Goal: Task Accomplishment & Management: Complete application form

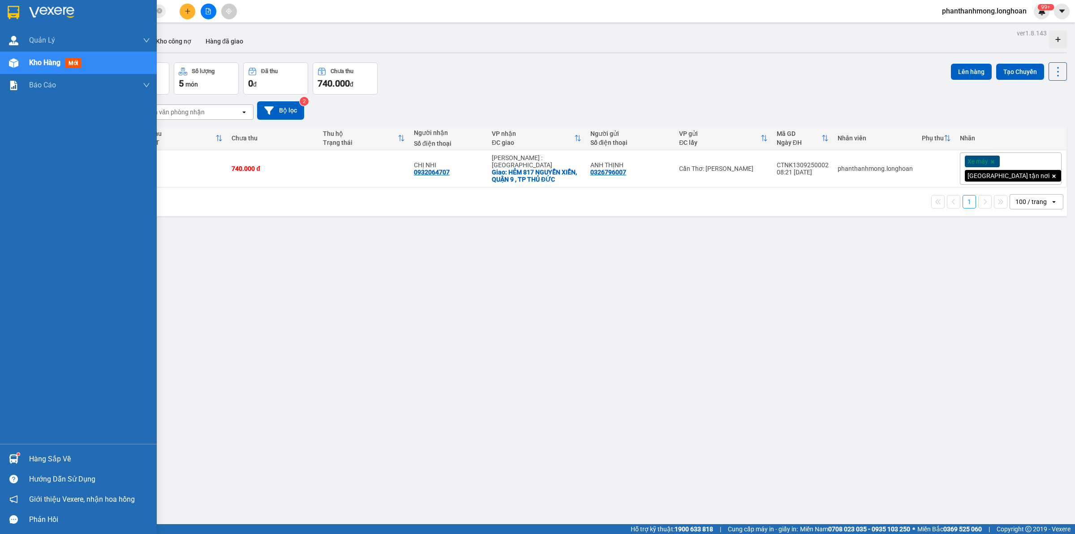
click at [5, 15] on div at bounding box center [78, 14] width 157 height 29
click at [4, 10] on div at bounding box center [78, 14] width 157 height 29
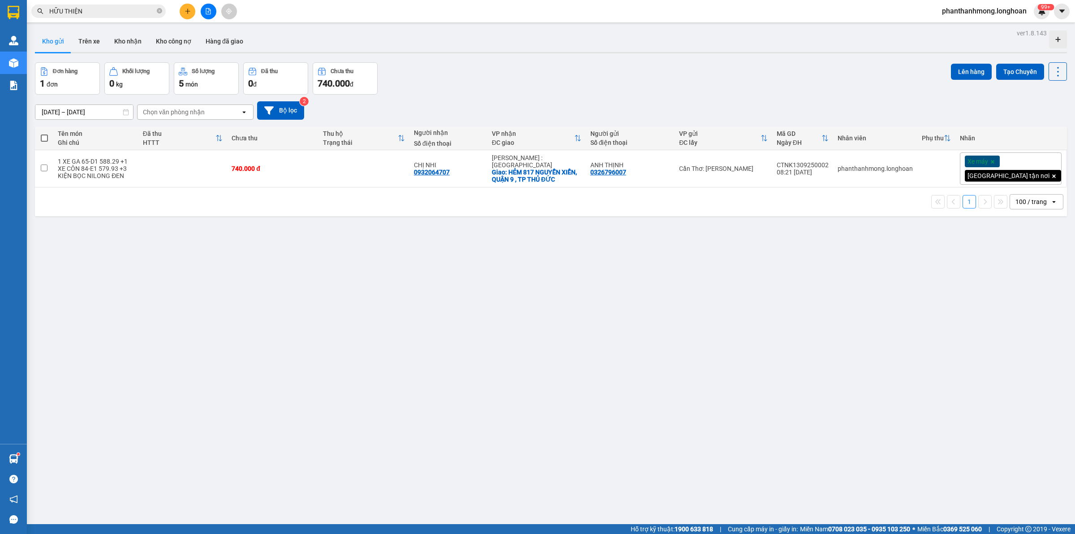
click at [101, 5] on span "HỮU THIỆN" at bounding box center [98, 10] width 134 height 13
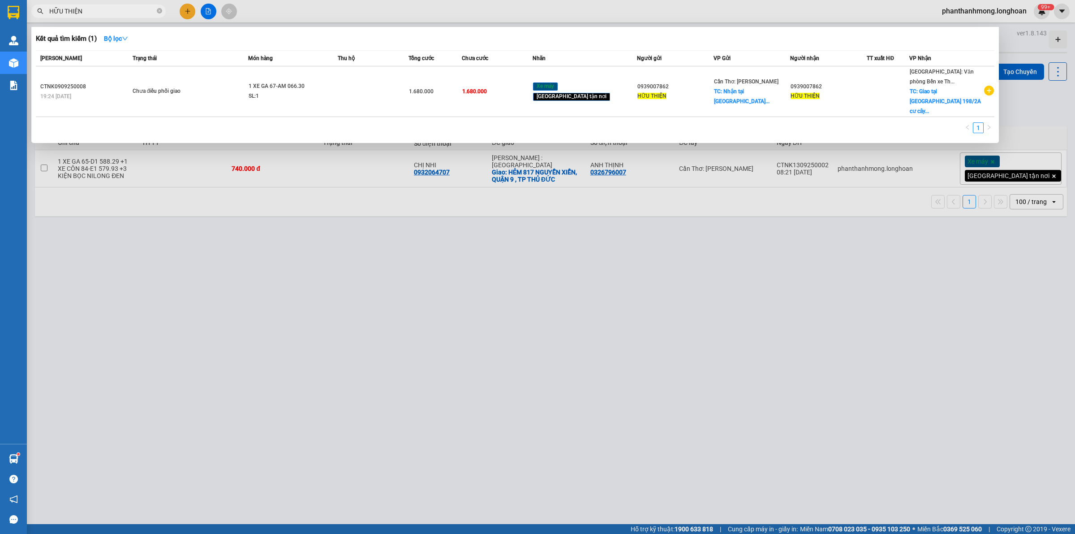
click at [101, 5] on span "HỮU THIỆN" at bounding box center [98, 10] width 134 height 13
click at [99, 10] on input "HỮU THIỆN" at bounding box center [102, 11] width 106 height 10
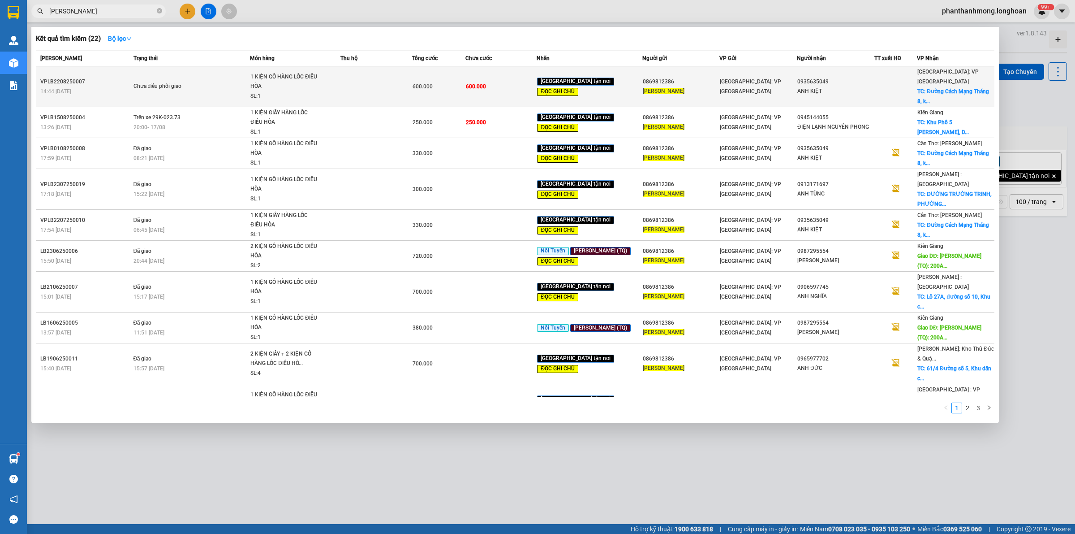
type input "[PERSON_NAME]"
click at [376, 82] on td at bounding box center [376, 86] width 71 height 41
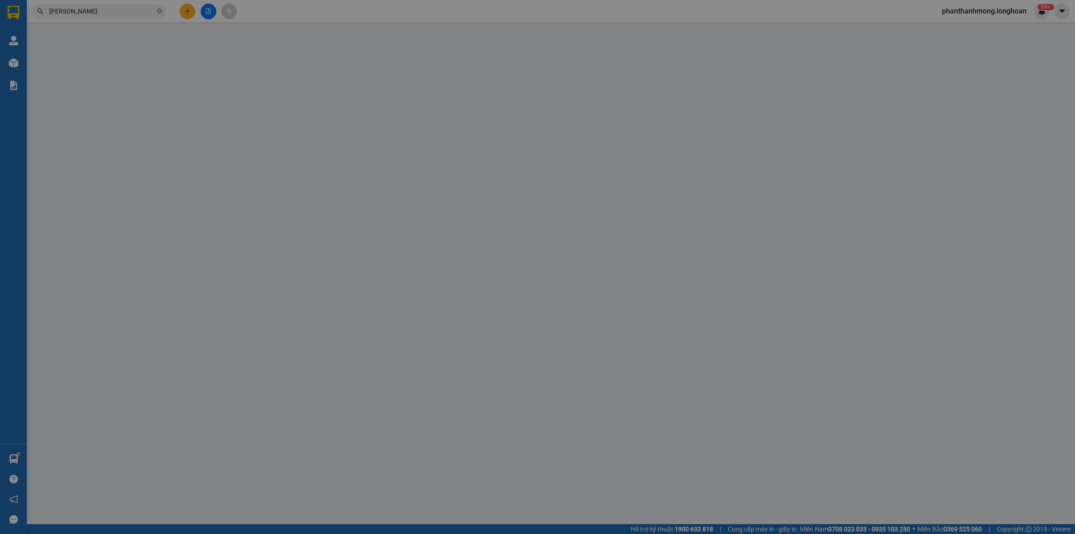
type input "0869812386"
type input "[PERSON_NAME]"
type input "0935635049"
type input "ANH KIỆT"
checkbox input "true"
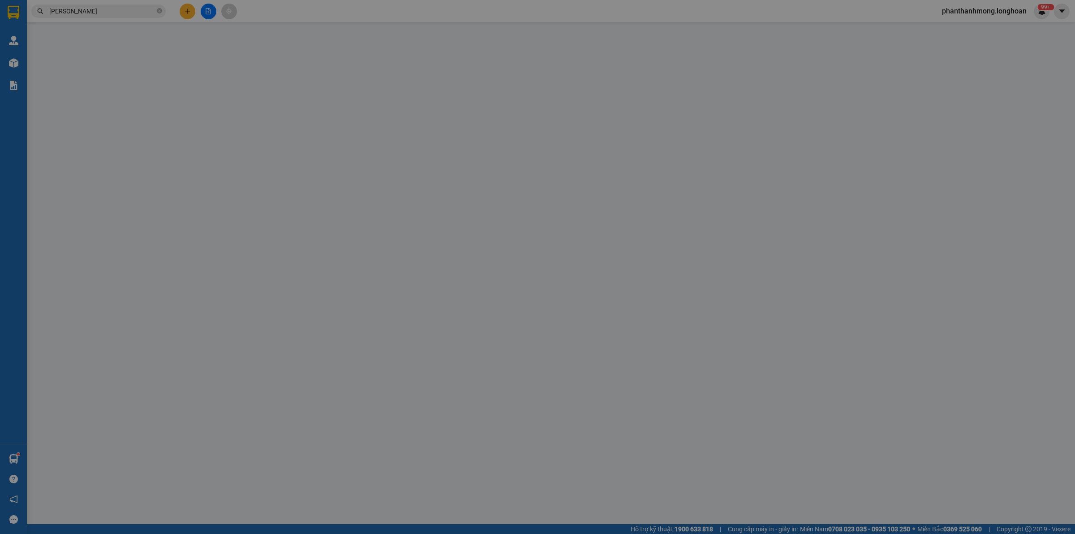
type input "Đường Cách Mạng Tháng 8, [GEOGRAPHIC_DATA], [GEOGRAPHIC_DATA], [GEOGRAPHIC_DATA…"
type input "XẾP HÀNG THEO CHIỀU MŨI TÊN , KHÔNG ĐƯỢC ĐỂ NẰM"
type input "330.000"
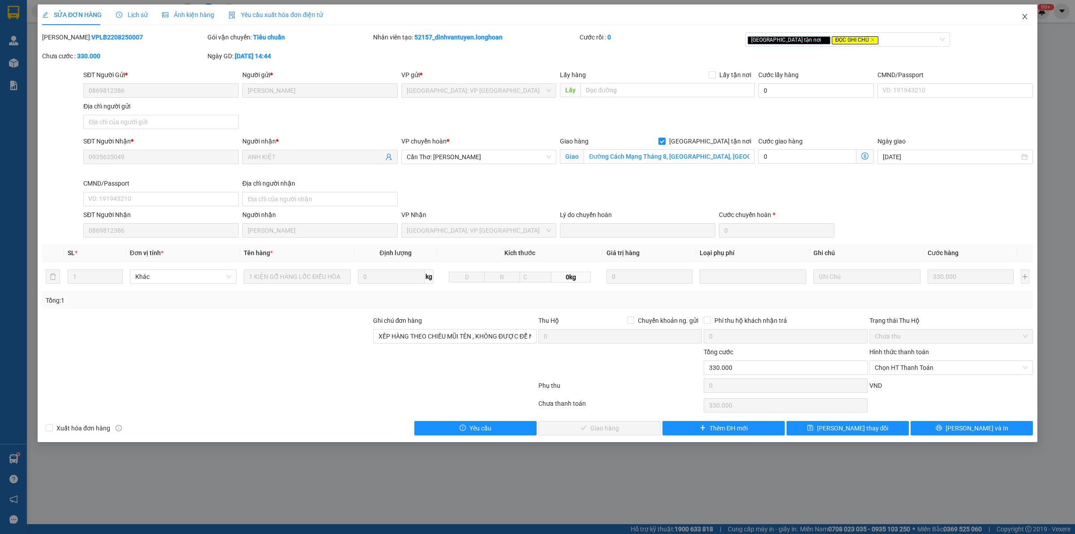
click at [1026, 14] on icon "close" at bounding box center [1025, 16] width 7 height 7
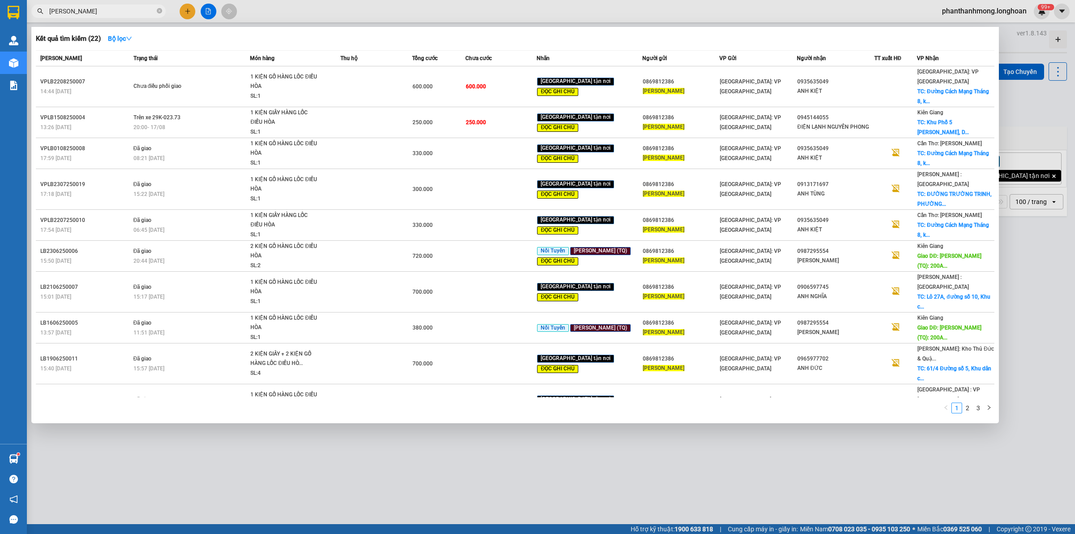
click at [122, 12] on input "[PERSON_NAME]" at bounding box center [102, 11] width 106 height 10
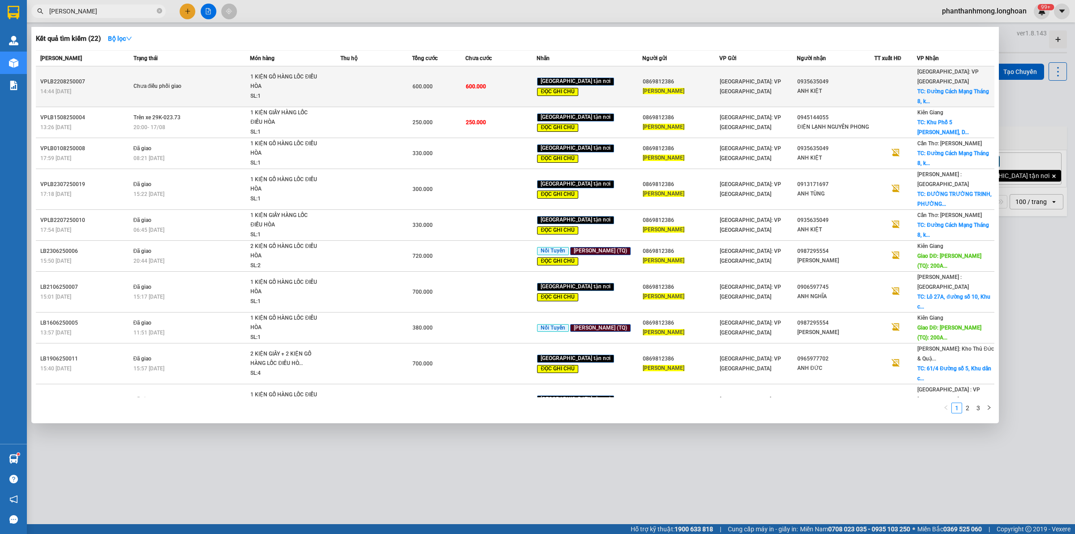
click at [232, 82] on span "Chưa điều phối giao" at bounding box center [192, 87] width 117 height 10
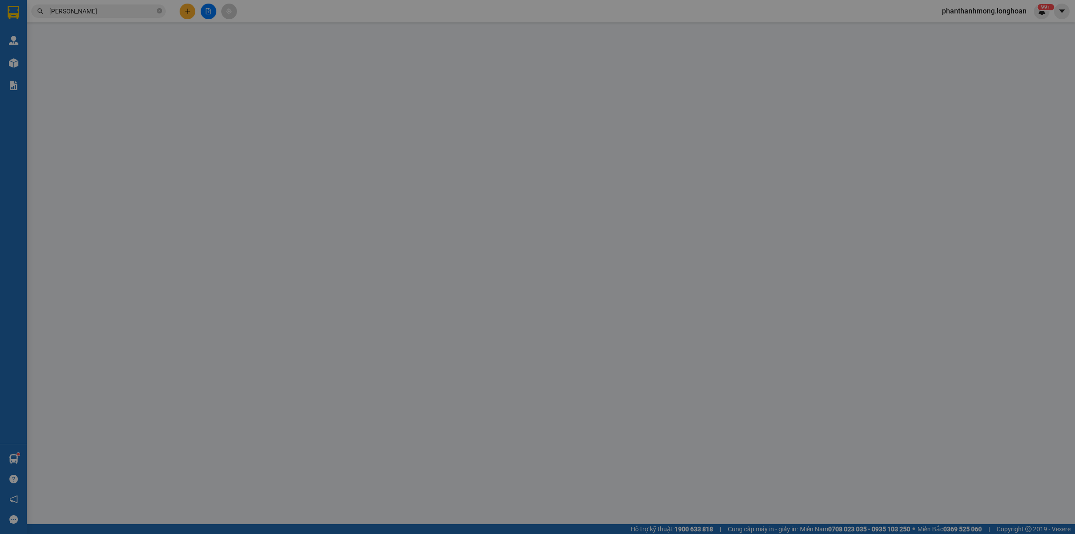
type input "0869812386"
type input "[PERSON_NAME]"
type input "0935635049"
type input "ANH KIỆT"
checkbox input "true"
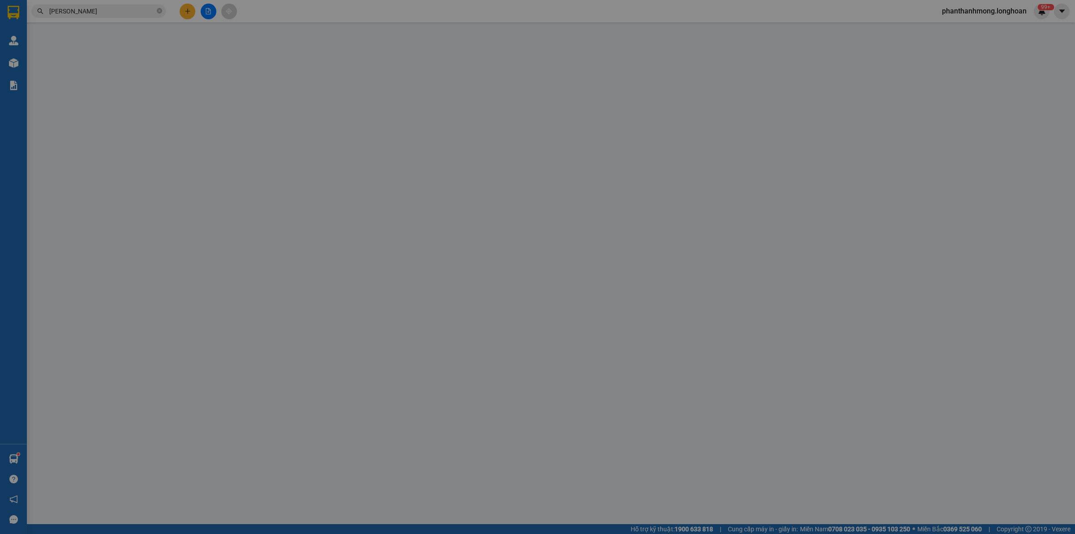
type input "Đường Cách Mạng Tháng 8, [GEOGRAPHIC_DATA], [GEOGRAPHIC_DATA], [GEOGRAPHIC_DATA…"
type input "XẾP HÀNG THEO CHIỀU MŨI TÊN , KHÔNG ĐƯỢC ĐỂ NẰM"
type input "330.000"
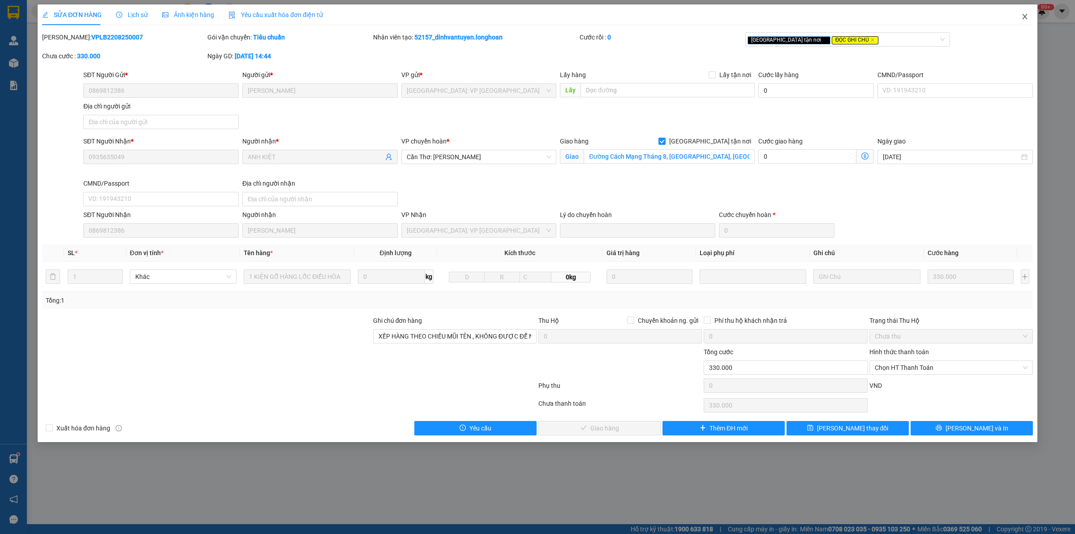
click at [1025, 15] on icon "close" at bounding box center [1025, 16] width 7 height 7
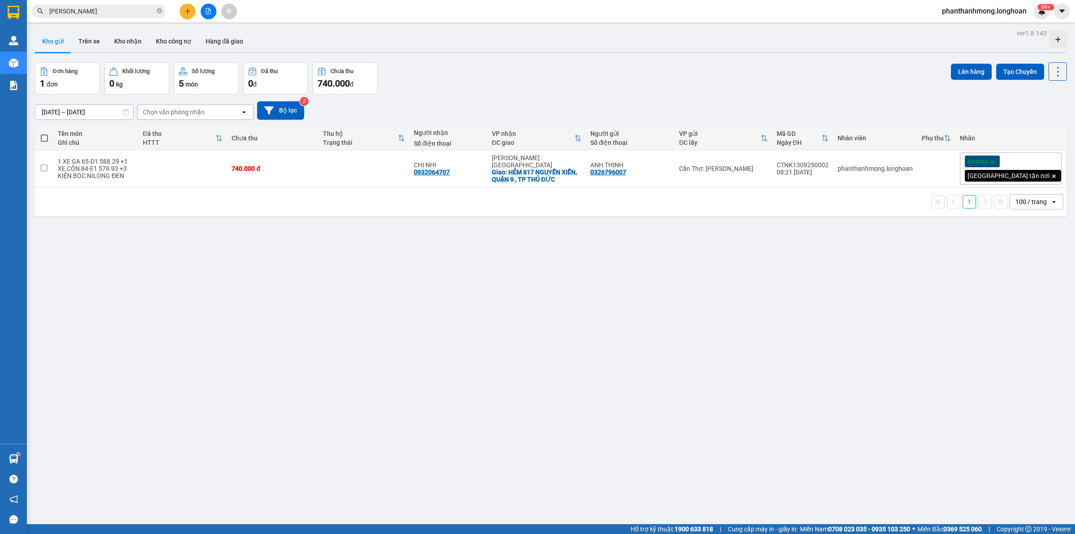
click at [131, 12] on input "[PERSON_NAME]" at bounding box center [102, 11] width 106 height 10
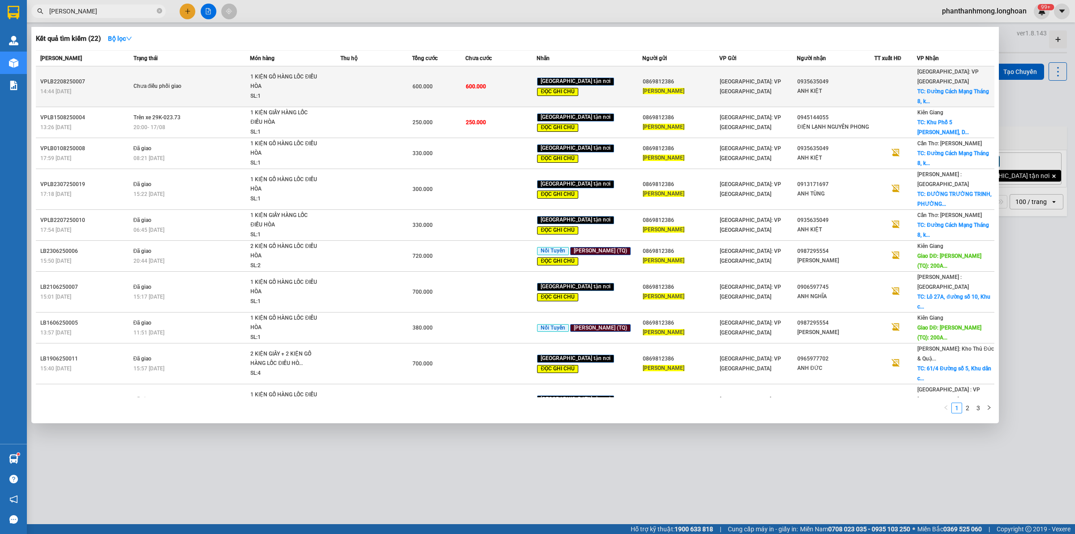
click at [370, 83] on td at bounding box center [376, 86] width 71 height 41
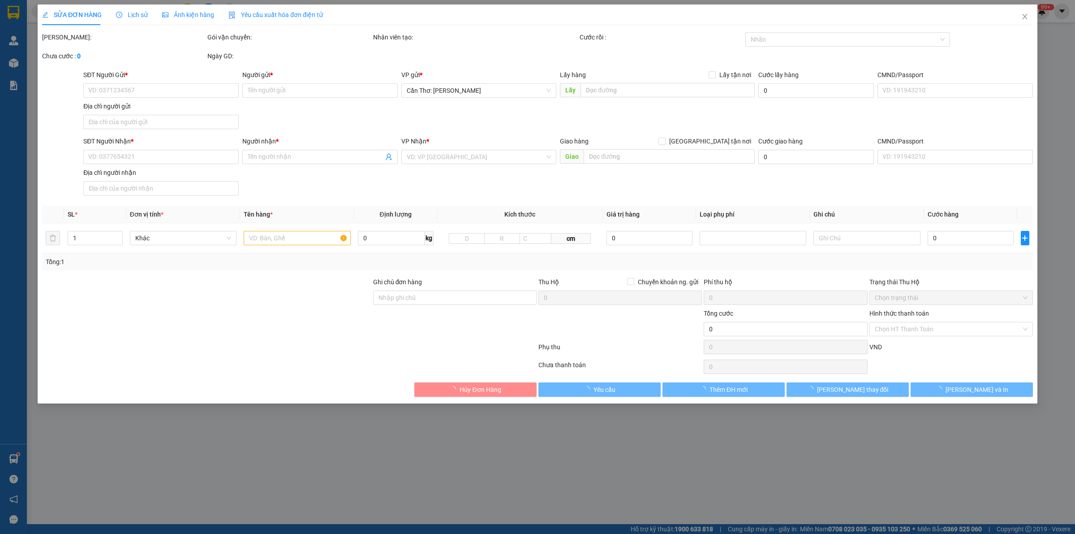
type input "0869812386"
type input "[PERSON_NAME]"
type input "0935635049"
type input "ANH KIỆT"
checkbox input "true"
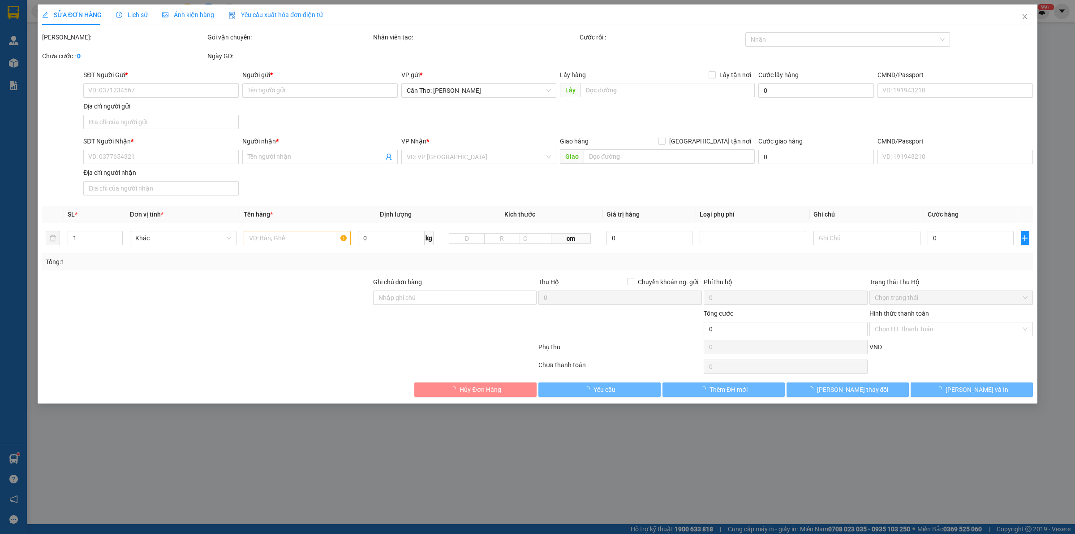
type input "Đường Cách Mạng Tháng 8, [GEOGRAPHIC_DATA], [GEOGRAPHIC_DATA], [GEOGRAPHIC_DATA…"
type input "XẾP HÀNG THEO CHIỀU MŨI TÊN , KHÔNG ĐƯỢC ĐỂ NẰM"
type input "330.000"
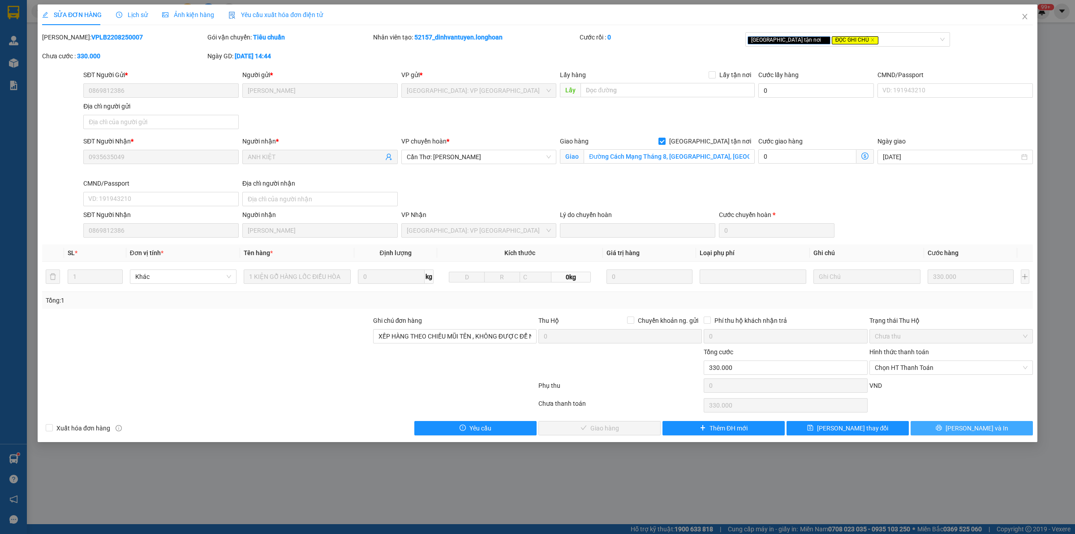
click at [948, 435] on button "[PERSON_NAME] và In" at bounding box center [972, 428] width 122 height 14
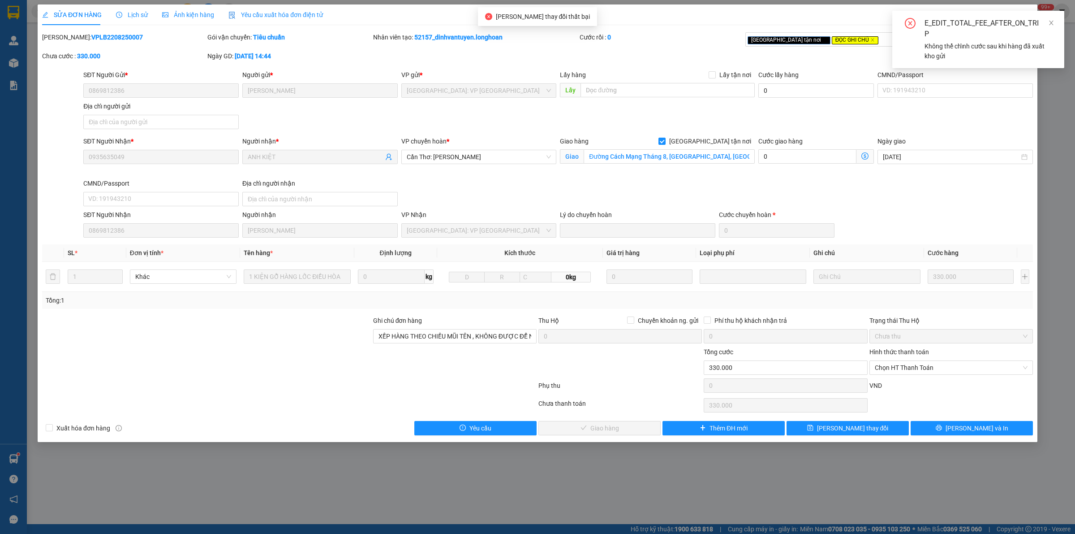
click at [1058, 25] on div "E_EDIT_TOTAL_FEE_AFTER_ON_TRIP Không thể chỉnh cước sau khi hàng đã xuất kho gửi" at bounding box center [979, 39] width 172 height 57
click at [1056, 22] on div "E_EDIT_TOTAL_FEE_AFTER_ON_TRIP Không thể chỉnh cước sau khi hàng đã xuất kho gửi" at bounding box center [979, 39] width 172 height 57
click at [1047, 25] on div "E_EDIT_TOTAL_FEE_AFTER_ON_TRIP" at bounding box center [989, 29] width 129 height 22
click at [836, 432] on span "[PERSON_NAME] thay đổi" at bounding box center [853, 428] width 72 height 10
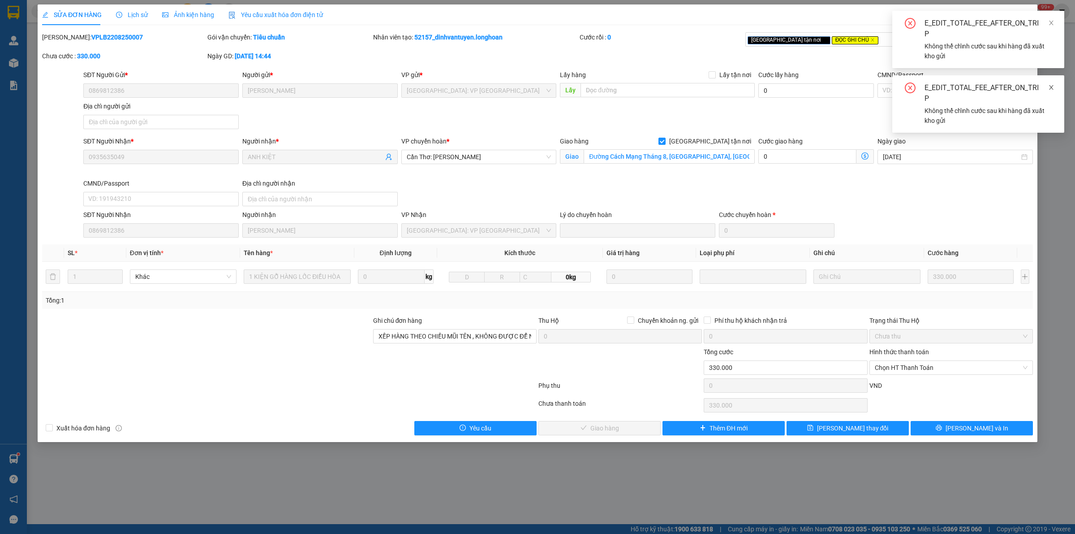
click at [1050, 84] on icon "close" at bounding box center [1052, 87] width 6 height 6
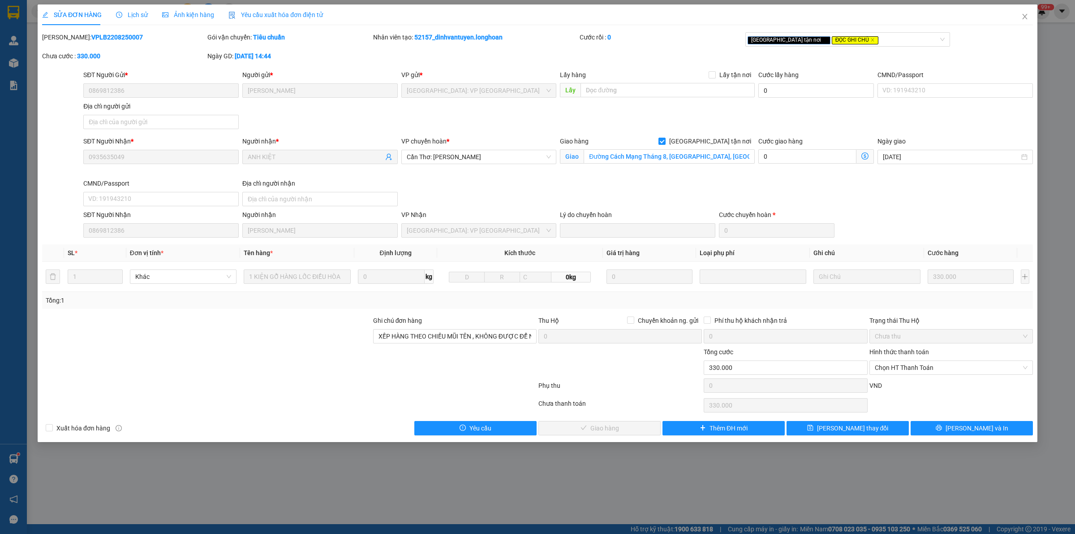
click at [123, 16] on span "Lịch sử" at bounding box center [132, 14] width 32 height 7
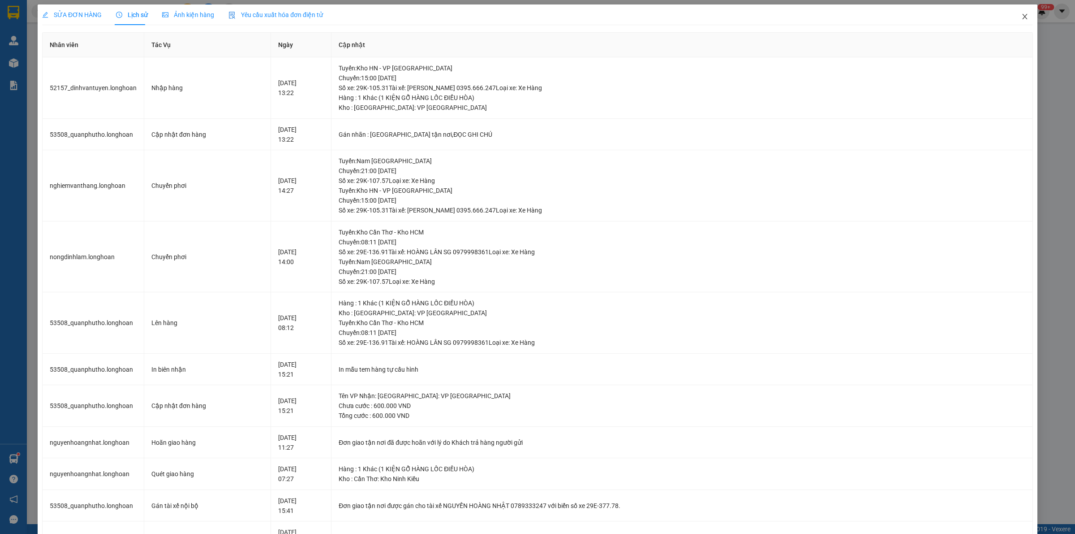
click at [1022, 19] on icon "close" at bounding box center [1025, 16] width 7 height 7
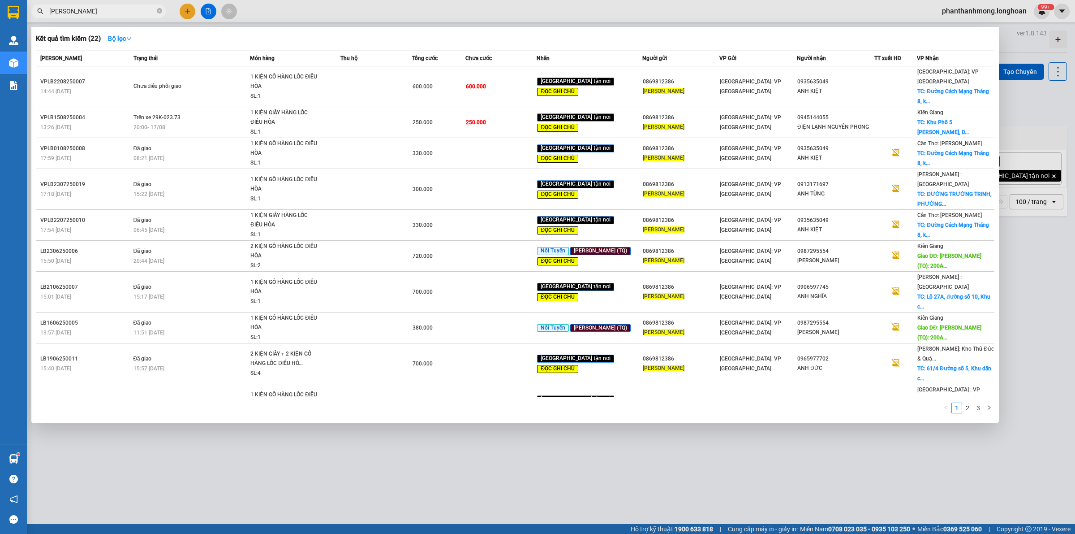
click at [119, 11] on input "[PERSON_NAME]" at bounding box center [102, 11] width 106 height 10
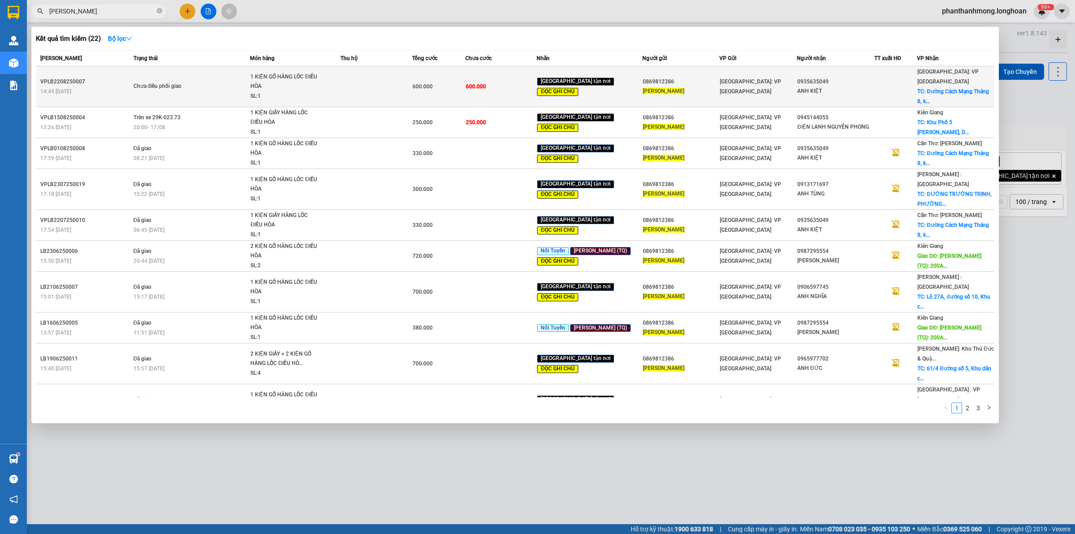
click at [389, 74] on td at bounding box center [376, 86] width 71 height 41
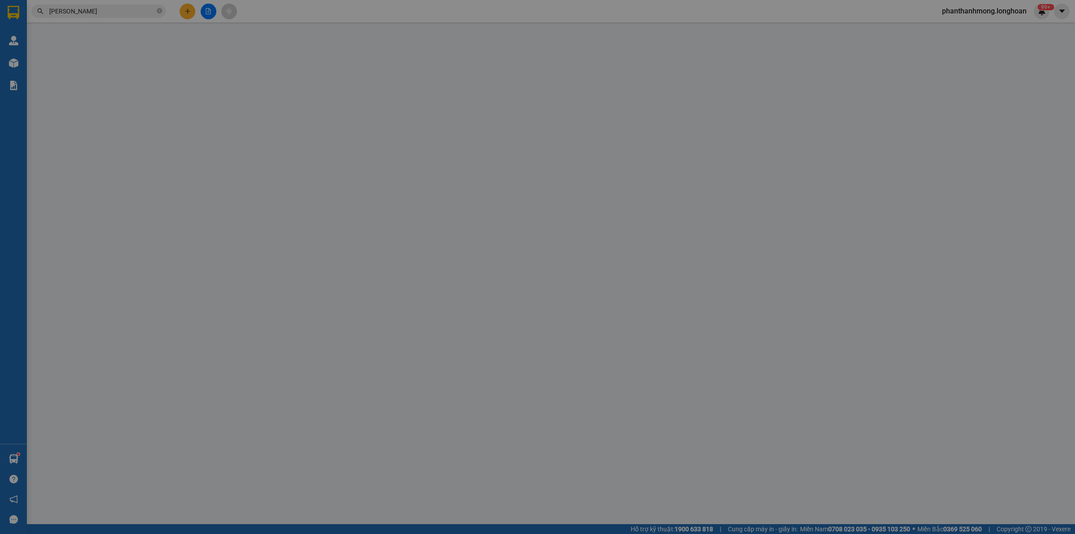
type input "0869812386"
type input "[PERSON_NAME]"
type input "0935635049"
type input "ANH KIỆT"
checkbox input "true"
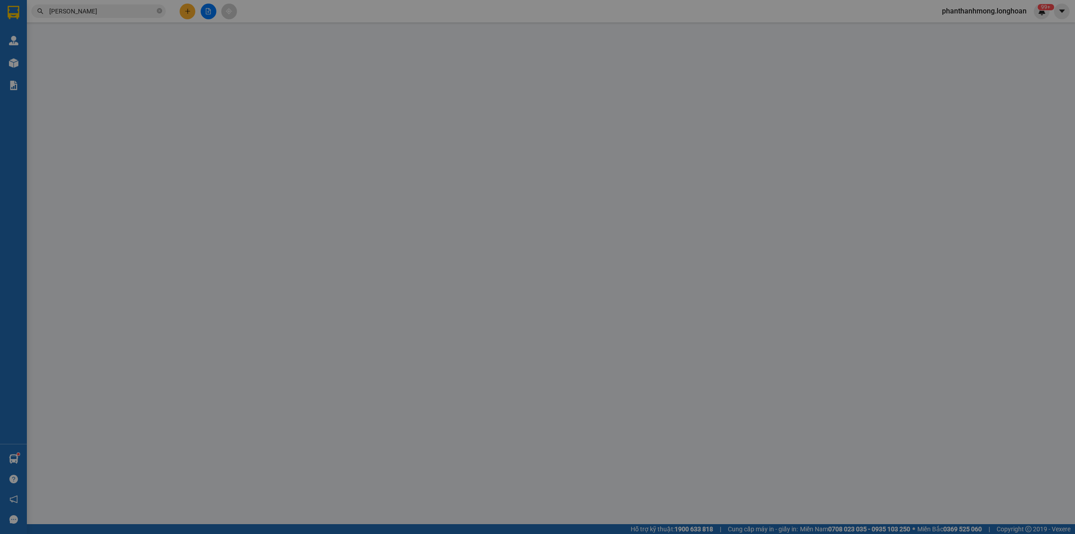
type input "Đường Cách Mạng Tháng 8, [GEOGRAPHIC_DATA], [GEOGRAPHIC_DATA], [GEOGRAPHIC_DATA…"
type input "XẾP HÀNG THEO CHIỀU MŨI TÊN , KHÔNG ĐƯỢC ĐỂ NẰM"
type input "330.000"
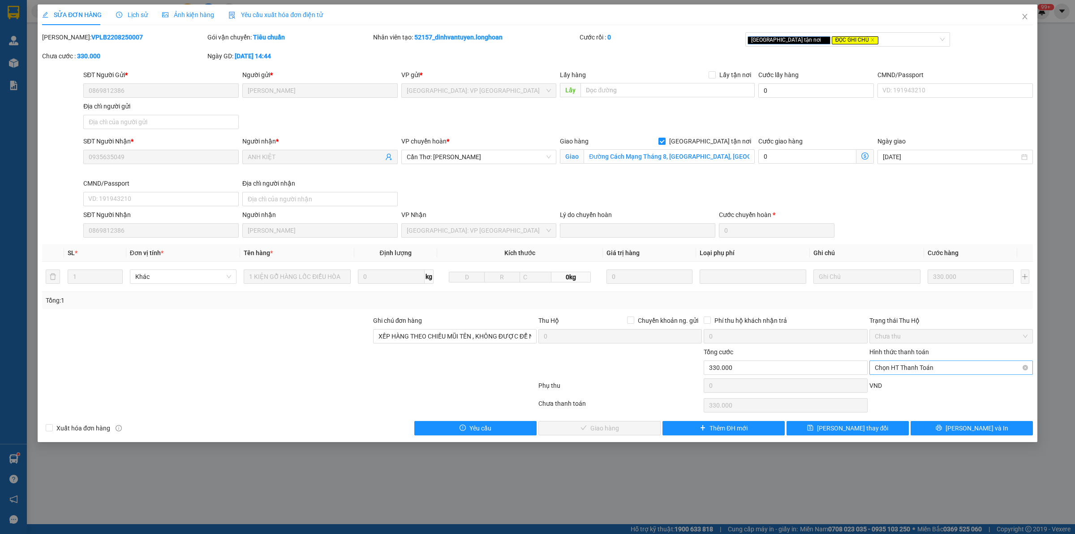
click at [931, 367] on span "Chọn HT Thanh Toán" at bounding box center [951, 367] width 153 height 13
click at [917, 384] on div "Tại văn phòng" at bounding box center [951, 386] width 153 height 10
type input "0"
click at [617, 428] on span "[PERSON_NAME] và Giao hàng" at bounding box center [605, 428] width 86 height 10
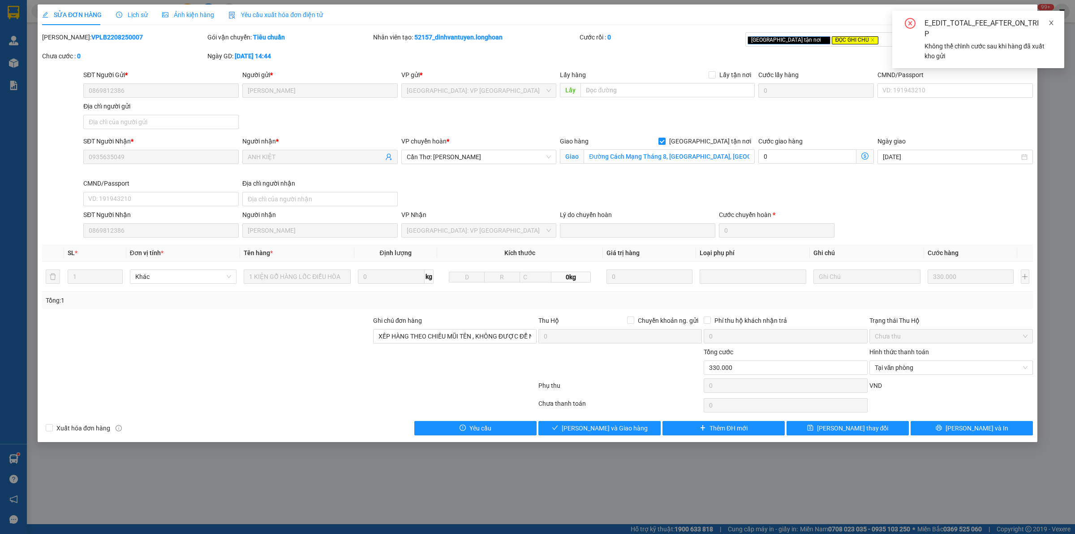
click at [1052, 25] on icon "close" at bounding box center [1052, 23] width 6 height 6
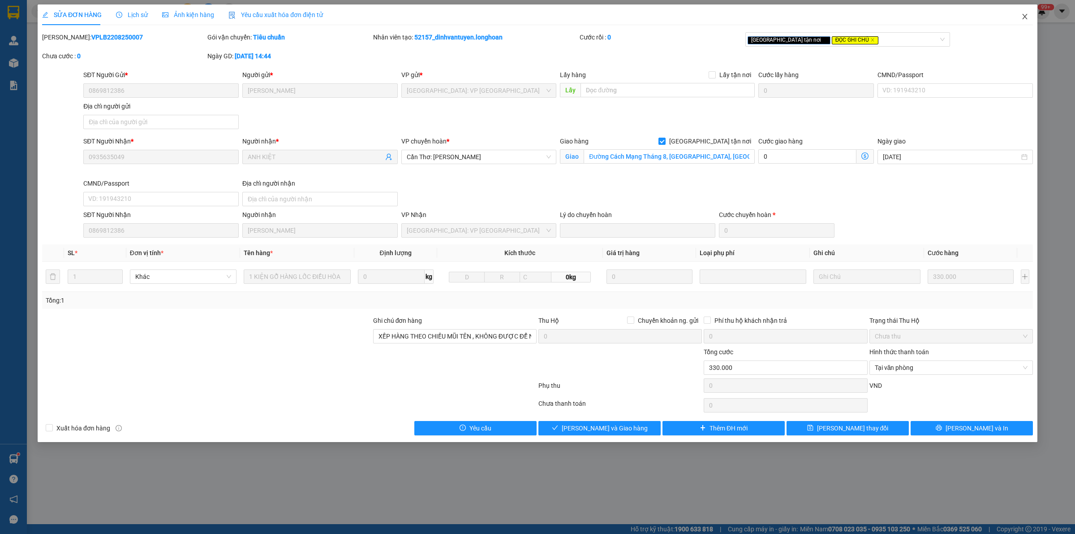
click at [1022, 19] on icon "close" at bounding box center [1025, 16] width 7 height 7
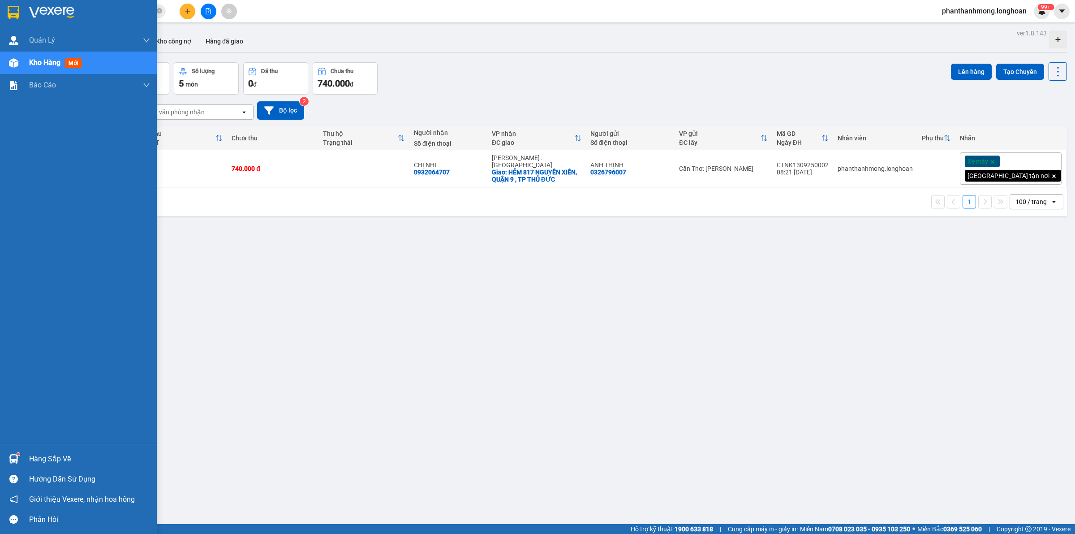
click at [15, 14] on img at bounding box center [14, 12] width 12 height 13
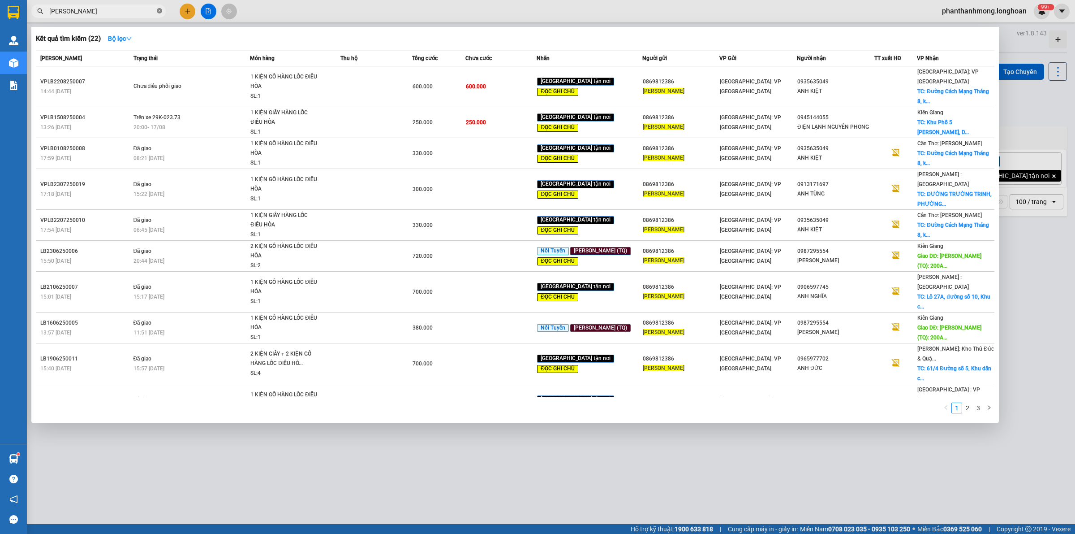
click at [162, 13] on icon "close-circle" at bounding box center [159, 10] width 5 height 5
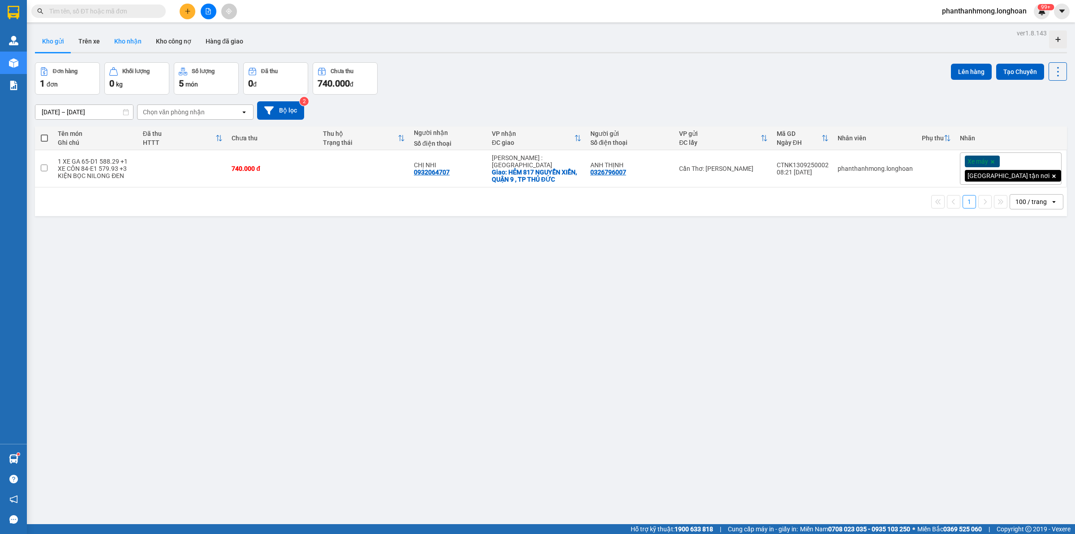
click at [124, 43] on button "Kho nhận" at bounding box center [128, 41] width 42 height 22
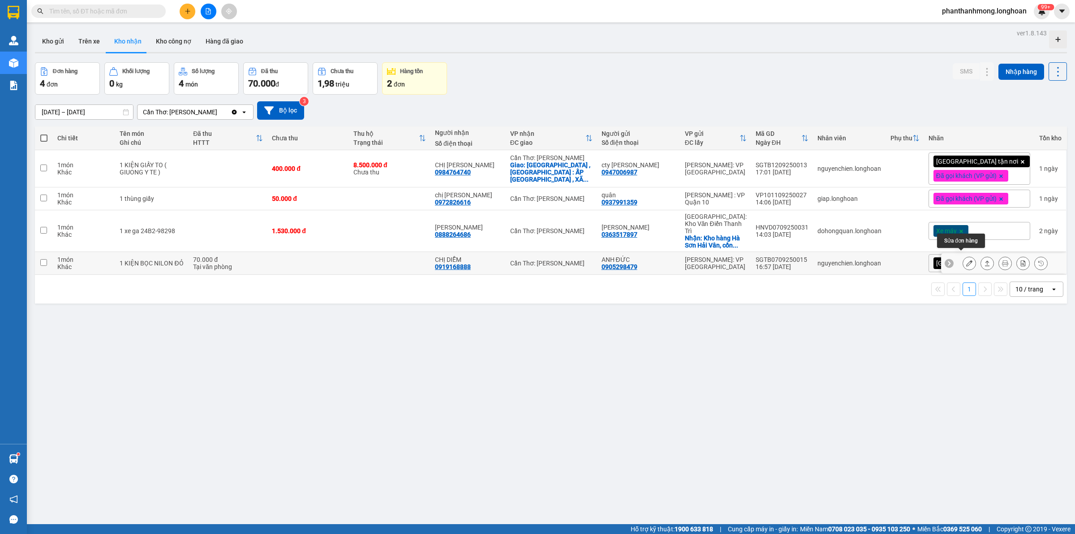
click at [967, 260] on icon at bounding box center [970, 263] width 6 height 6
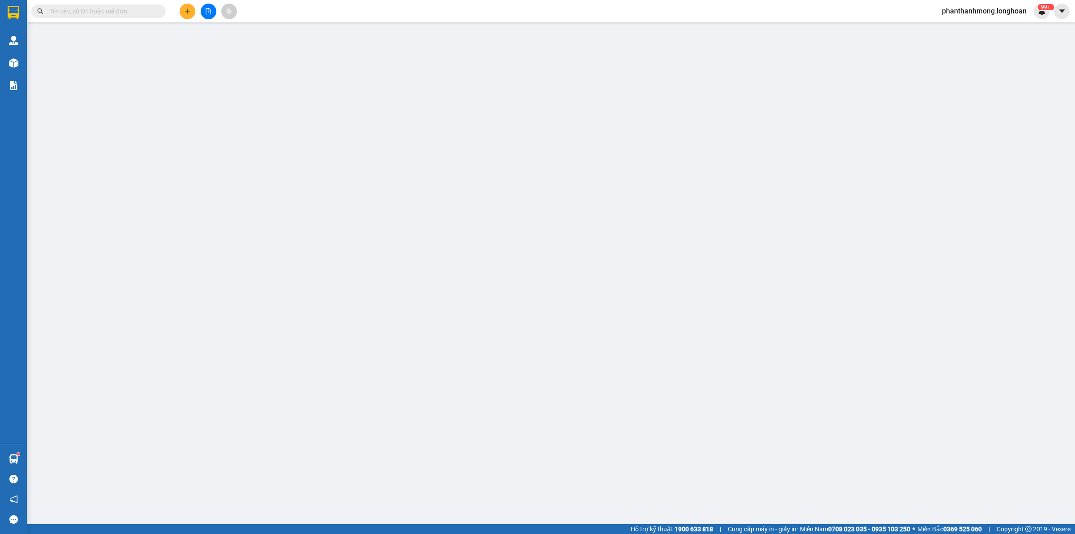
type input "0905298479"
type input "ANH ĐỨC"
type input "0919168888"
type input "CHỊ DIỄM"
type input "NHẬN NGUYÊN KIỆN GIAO NGUYÊN KIỆN, HƯ VỠ K ĐỀN"
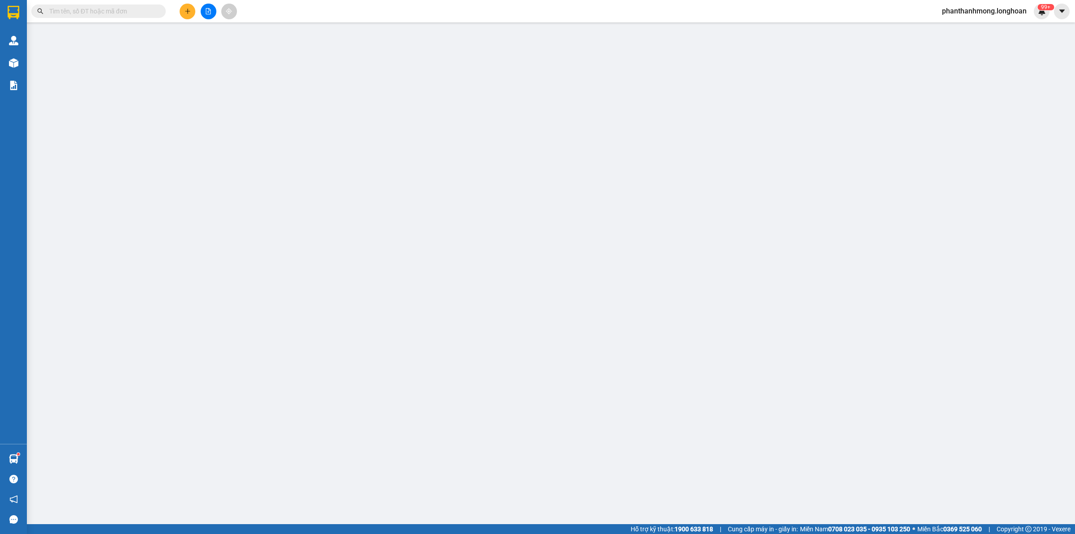
type input "70.000"
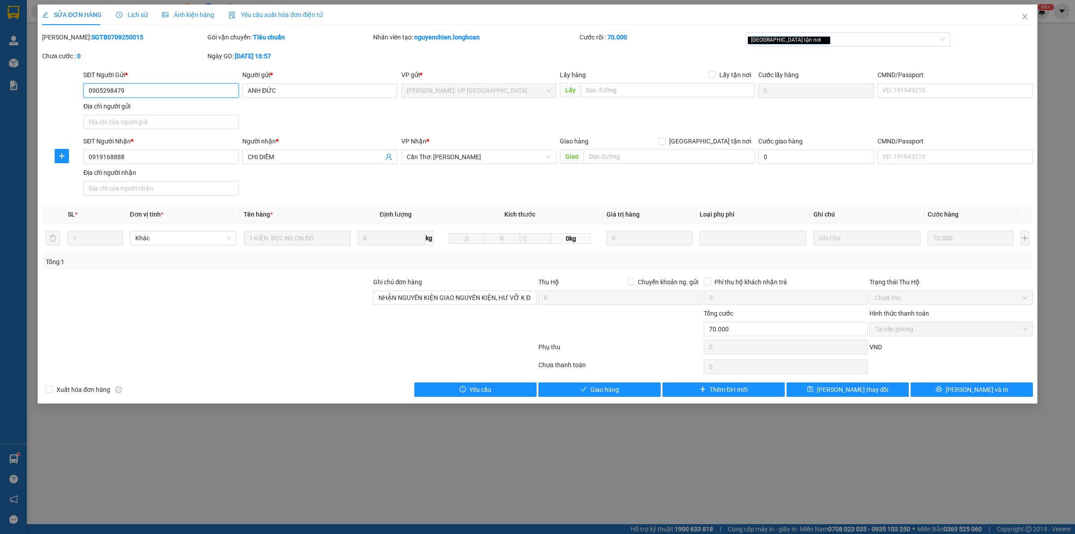
drag, startPoint x: 936, startPoint y: 337, endPoint x: 895, endPoint y: 344, distance: 41.5
click at [935, 337] on div "Hình thức thanh toán Tại văn phòng" at bounding box center [952, 323] width 164 height 31
click at [607, 390] on span "Giao hàng" at bounding box center [605, 389] width 29 height 10
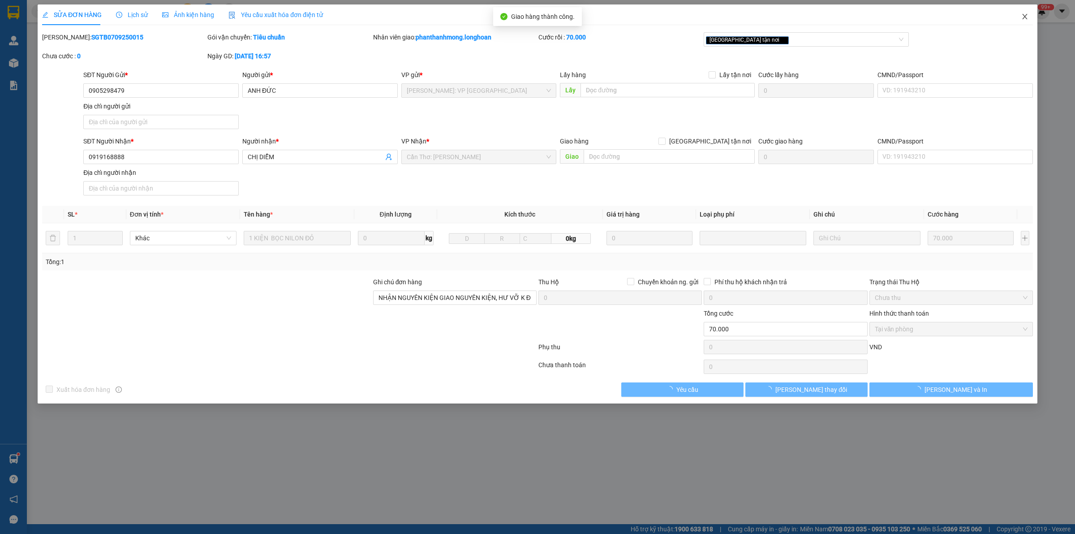
click at [1024, 20] on icon "close" at bounding box center [1025, 16] width 7 height 7
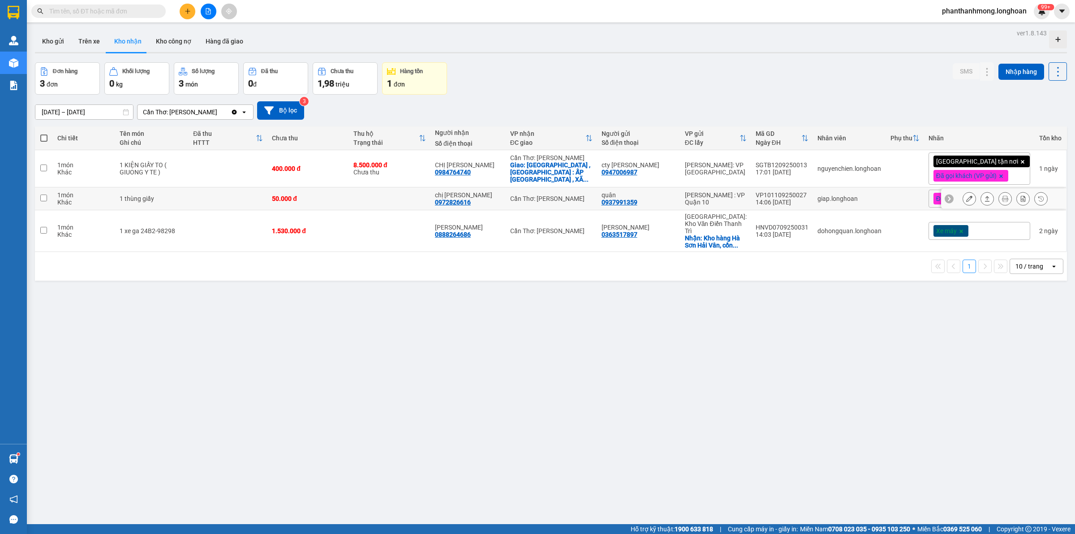
click at [967, 202] on icon at bounding box center [970, 198] width 6 height 6
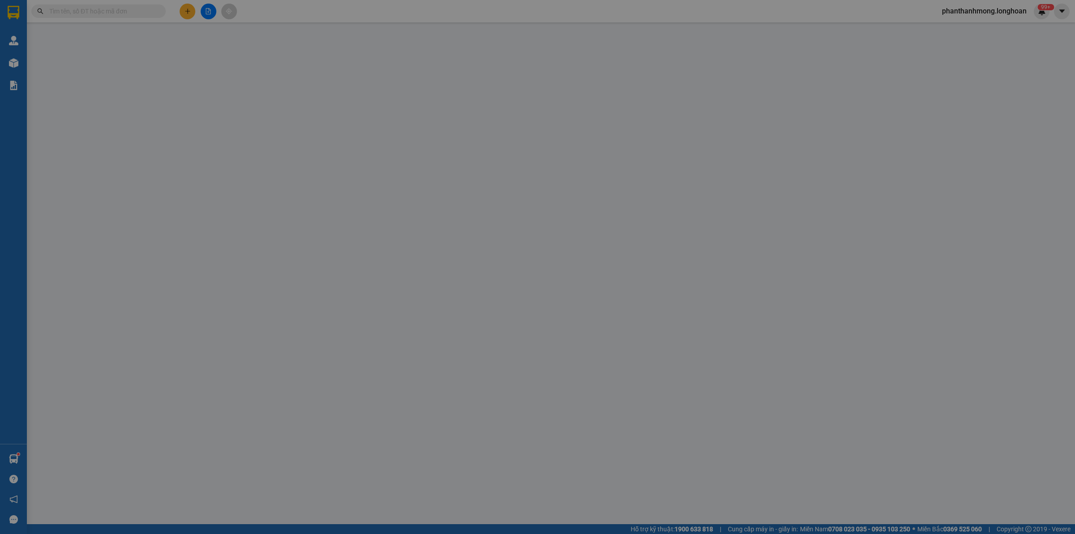
type input "0937991359"
type input "quân"
type input "0972826616"
type input "chị [PERSON_NAME]"
type input "hàng k bao bể vỡ hư hỏng"
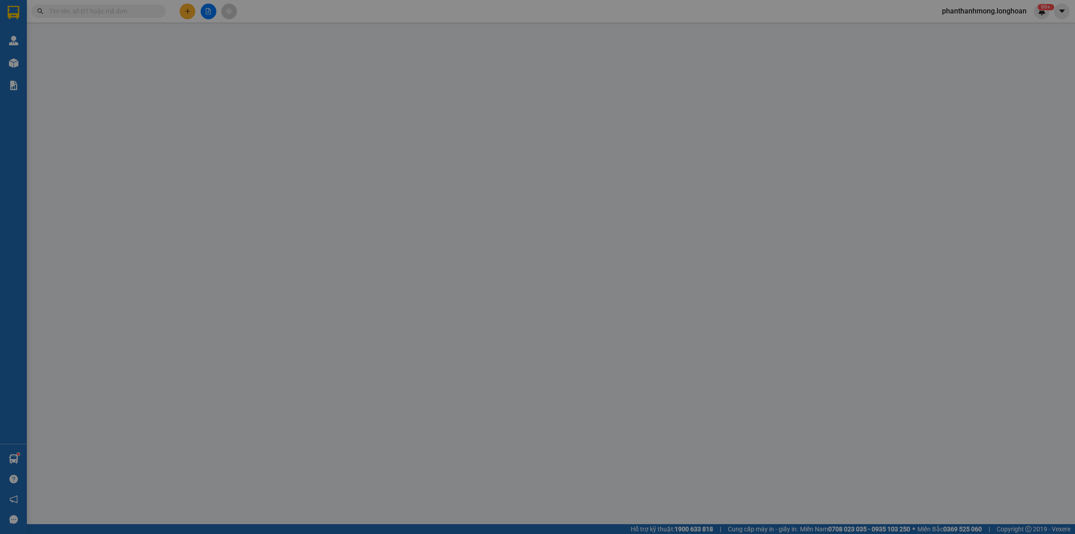
type input "50.000"
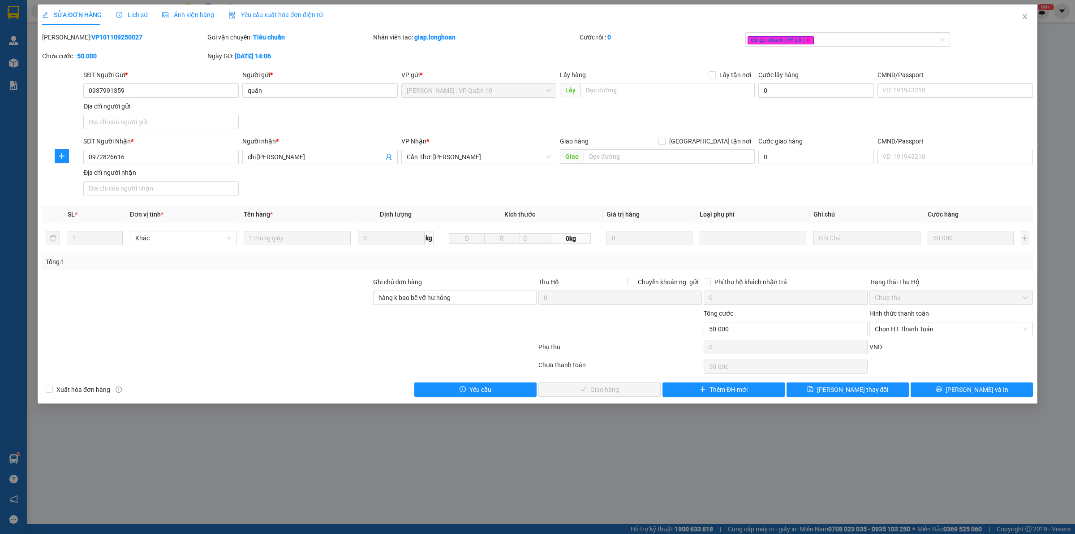
click at [903, 341] on div "Phụ thu 0 VND" at bounding box center [537, 349] width 993 height 18
click at [908, 332] on span "Chọn HT Thanh Toán" at bounding box center [951, 328] width 153 height 13
drag, startPoint x: 897, startPoint y: 344, endPoint x: 787, endPoint y: 374, distance: 113.5
click at [895, 344] on div "Tại văn phòng" at bounding box center [951, 348] width 153 height 10
type input "0"
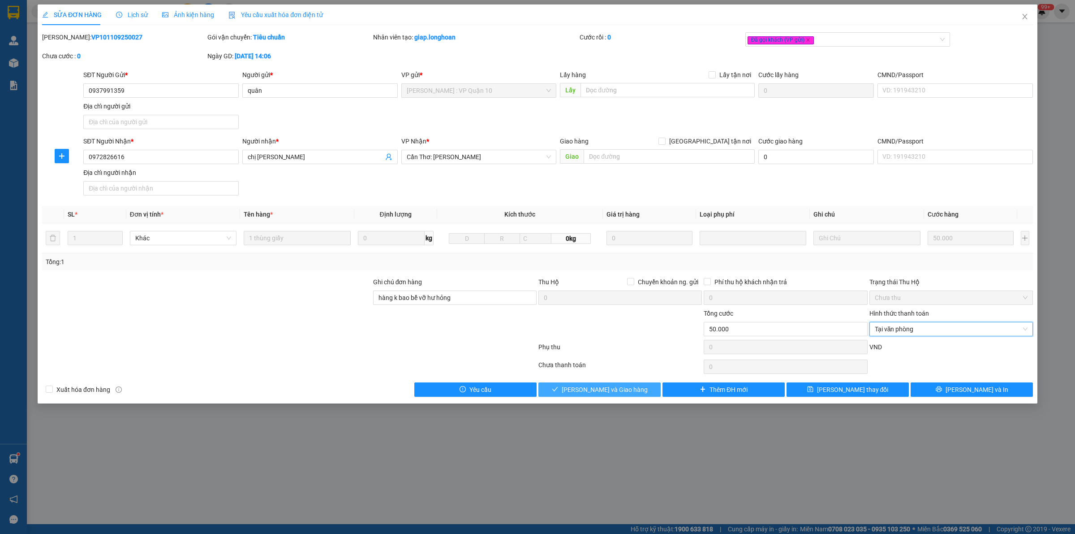
click at [608, 397] on button "[PERSON_NAME] và Giao hàng" at bounding box center [600, 389] width 122 height 14
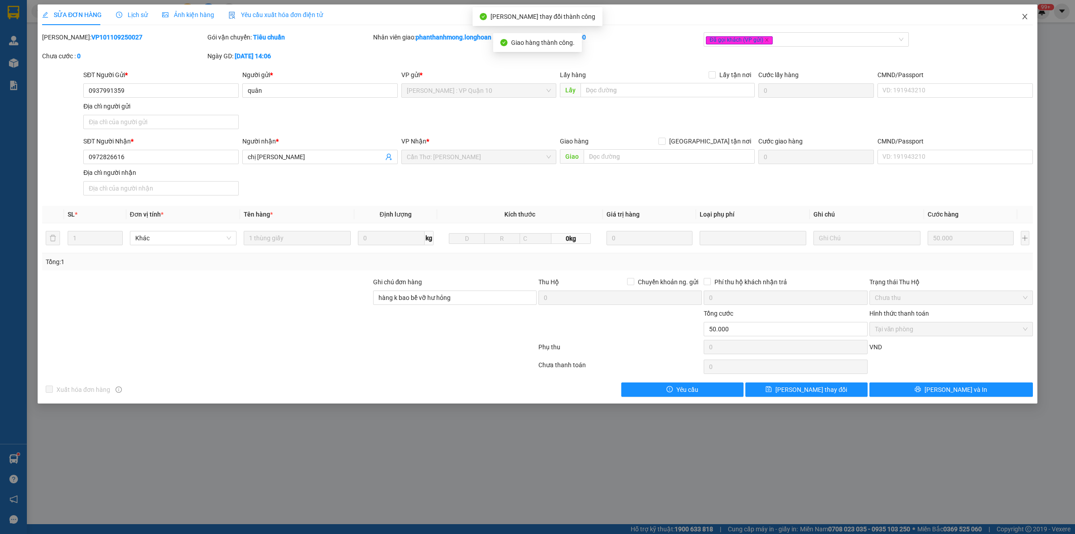
click at [1016, 19] on span "Close" at bounding box center [1025, 16] width 25 height 25
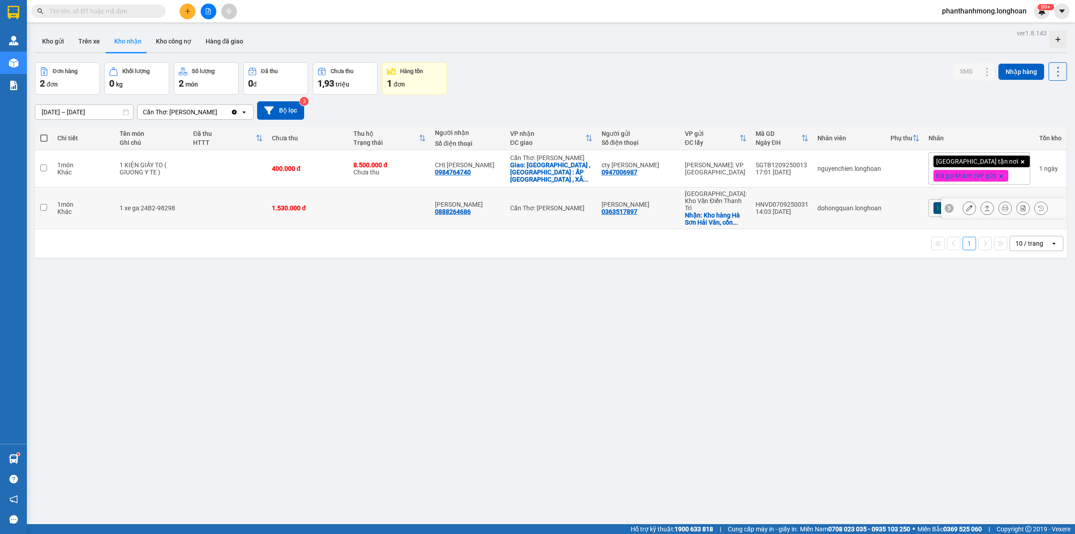
click at [963, 203] on button at bounding box center [969, 208] width 13 height 16
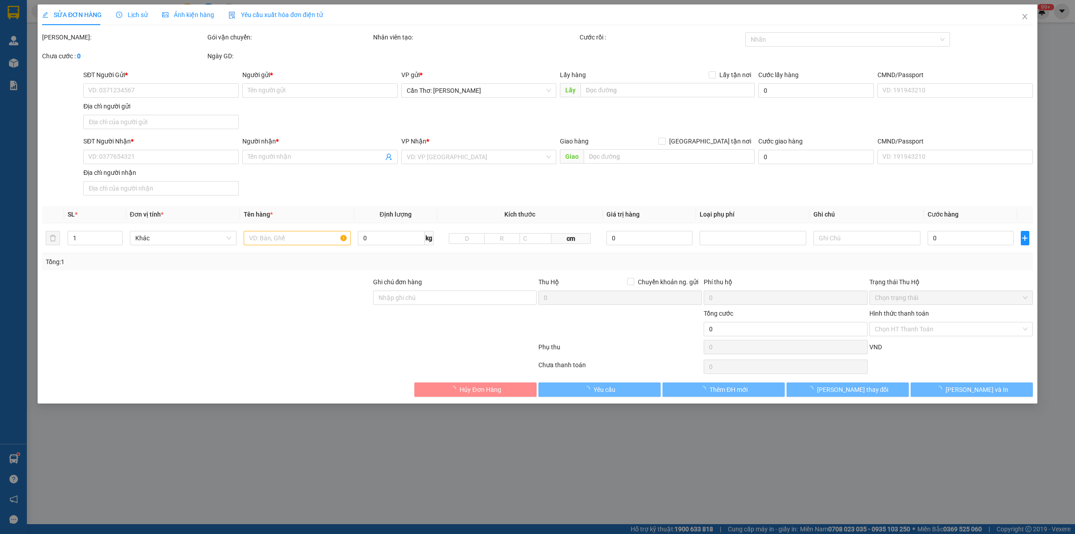
type input "0363517897"
type input "[PERSON_NAME]"
checkbox input "true"
type input "Kho hàng Hà Sơn Hải Vân, cổng D Bến xe Mĩ Đình"
type input "0888264686"
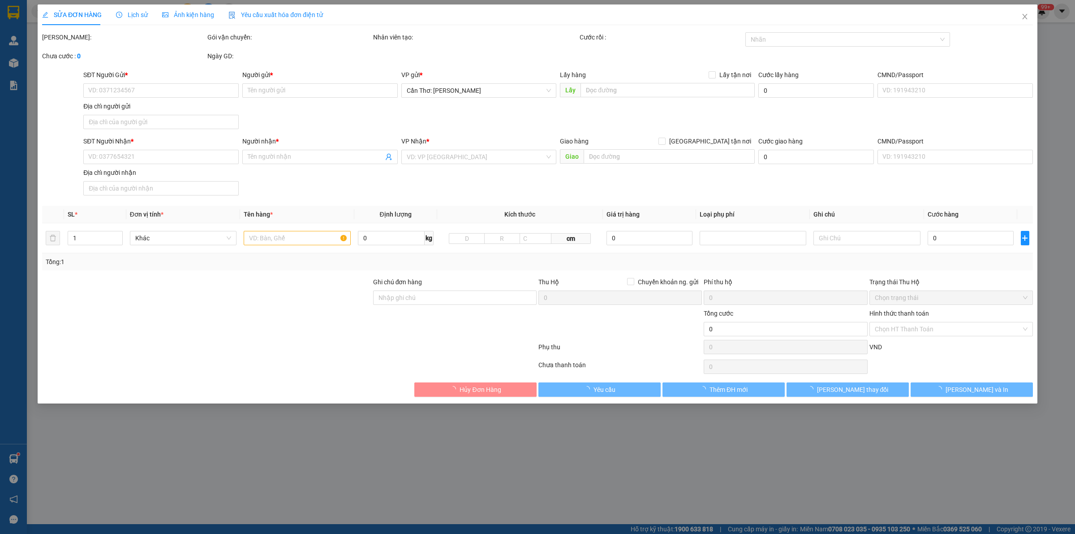
type input "[PERSON_NAME]"
type input "chìa khóa + giấy tờ dán trên xốp nổ"
type input "1.530.000"
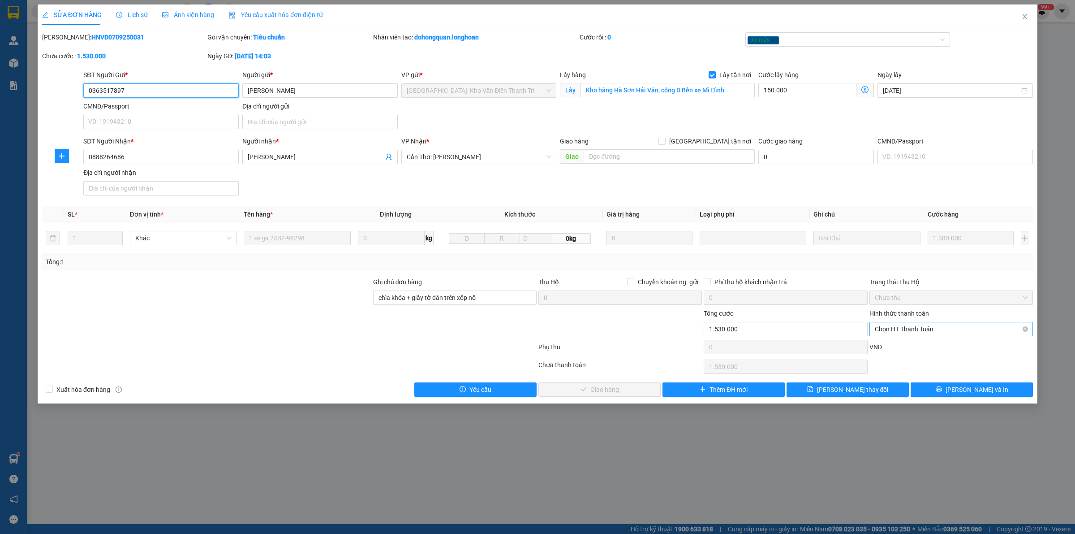
click at [898, 332] on span "Chọn HT Thanh Toán" at bounding box center [951, 328] width 153 height 13
click at [891, 350] on div "Tại văn phòng" at bounding box center [951, 348] width 153 height 10
type input "0"
click at [613, 394] on span "[PERSON_NAME] và Giao hàng" at bounding box center [605, 389] width 86 height 10
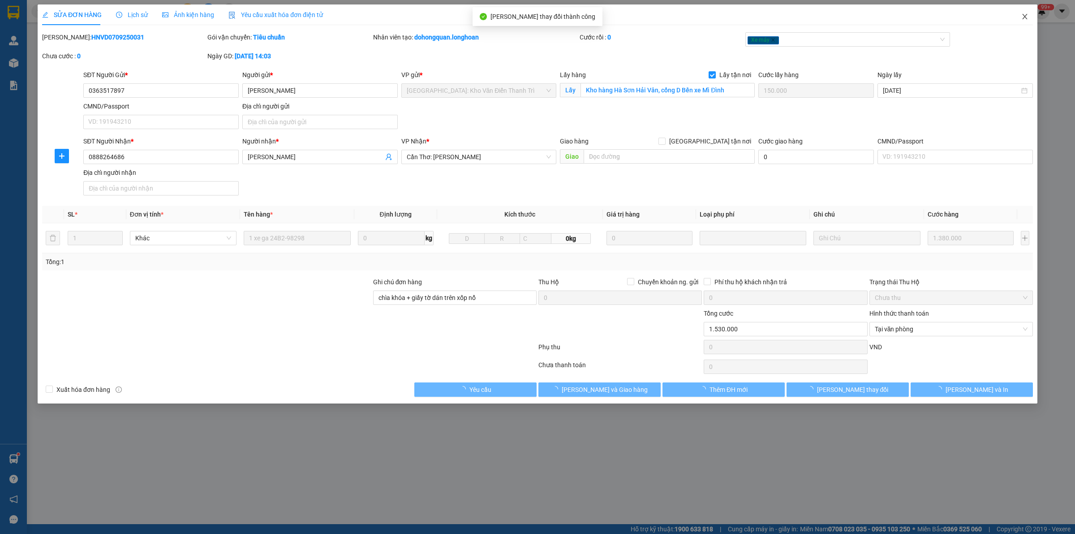
click at [1023, 17] on icon "close" at bounding box center [1025, 16] width 7 height 7
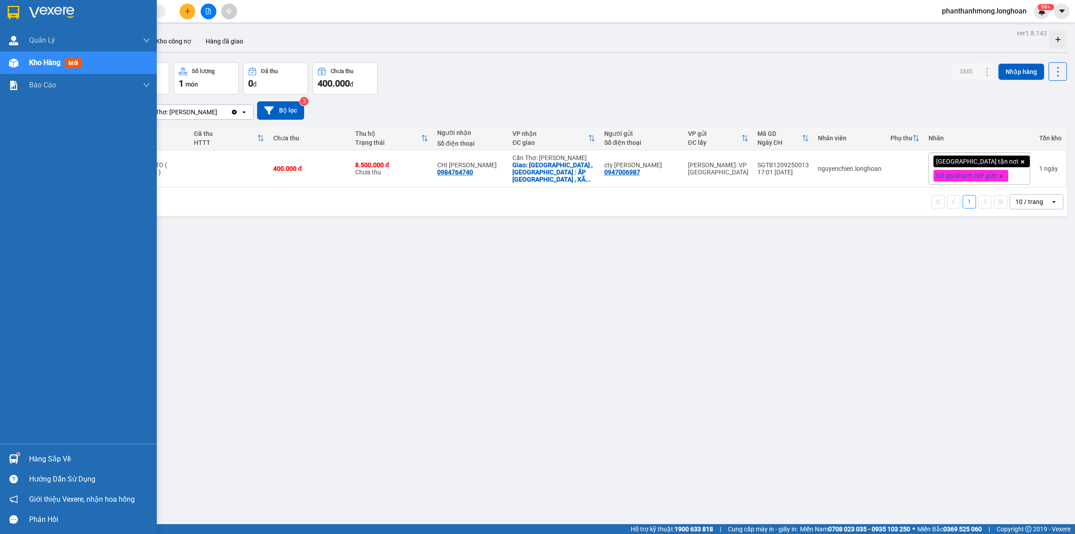
click at [12, 9] on img at bounding box center [14, 12] width 12 height 13
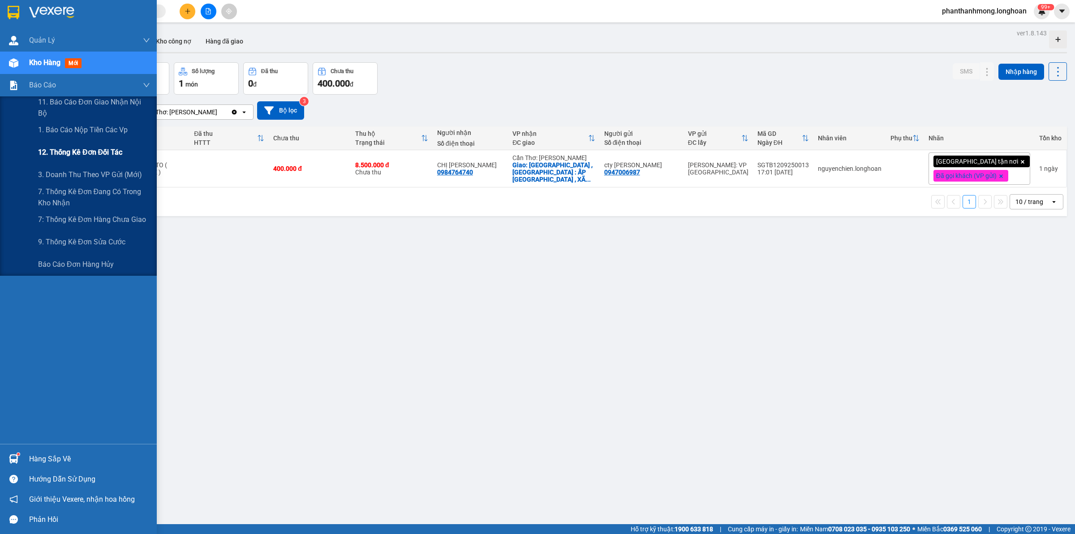
click at [45, 142] on div "12. Thống kê đơn đối tác" at bounding box center [94, 152] width 112 height 22
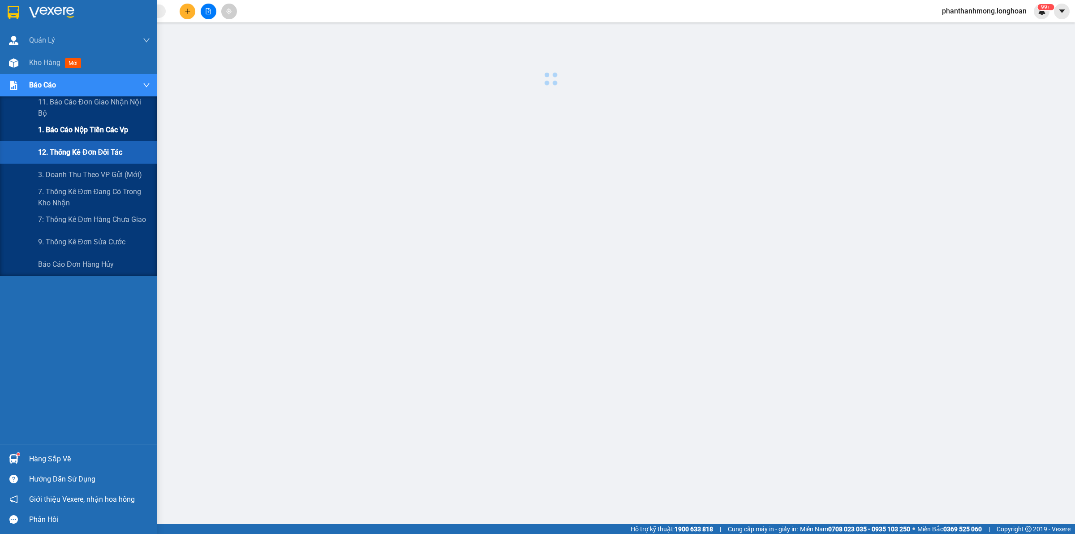
click at [57, 134] on span "1. Báo cáo nộp tiền các vp" at bounding box center [83, 129] width 90 height 11
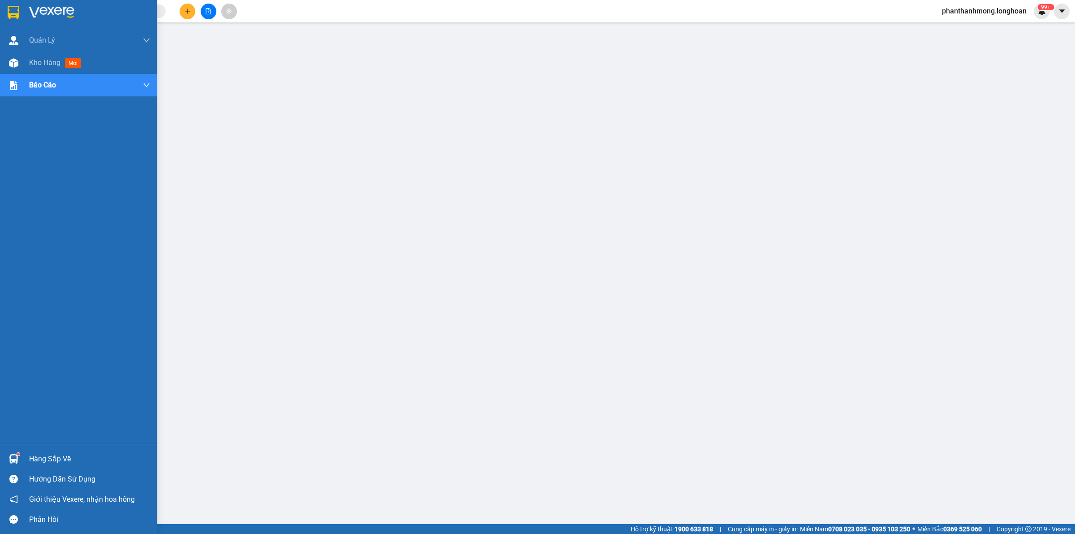
click at [17, 13] on img at bounding box center [14, 12] width 12 height 13
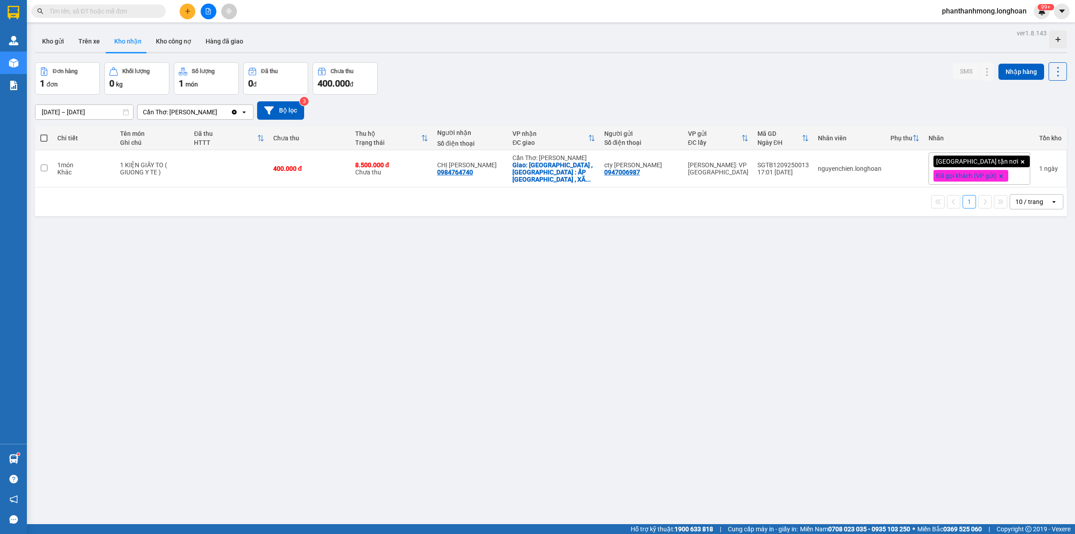
click at [189, 13] on icon "plus" at bounding box center [188, 11] width 6 height 6
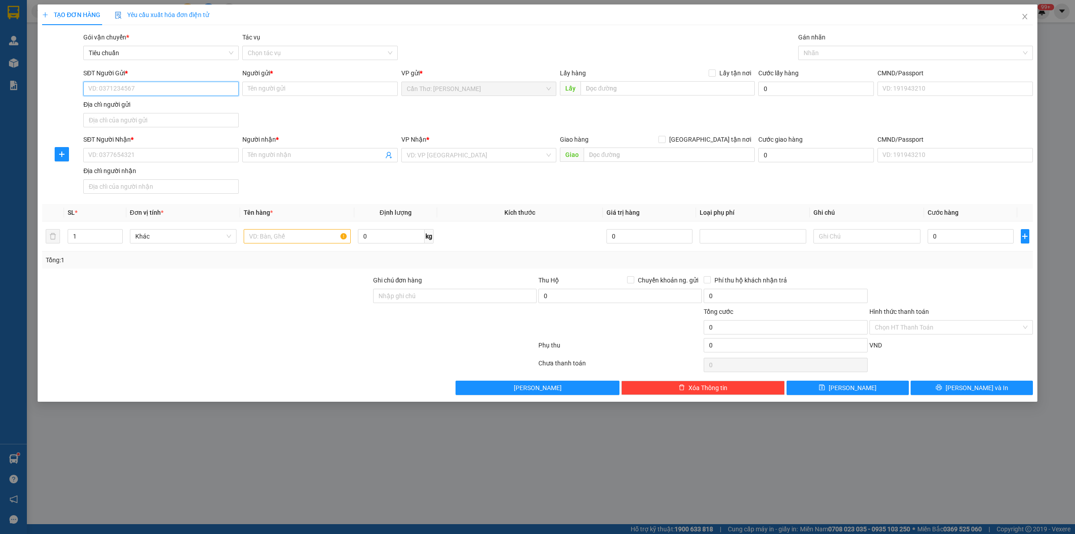
click at [230, 92] on input "SĐT Người Gửi *" at bounding box center [160, 89] width 155 height 14
paste input "0855333552"
type input "0855333552"
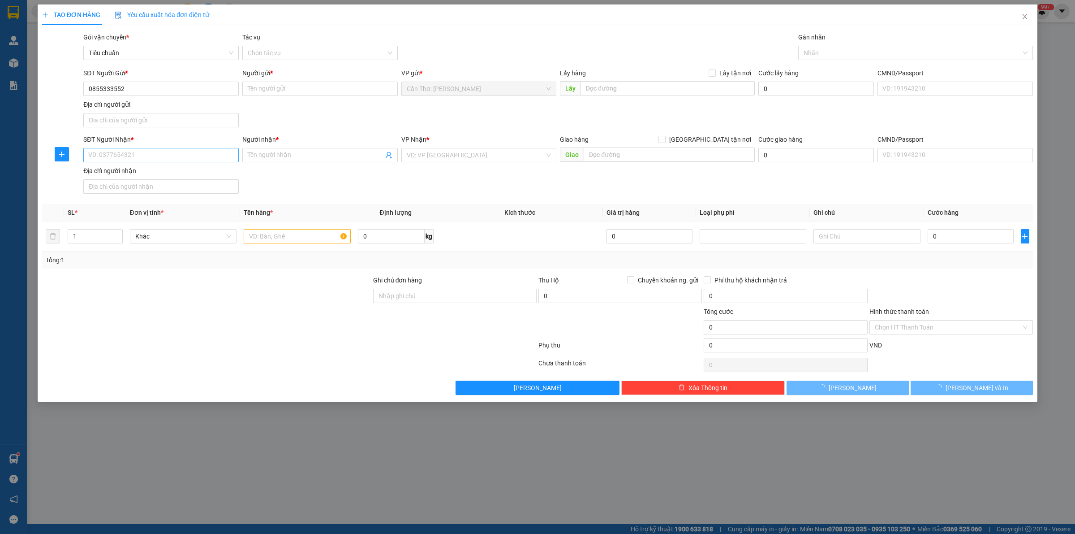
drag, startPoint x: 164, startPoint y: 131, endPoint x: 164, endPoint y: 153, distance: 22.0
click at [164, 133] on form "SĐT Người Gửi * 0855333552 Người gửi * Tên người gửi VP gửi * Cần Thơ: Kho Ninh…" at bounding box center [537, 132] width 991 height 129
click at [164, 153] on input "SĐT Người Nhận *" at bounding box center [160, 155] width 155 height 14
paste input "0855333552"
type input "0855333552"
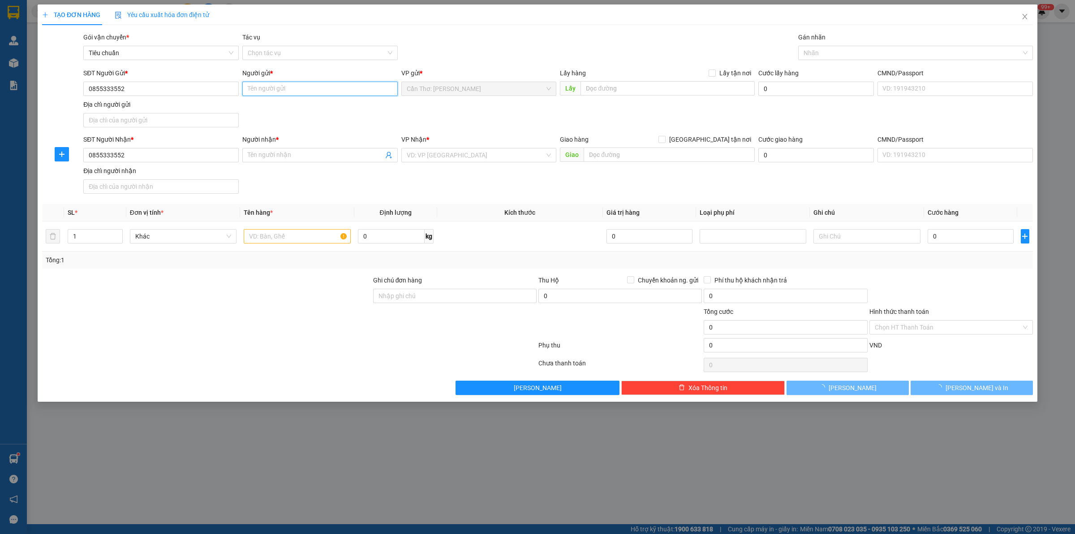
click at [276, 82] on input "Người gửi *" at bounding box center [319, 89] width 155 height 14
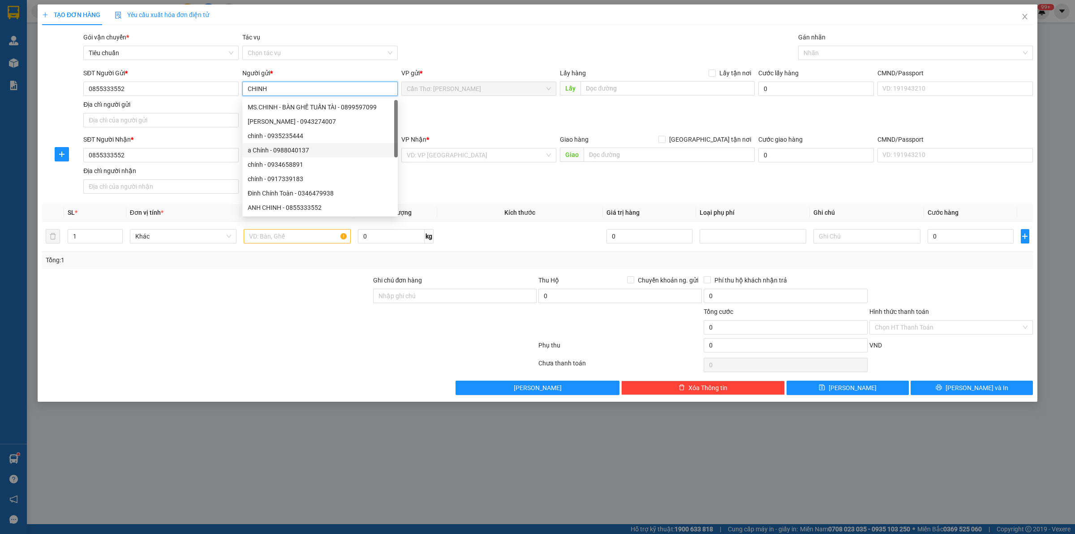
type input "CHINH"
drag, startPoint x: 467, startPoint y: 214, endPoint x: 438, endPoint y: 195, distance: 34.7
click at [464, 213] on th "Kích thước" at bounding box center [520, 212] width 166 height 17
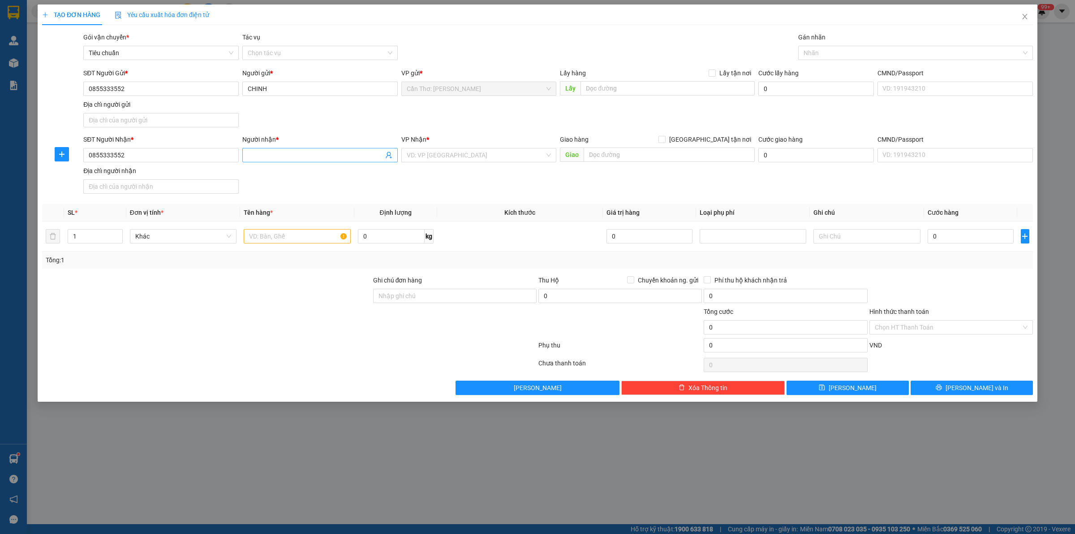
click at [314, 157] on input "Người nhận *" at bounding box center [316, 155] width 136 height 10
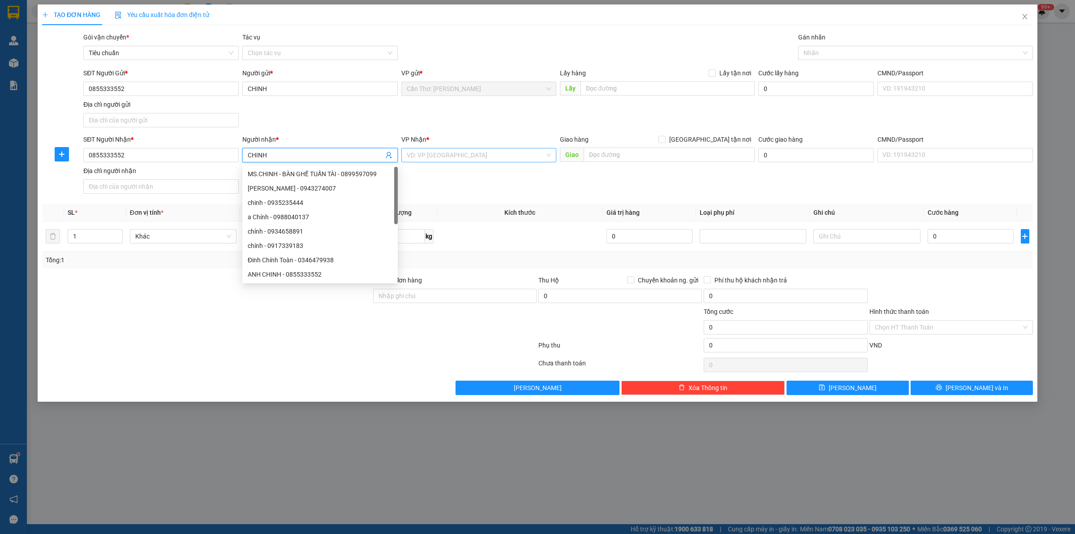
type input "CHINH"
click at [427, 156] on input "search" at bounding box center [476, 154] width 138 height 13
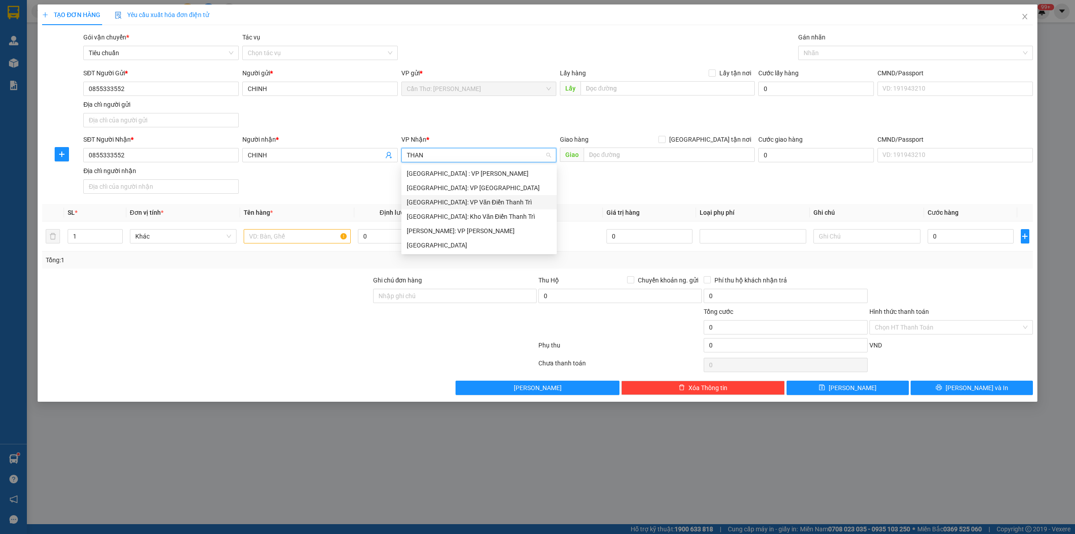
type input "THANH"
click at [466, 170] on div "[GEOGRAPHIC_DATA] : VP [PERSON_NAME]" at bounding box center [479, 173] width 145 height 10
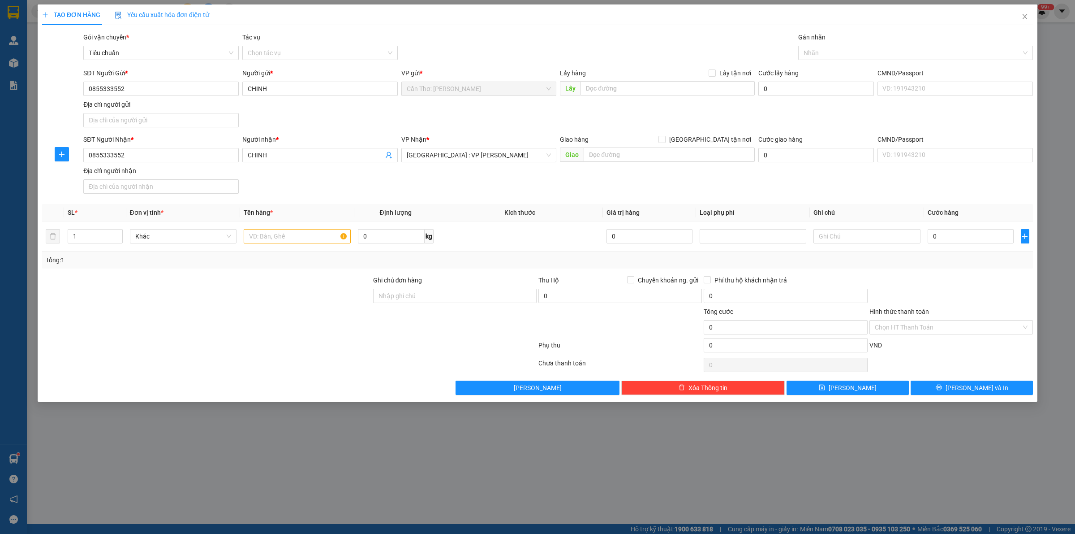
scroll to position [14, 0]
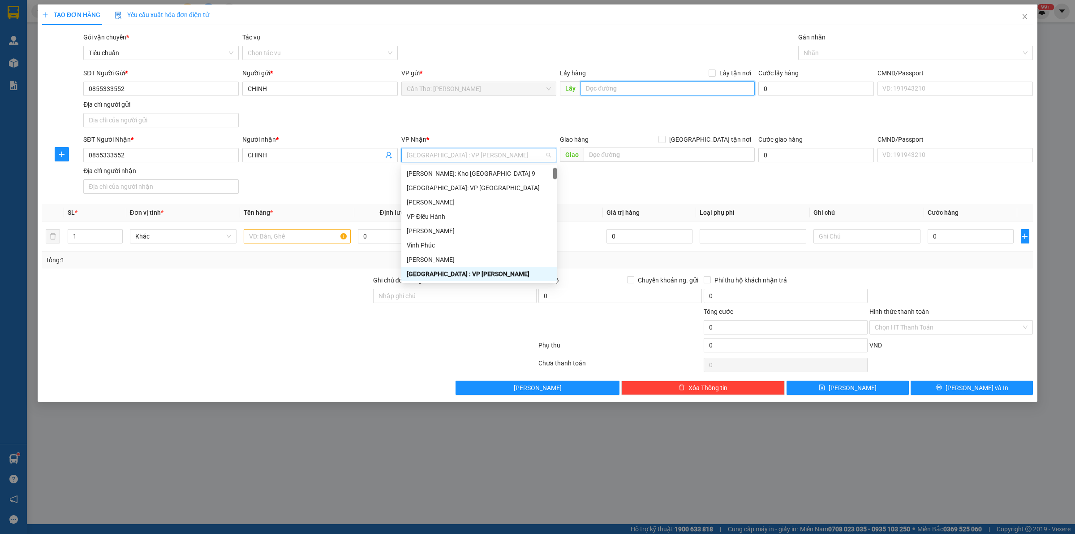
click at [671, 88] on input "text" at bounding box center [668, 88] width 174 height 14
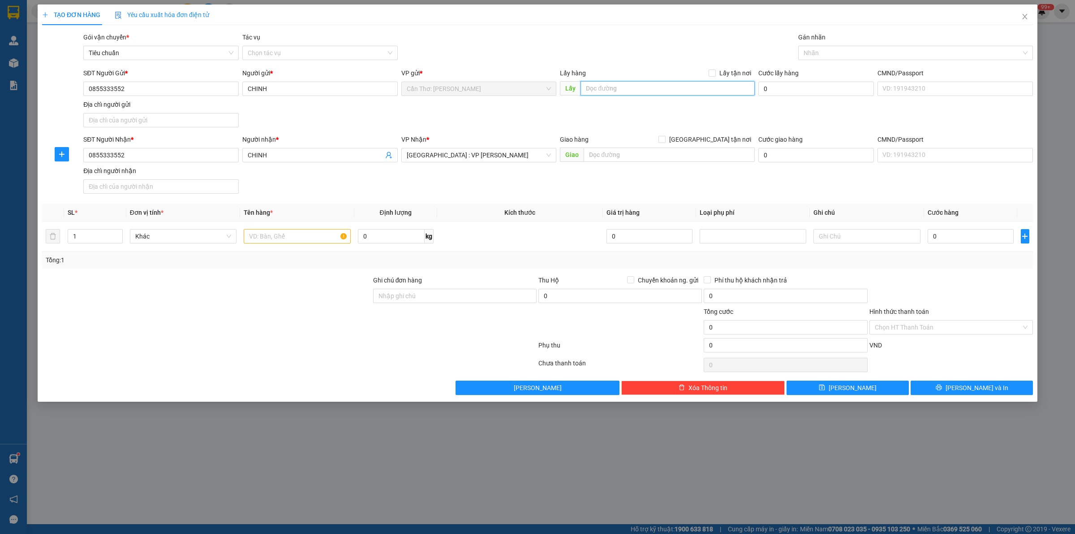
paste input "đ/ gửi: chung cư nam long, kv2 phường [GEOGRAPHIC_DATA], [GEOGRAPHIC_DATA], [GE…"
type input "đ/ gửi: chung cư nam long, kv2 phường [GEOGRAPHIC_DATA], [GEOGRAPHIC_DATA], [GE…"
click at [715, 77] on span at bounding box center [712, 72] width 7 height 7
click at [715, 76] on input "Lấy tận nơi" at bounding box center [712, 72] width 6 height 6
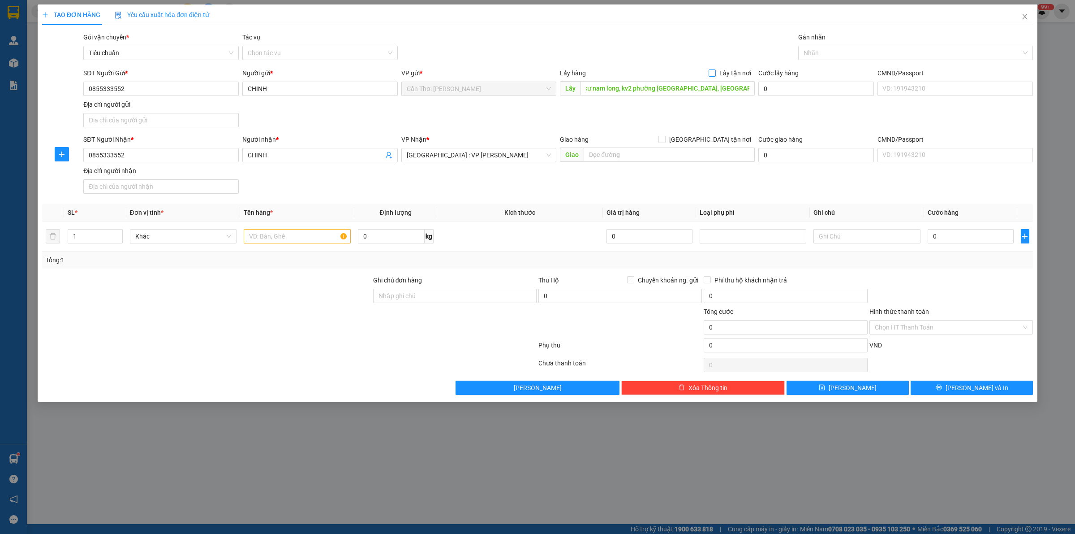
checkbox input "true"
click at [642, 165] on div "Giao hàng [GEOGRAPHIC_DATA] tận nơi [GEOGRAPHIC_DATA]" at bounding box center [657, 149] width 195 height 31
click at [660, 156] on input "text" at bounding box center [669, 154] width 171 height 14
paste input "Tổ 4 Thôn Quý Thạnh 1 Xã [GEOGRAPHIC_DATA], [GEOGRAPHIC_DATA] ([GEOGRAPHIC_DATA…"
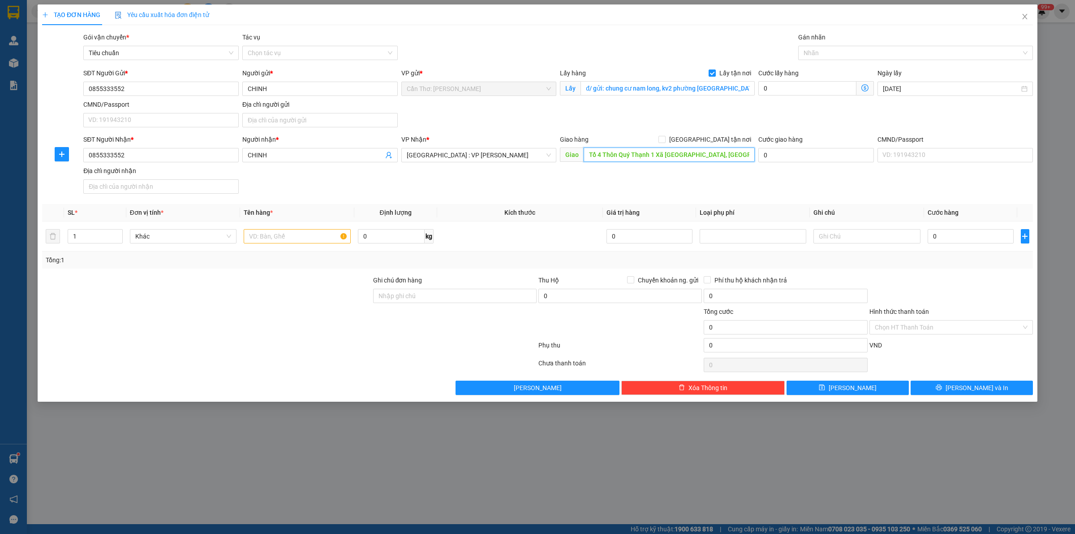
paste input "Tổ 4 Thôn Quý Thạnh 1 Xã [GEOGRAPHIC_DATA], [GEOGRAPHIC_DATA] ([GEOGRAPHIC_DATA…"
type input "Tổ 4 Thôn Quý Thạnh 1 Xã [GEOGRAPHIC_DATA], [GEOGRAPHIC_DATA] ([GEOGRAPHIC_DATA…"
click at [716, 143] on span "[GEOGRAPHIC_DATA] tận nơi" at bounding box center [710, 139] width 89 height 10
click at [665, 142] on input "[GEOGRAPHIC_DATA] tận nơi" at bounding box center [662, 139] width 6 height 6
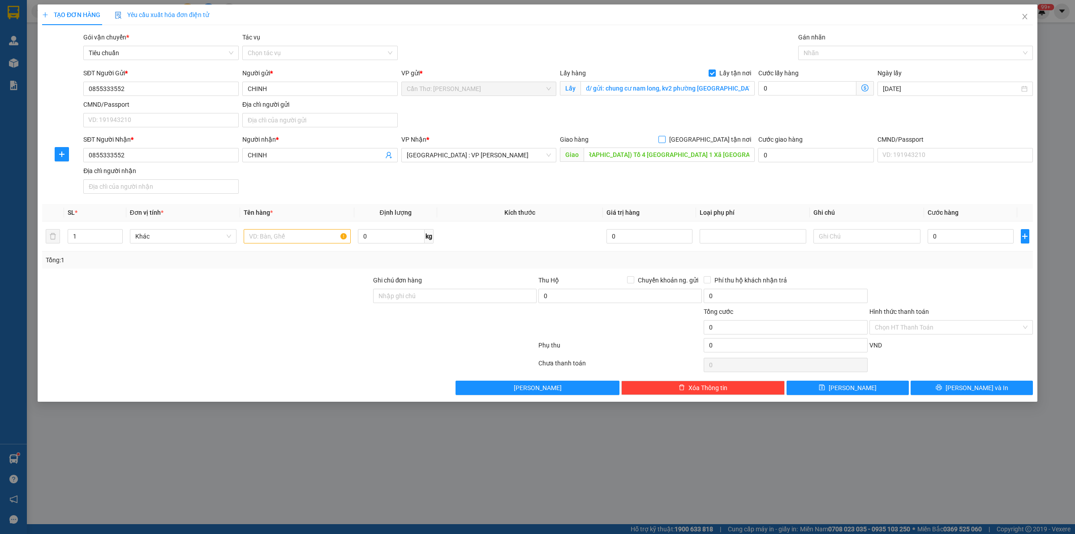
checkbox input "true"
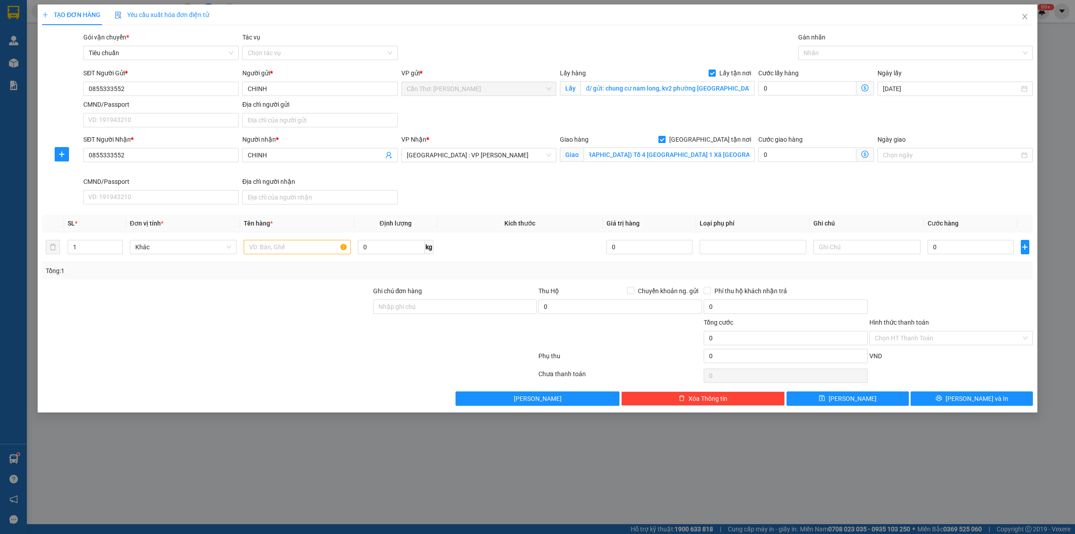
scroll to position [0, 0]
click at [832, 52] on div at bounding box center [911, 52] width 221 height 11
type input "GTN"
click at [829, 69] on div "[GEOGRAPHIC_DATA] tận nơi" at bounding box center [916, 71] width 224 height 10
click at [260, 245] on input "text" at bounding box center [297, 247] width 107 height 14
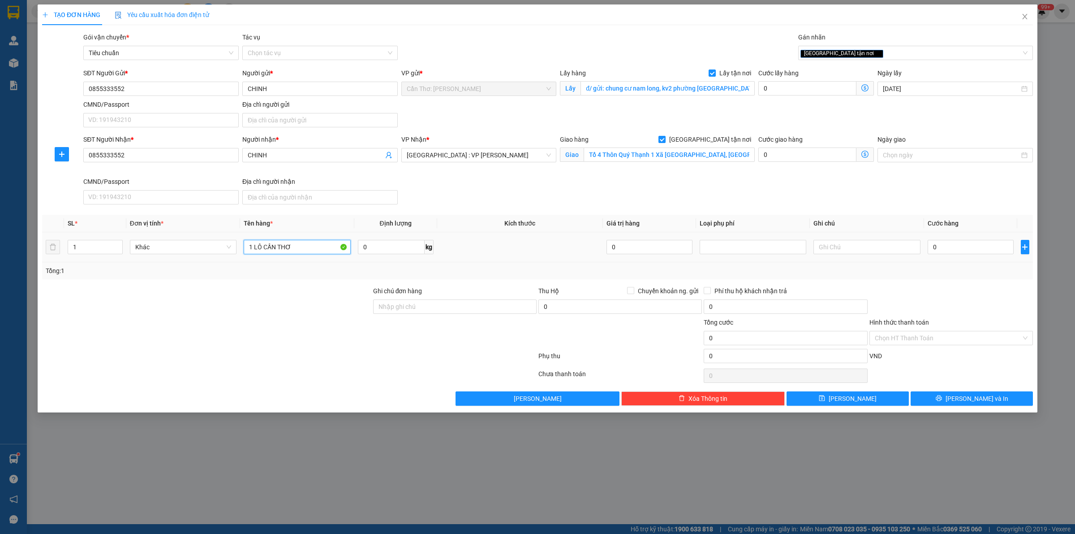
type input "1 LÔ CẦN THƠ"
click at [792, 90] on input "0" at bounding box center [808, 88] width 98 height 14
type input "1"
type input "10"
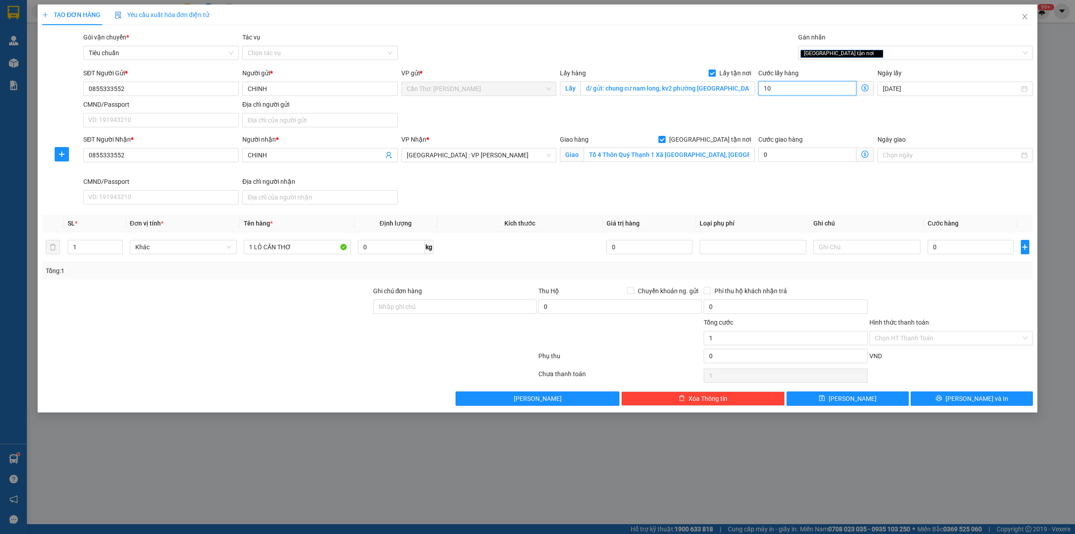
type input "10"
type input "100"
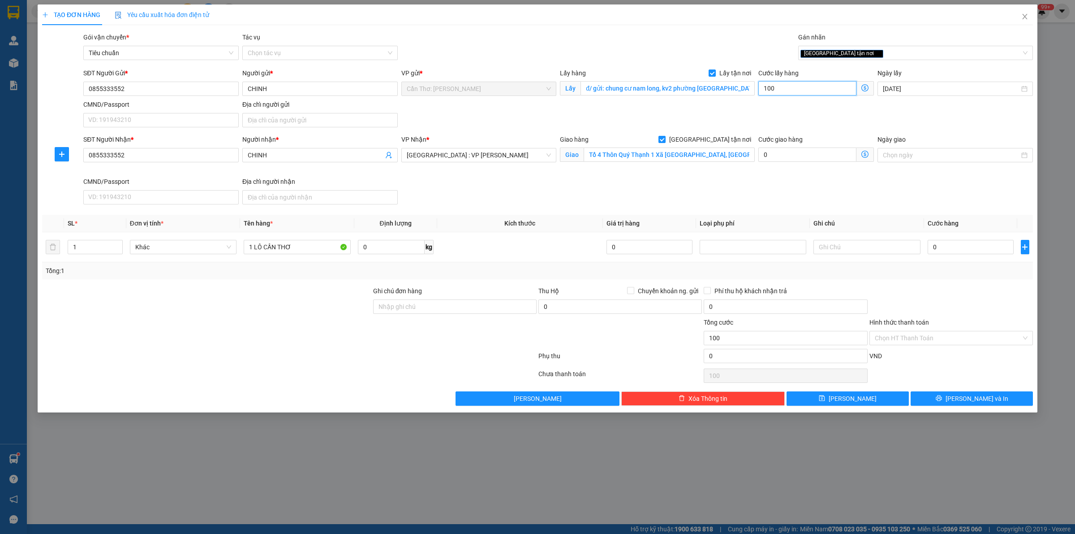
type input "1.000"
type input "10.000"
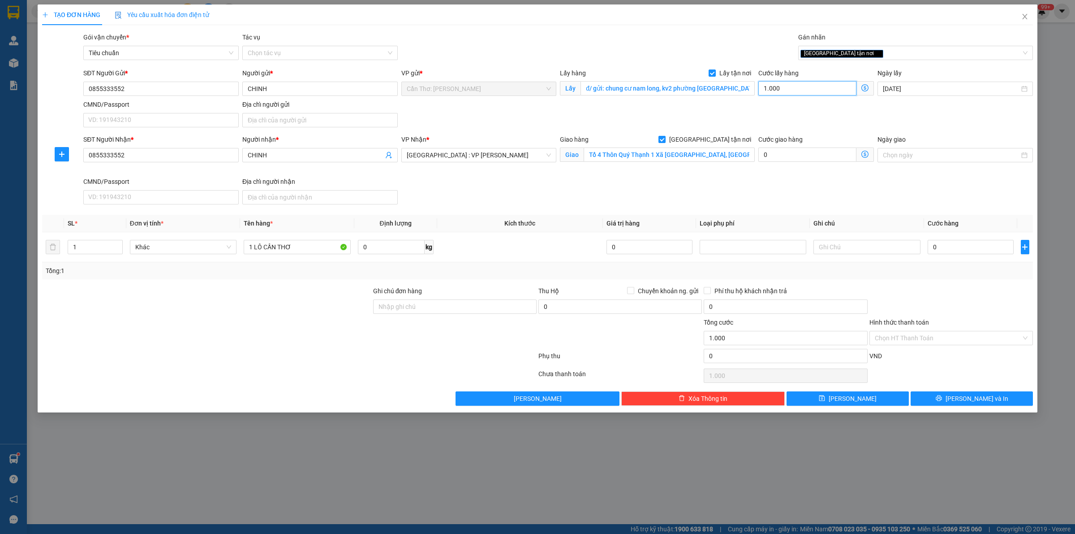
type input "10.000"
type input "100.000"
click at [943, 244] on input "0" at bounding box center [971, 247] width 86 height 14
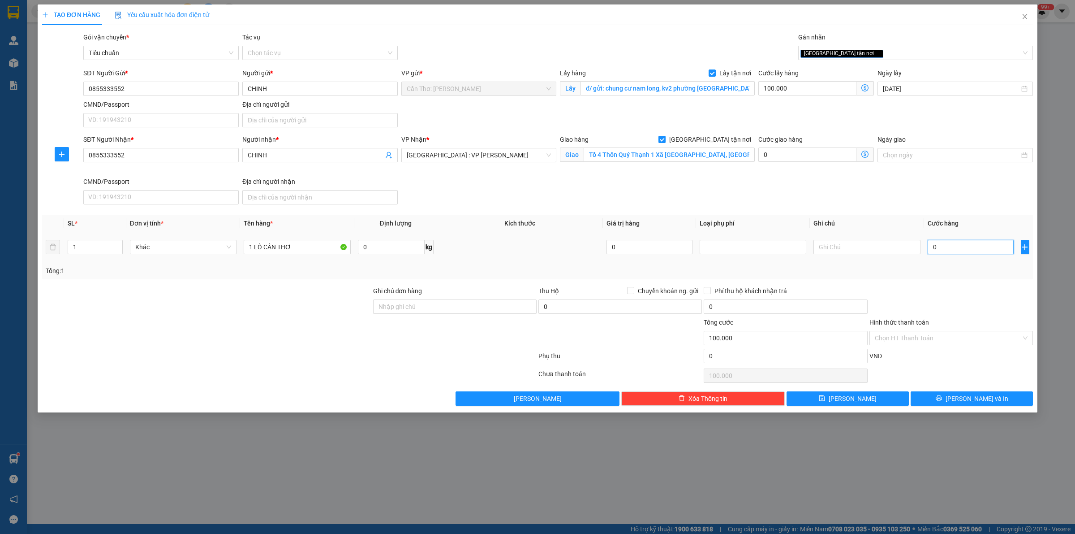
type input "9"
type input "100.009"
type input "97"
type input "100.097"
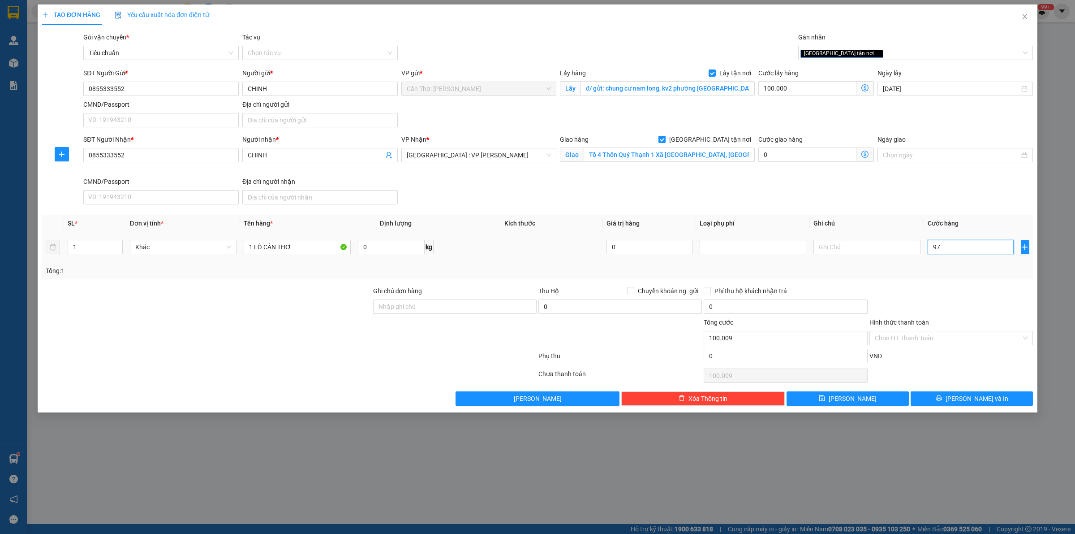
type input "100.097"
type input "970"
type input "100.970"
type input "9.700"
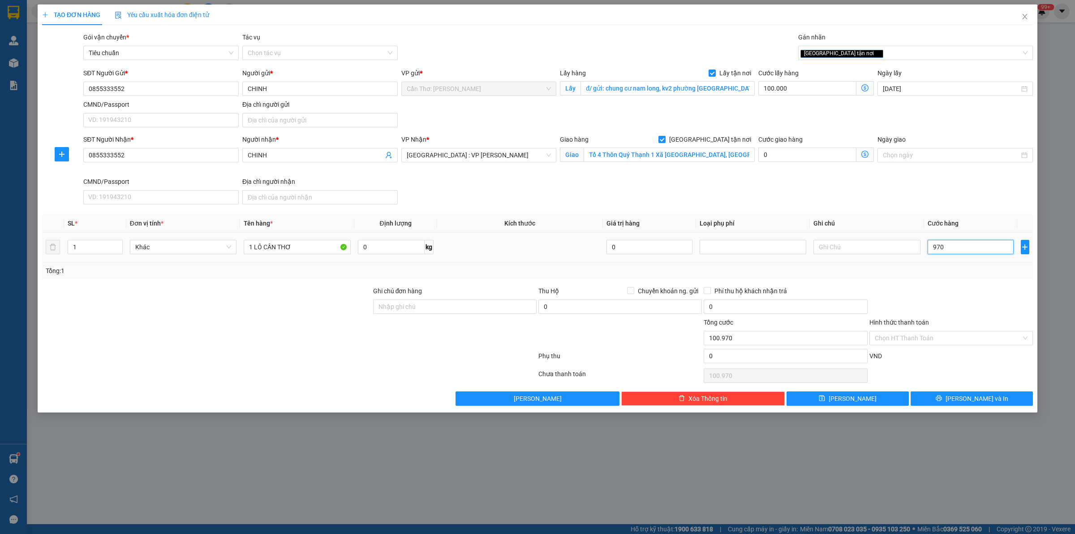
type input "109.700"
type input "97.000"
type input "197.000"
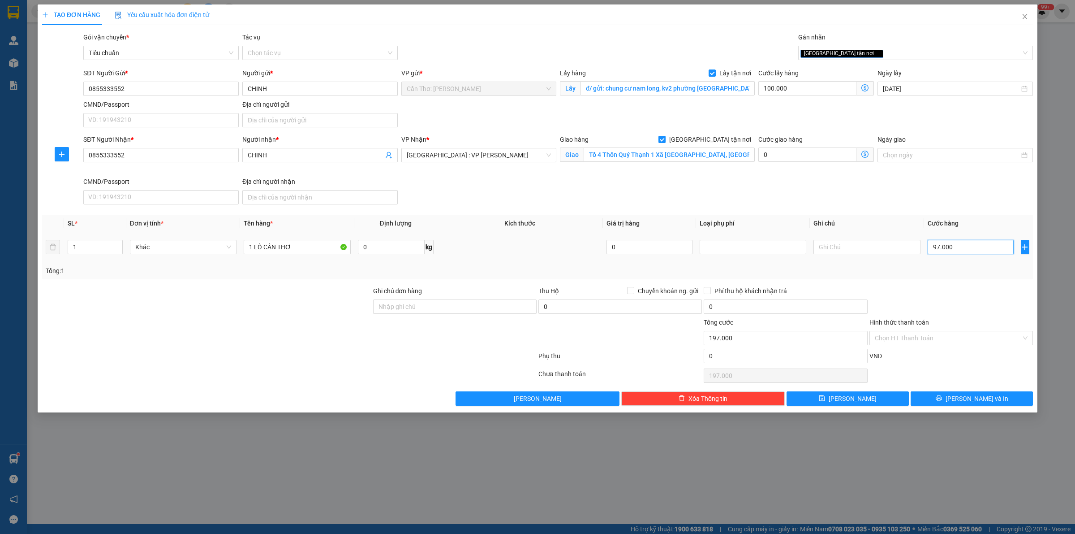
type input "970.000"
type input "1.070.000"
type input "9.700.000"
type input "9.800.000"
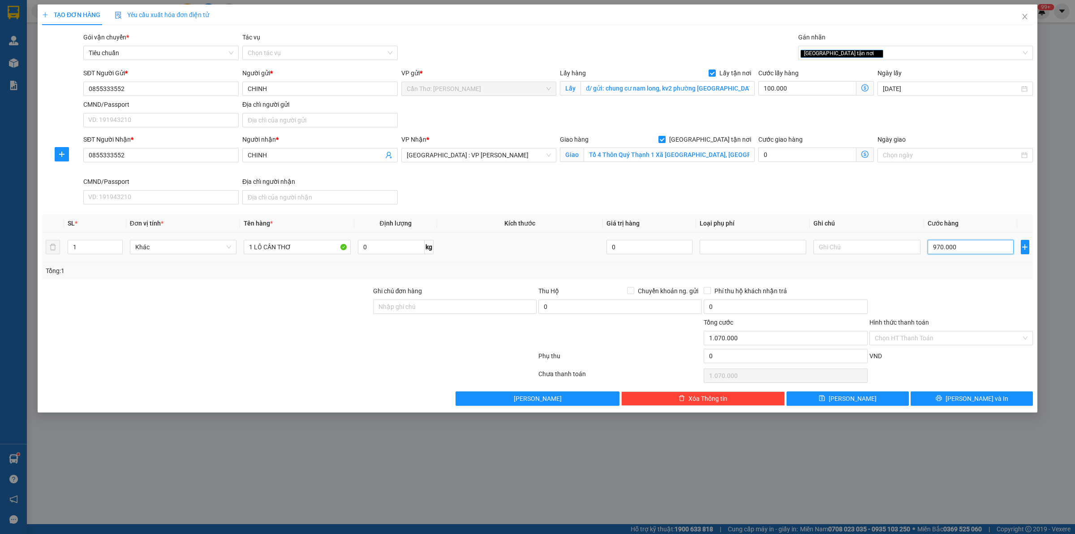
type input "9.800.000"
type input "970.000"
type input "1.070.000"
type input "970.000"
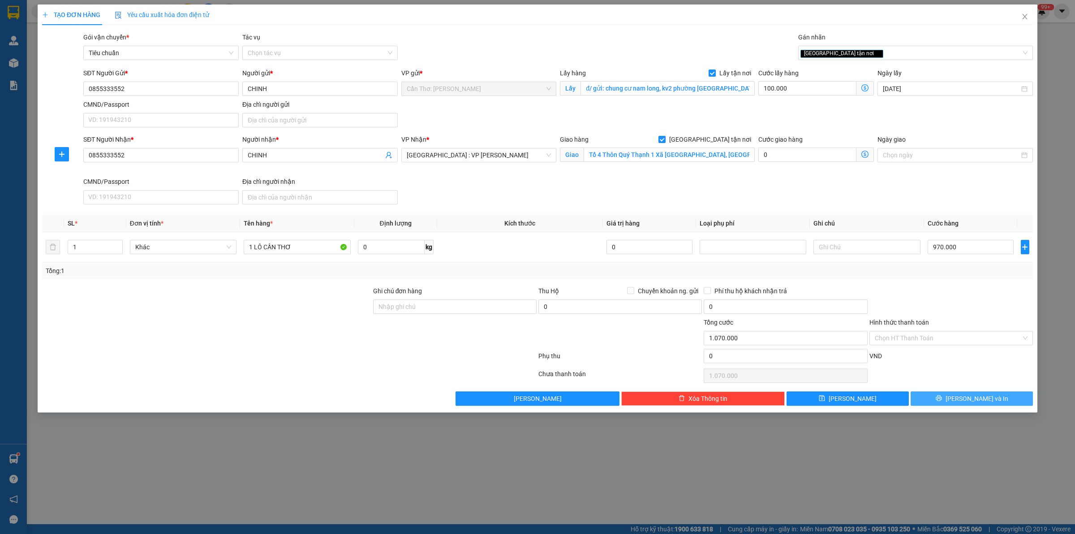
click at [937, 394] on button "[PERSON_NAME] và In" at bounding box center [972, 398] width 122 height 14
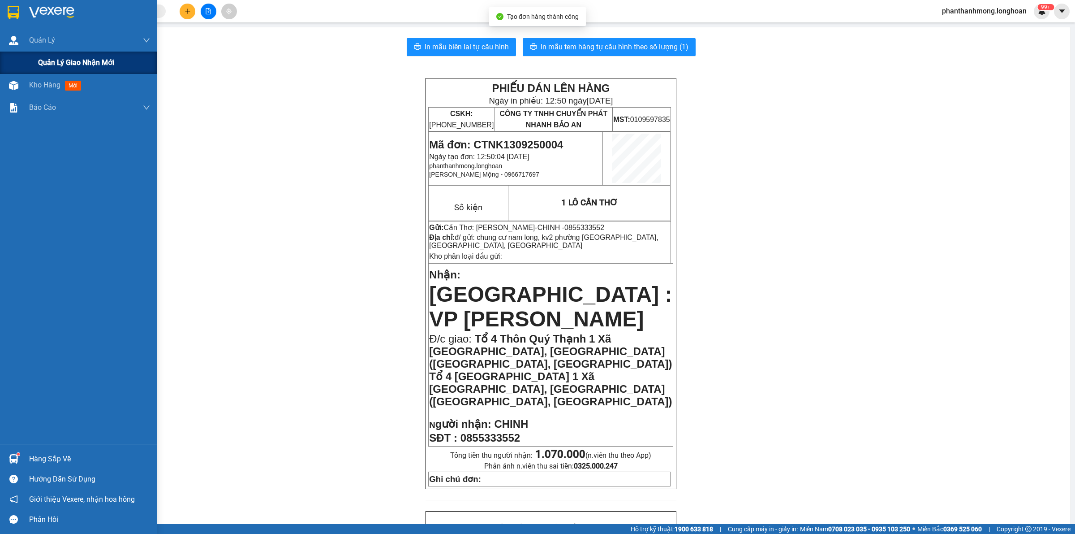
click at [73, 59] on span "Quản lý giao nhận mới" at bounding box center [76, 62] width 76 height 11
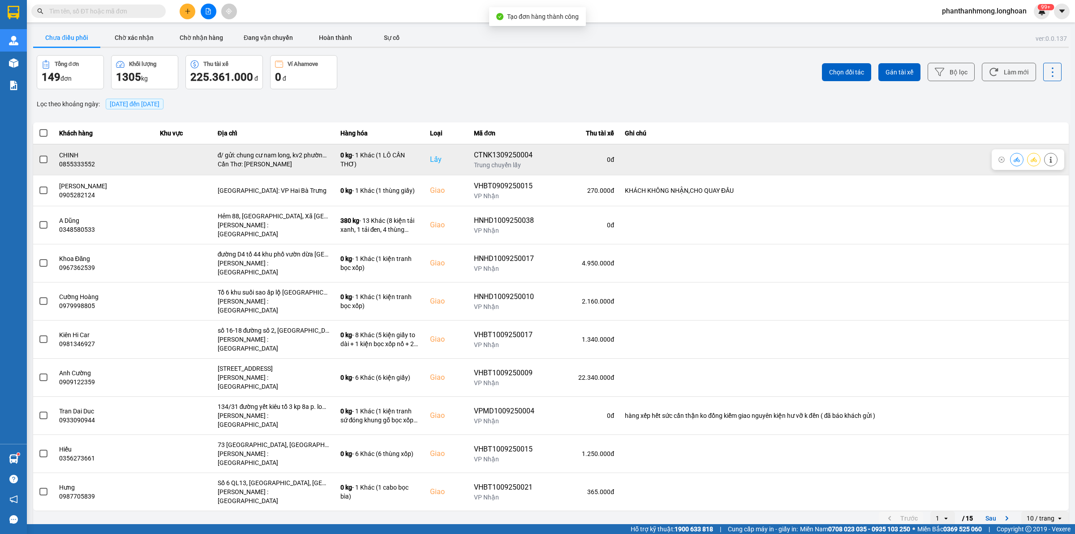
click at [39, 162] on label at bounding box center [44, 160] width 10 height 10
click at [39, 155] on input "checkbox" at bounding box center [39, 155] width 0 height 0
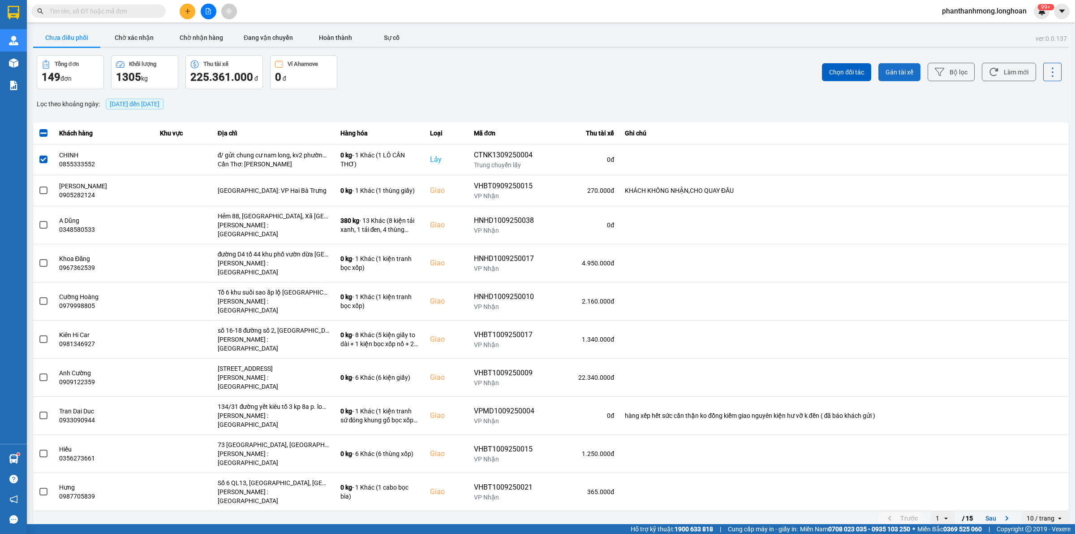
click at [890, 66] on button "Gán tài xế" at bounding box center [900, 72] width 42 height 18
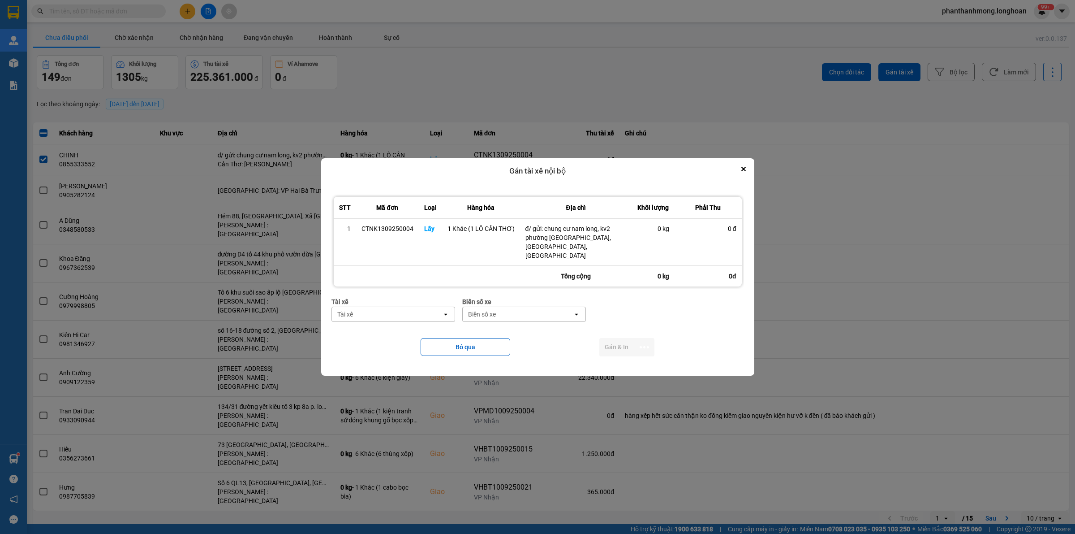
click at [393, 307] on div "Tài xế" at bounding box center [387, 314] width 110 height 14
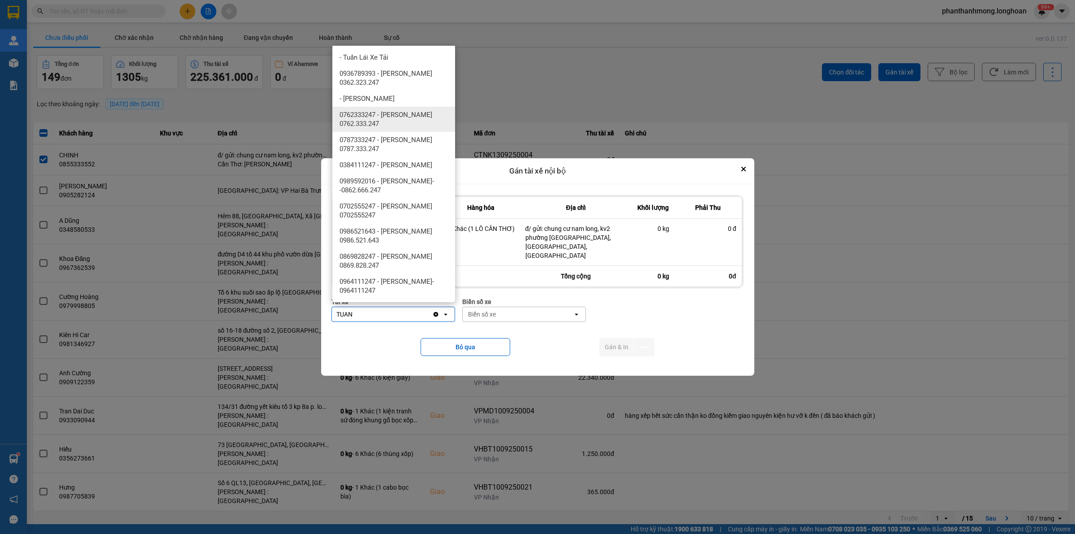
type input "TUAN"
click at [386, 124] on span "0762333247 - [PERSON_NAME] 0762.333.247" at bounding box center [396, 119] width 112 height 18
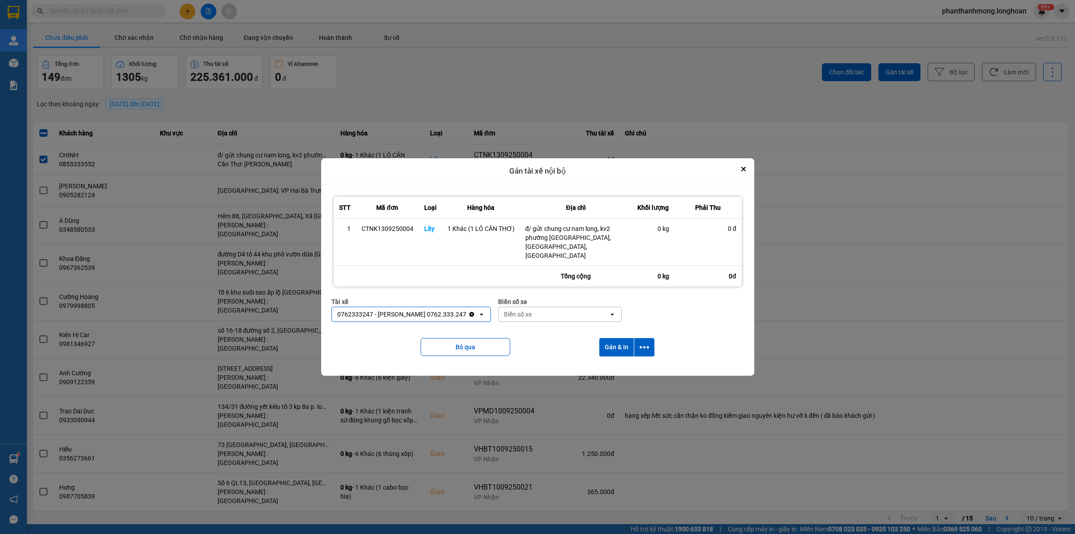
click at [529, 314] on div "Biển số xe" at bounding box center [554, 314] width 110 height 14
type input "90"
click at [522, 328] on span "50H-089.90" at bounding box center [517, 328] width 34 height 9
click at [651, 342] on button "dialog" at bounding box center [645, 347] width 20 height 18
click at [618, 364] on span "Chỉ gán tài" at bounding box center [609, 367] width 30 height 9
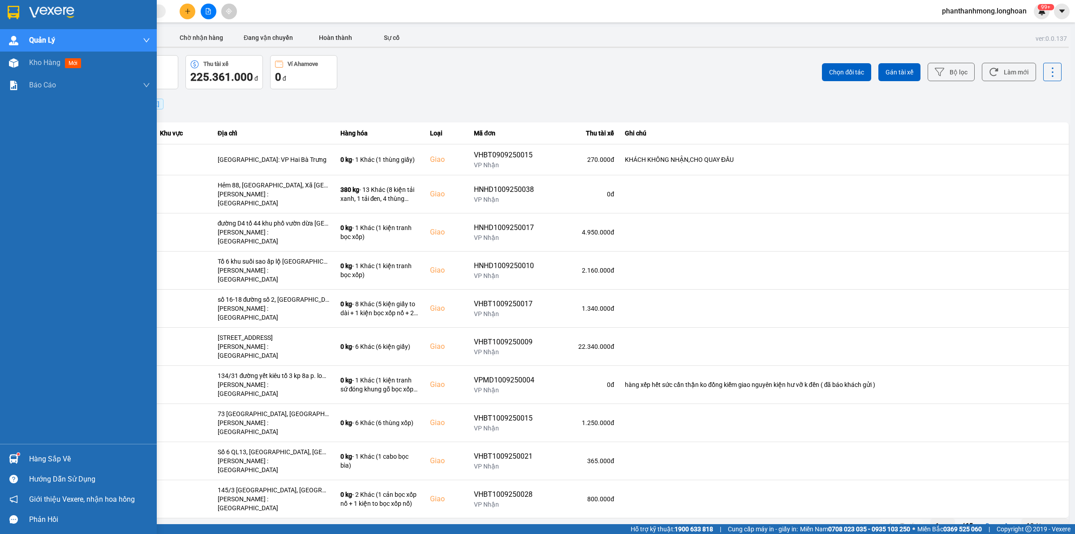
click at [18, 9] on img at bounding box center [14, 12] width 12 height 13
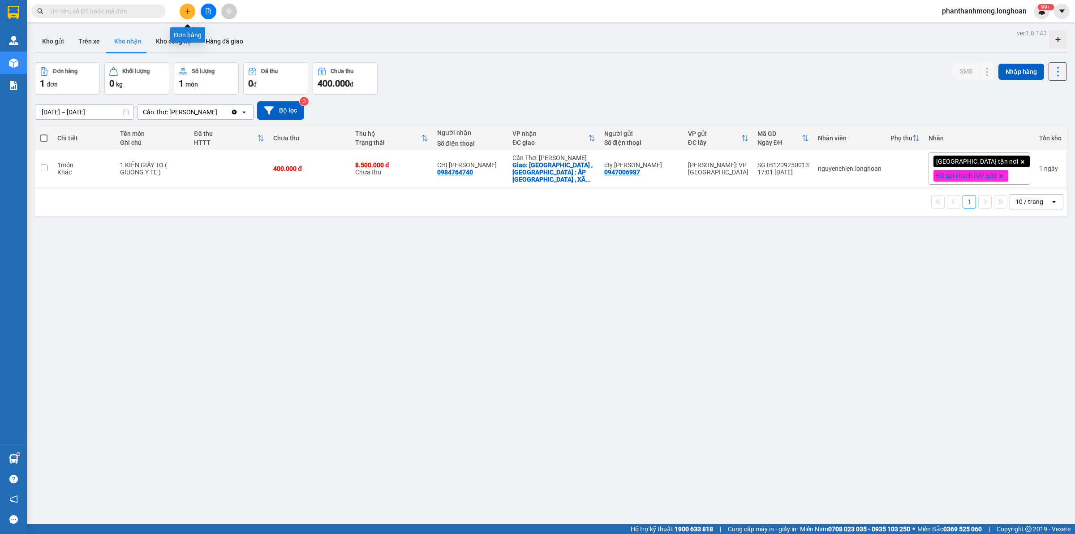
click at [185, 14] on icon "plus" at bounding box center [188, 11] width 6 height 6
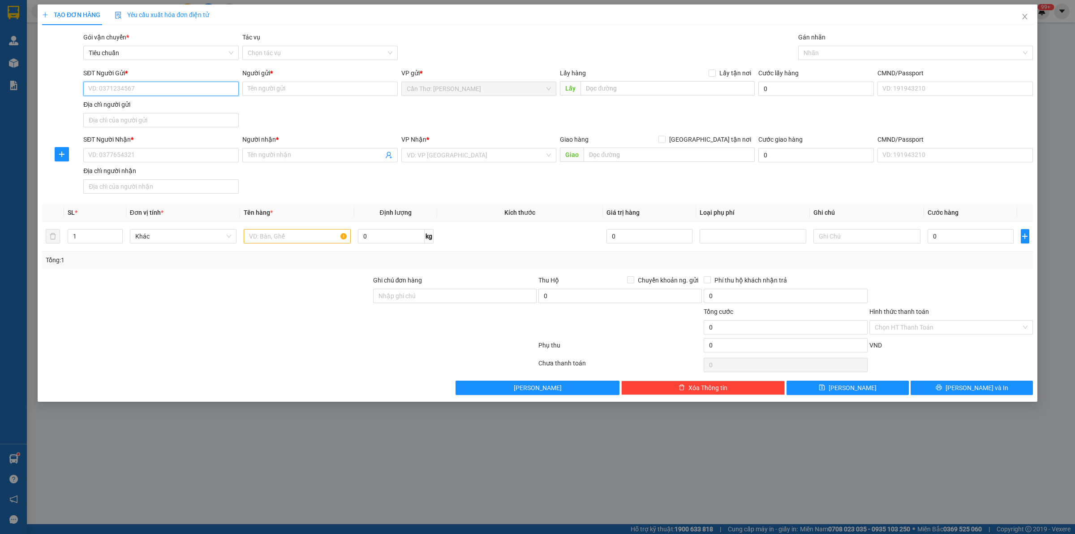
click at [207, 92] on input "SĐT Người Gửi *" at bounding box center [160, 89] width 155 height 14
paste input "081 5598589"
type input "081 5598589"
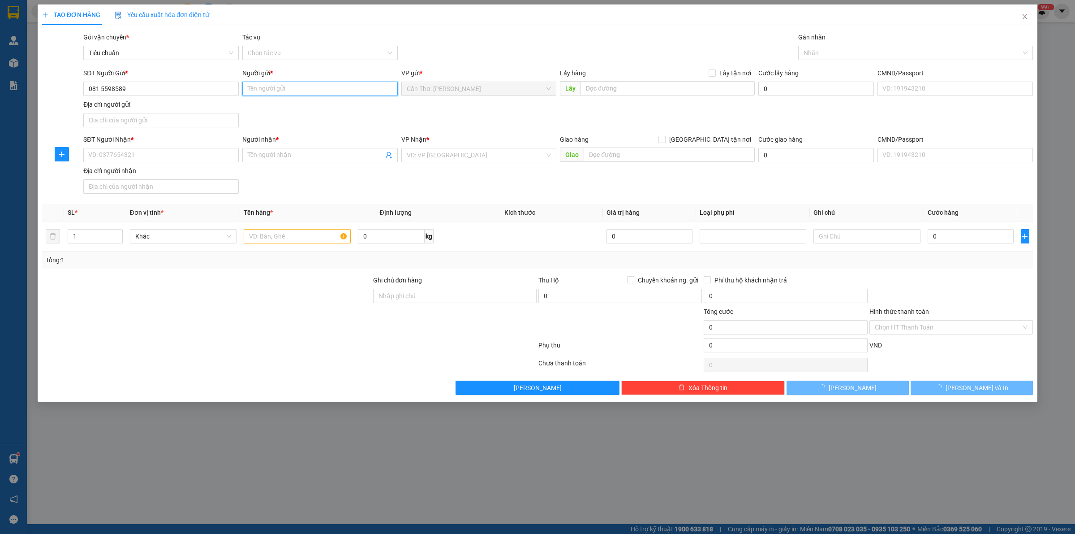
click at [268, 91] on input "Người gửi *" at bounding box center [319, 89] width 155 height 14
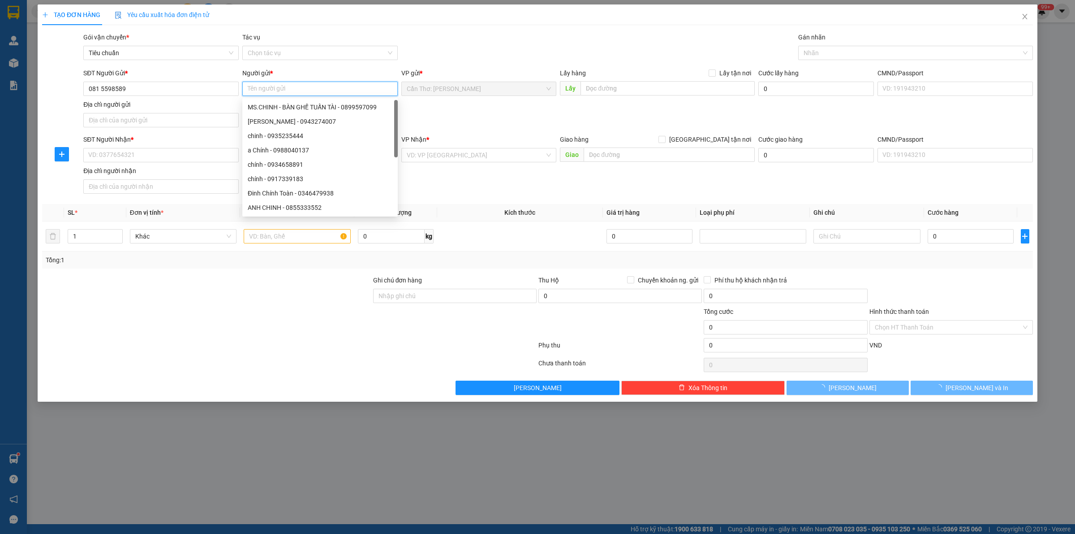
type input "M"
type input "CHỊ MỸ"
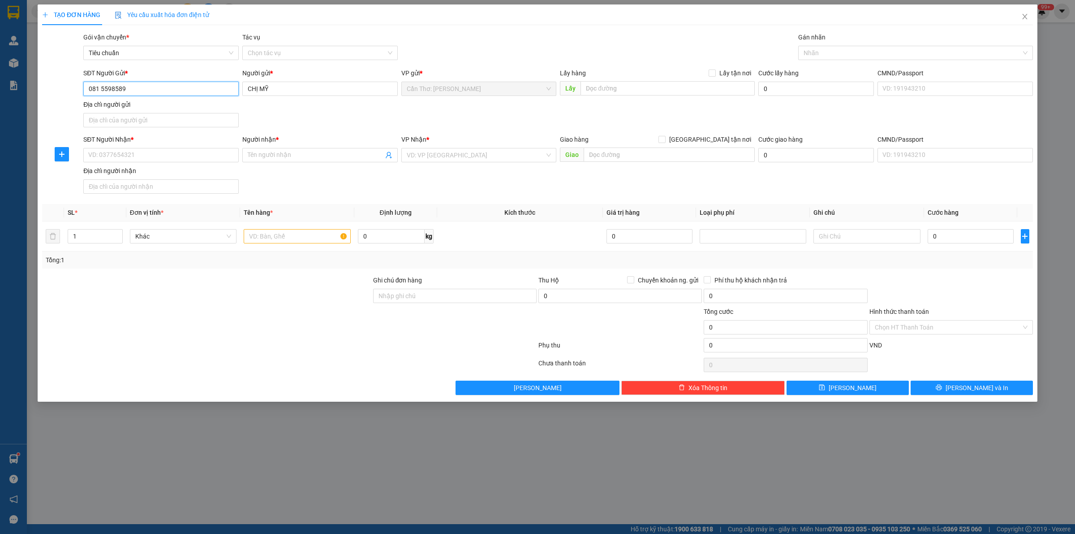
click at [102, 92] on input "081 5598589" at bounding box center [160, 89] width 155 height 14
type input "0815598589"
click at [642, 81] on div "Lấy hàng Lấy tận nơi" at bounding box center [657, 74] width 195 height 13
drag, startPoint x: 639, startPoint y: 90, endPoint x: 706, endPoint y: 72, distance: 69.6
click at [639, 90] on input "text" at bounding box center [668, 88] width 174 height 14
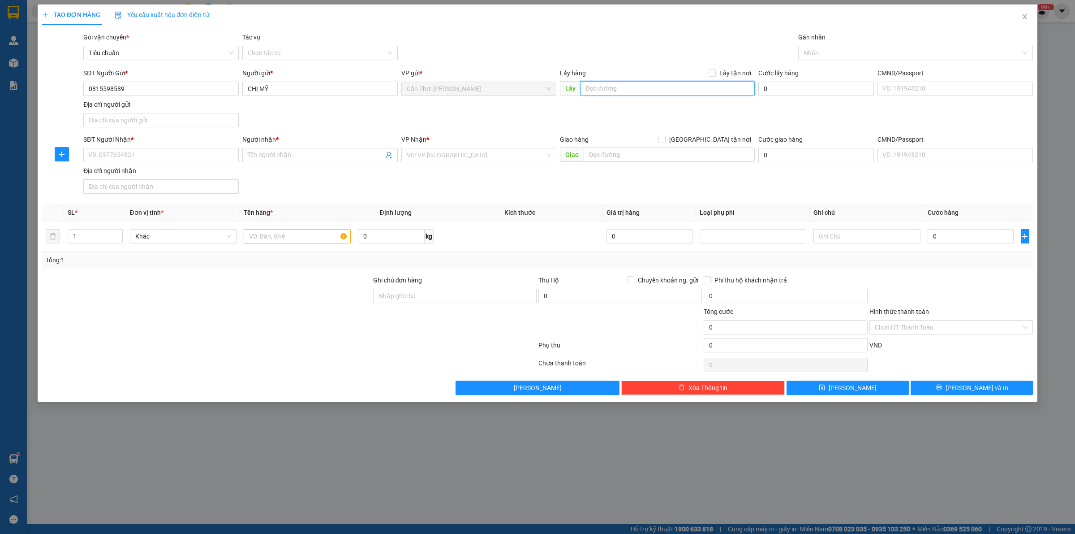
paste input "ấp xóm mới xã [GEOGRAPHIC_DATA] (cầu trắng)"
type input "ấp xóm mới xã [GEOGRAPHIC_DATA] (cầu trắng)"
click at [715, 69] on input "Lấy tận nơi" at bounding box center [712, 72] width 6 height 6
checkbox input "true"
click at [814, 56] on div at bounding box center [911, 52] width 221 height 11
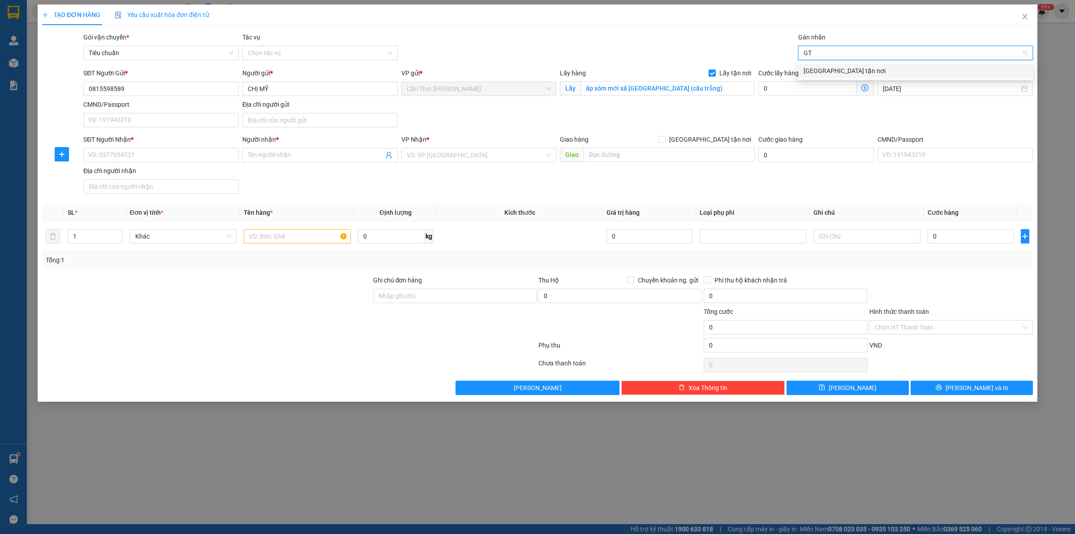
type input "GTN"
click at [833, 70] on div "[GEOGRAPHIC_DATA] tận nơi" at bounding box center [916, 71] width 224 height 10
click at [205, 155] on input "SĐT Người Nhận *" at bounding box center [160, 155] width 155 height 14
paste input "0703103354"
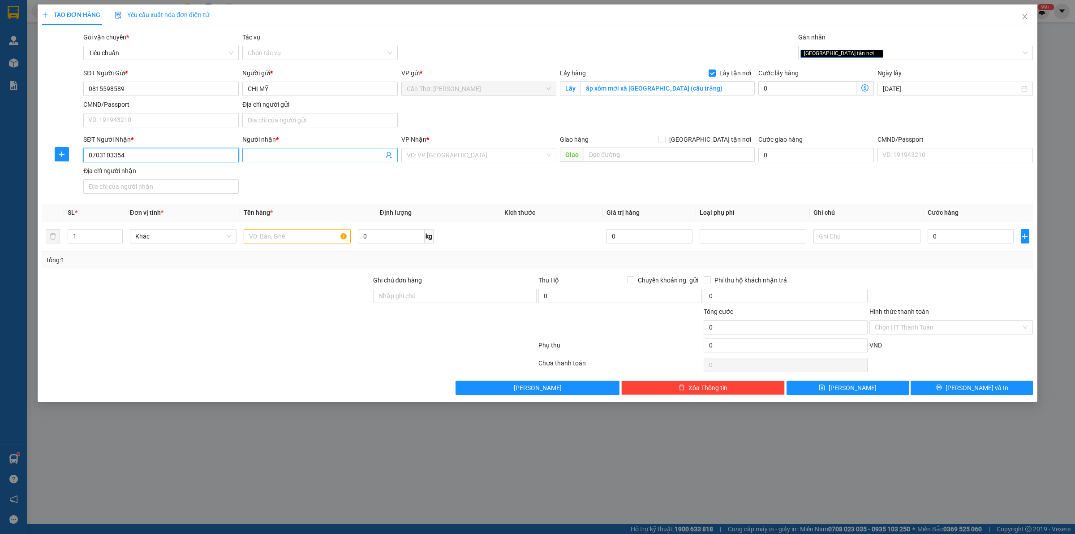
type input "0703103354"
click at [295, 156] on input "Người nhận *" at bounding box center [316, 155] width 136 height 10
type input "[PERSON_NAME]"
click at [446, 149] on input "search" at bounding box center [476, 154] width 138 height 13
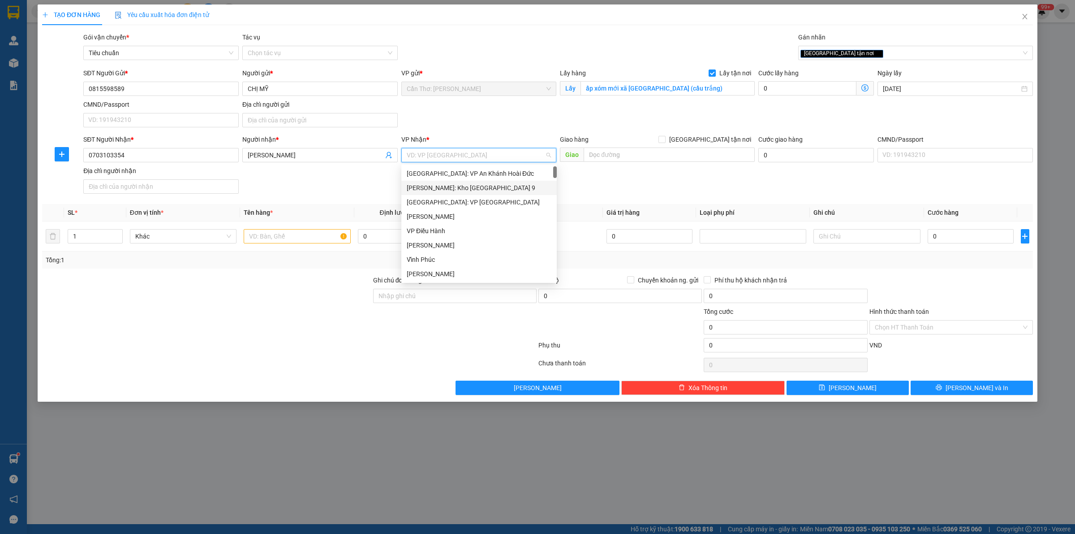
click at [677, 163] on div "Giao hàng [GEOGRAPHIC_DATA] tận nơi [GEOGRAPHIC_DATA]" at bounding box center [657, 149] width 195 height 31
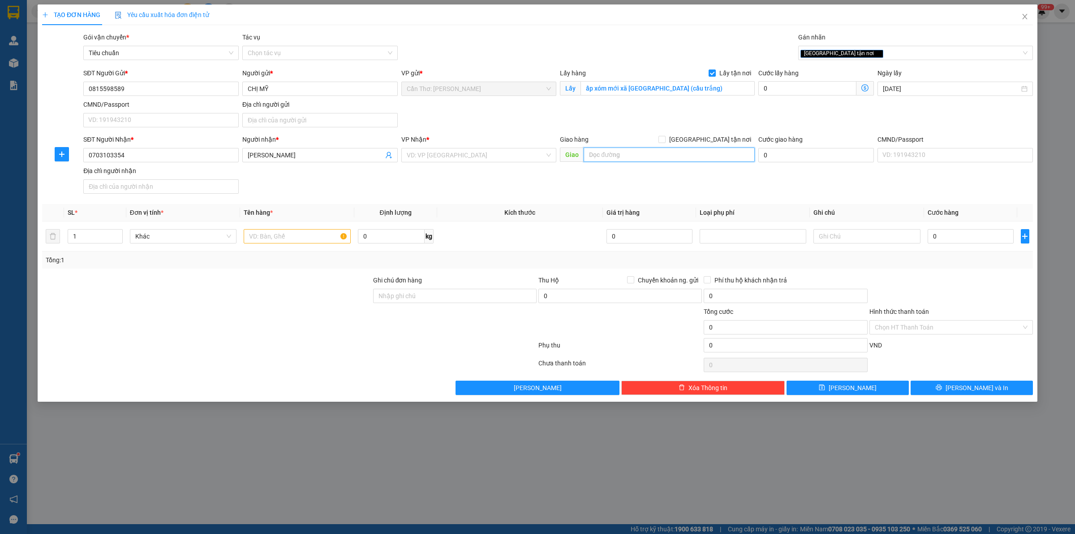
click at [708, 154] on input "text" at bounding box center [669, 154] width 171 height 14
paste input "Số 79 hà huy giáp , khu văn [GEOGRAPHIC_DATA] trấn [GEOGRAPHIC_DATA] tỉnh [GEOG…"
type input "Số 79 hà huy giáp , khu văn [GEOGRAPHIC_DATA] trấn [GEOGRAPHIC_DATA] tỉnh [GEOG…"
drag, startPoint x: 713, startPoint y: 139, endPoint x: 643, endPoint y: 155, distance: 71.3
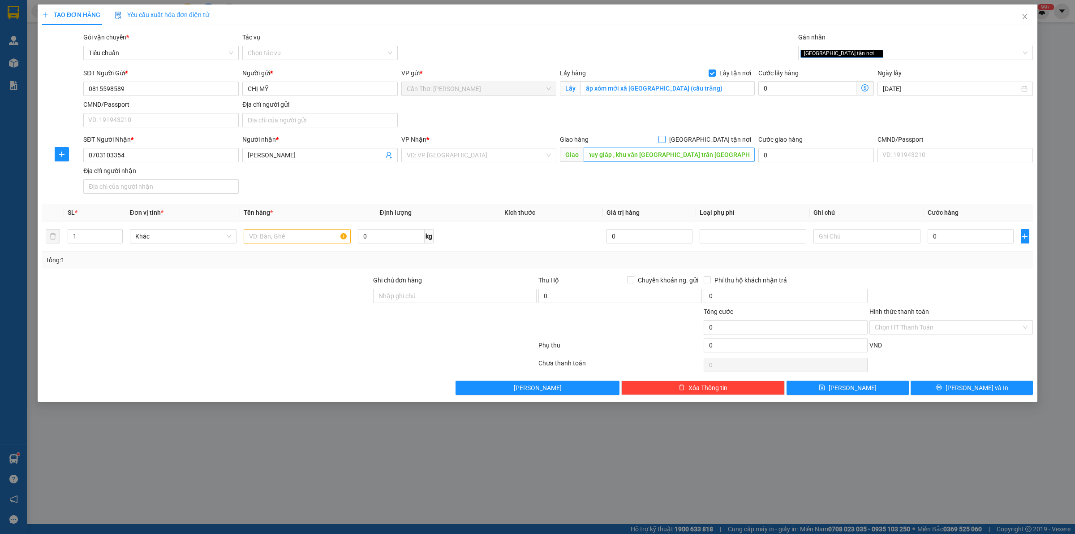
click at [665, 139] on input "[GEOGRAPHIC_DATA] tận nơi" at bounding box center [662, 139] width 6 height 6
checkbox input "true"
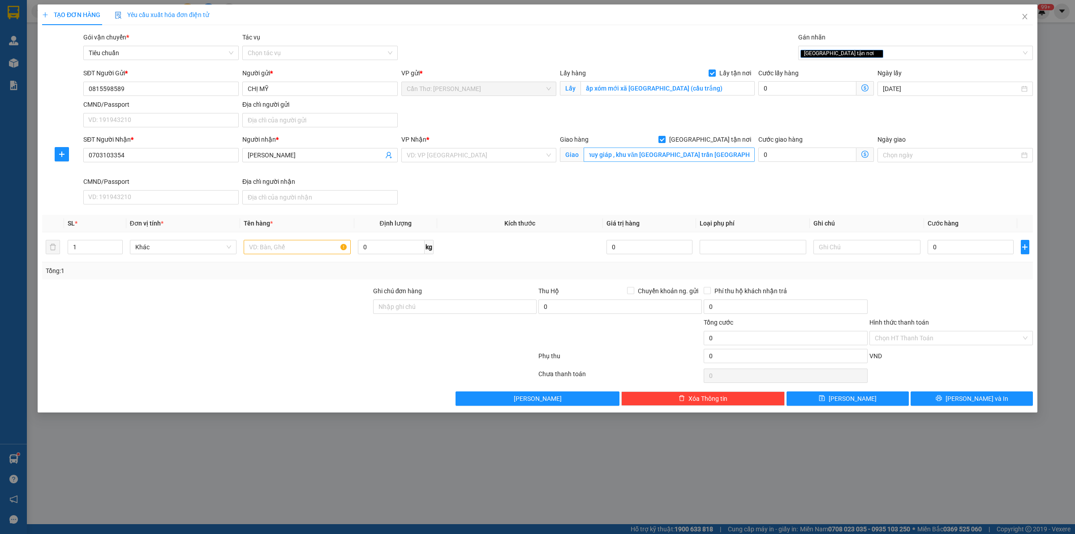
scroll to position [0, 0]
click at [505, 151] on input "search" at bounding box center [476, 154] width 138 height 13
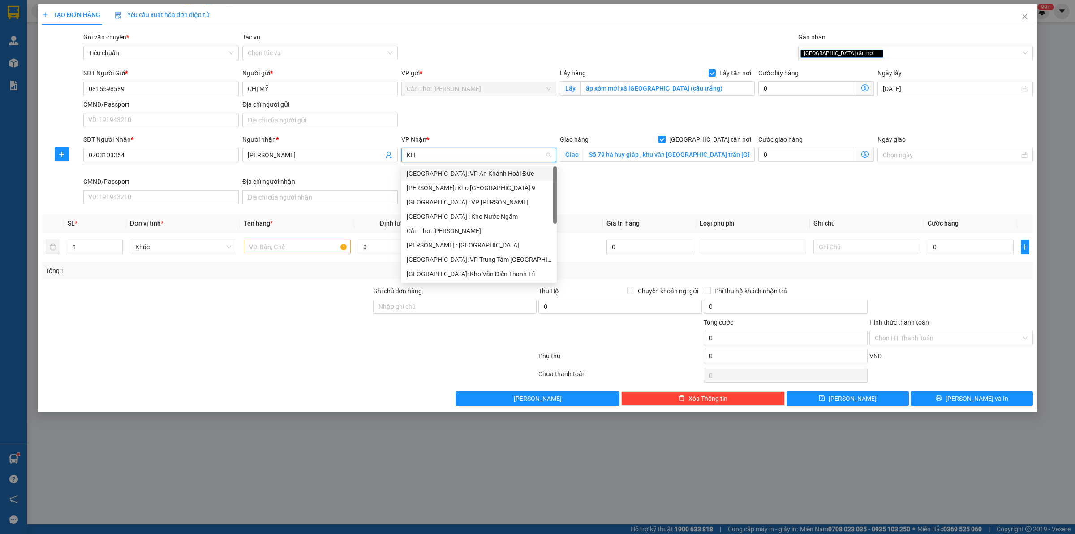
type input "KHO"
click at [485, 211] on div "[PERSON_NAME] : [GEOGRAPHIC_DATA]" at bounding box center [479, 216] width 155 height 14
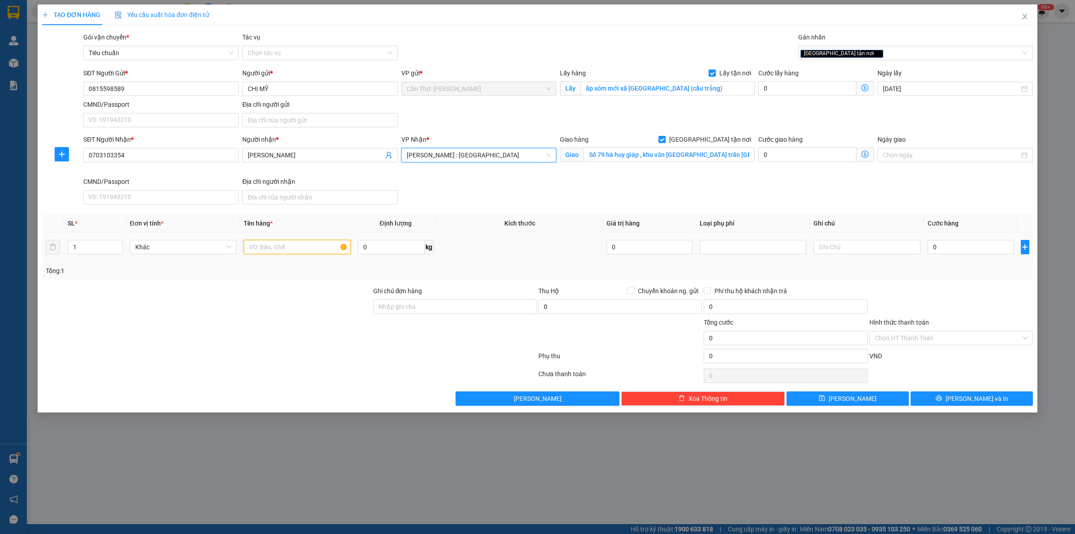
click at [306, 250] on input "text" at bounding box center [297, 247] width 107 height 14
type input "1 TỦ LẠNH VỀ ĐỒNG NAI"
click at [945, 247] on input "0" at bounding box center [971, 247] width 86 height 14
type input "4"
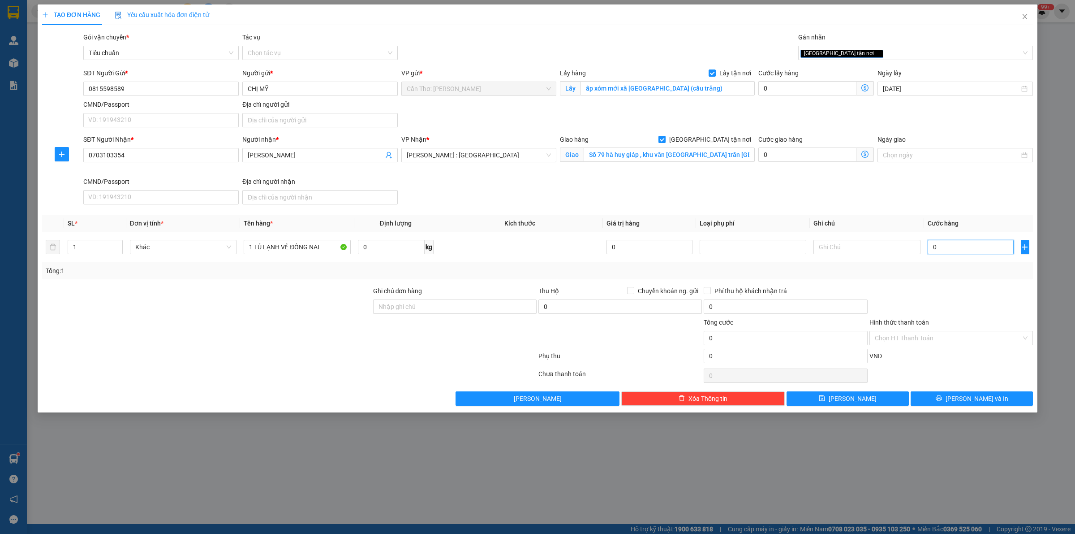
type input "4"
type input "42"
type input "420"
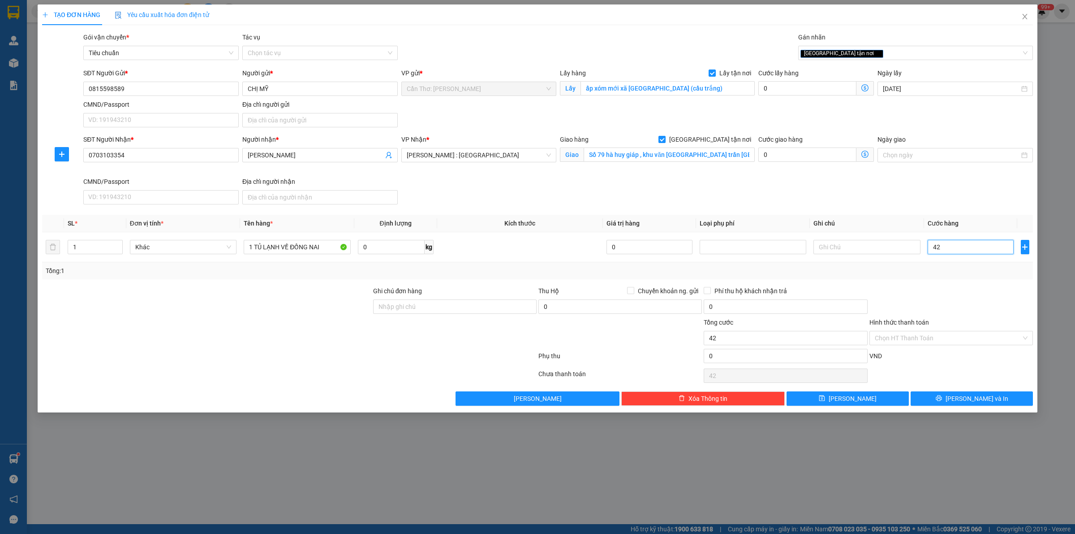
type input "420"
type input "4.200"
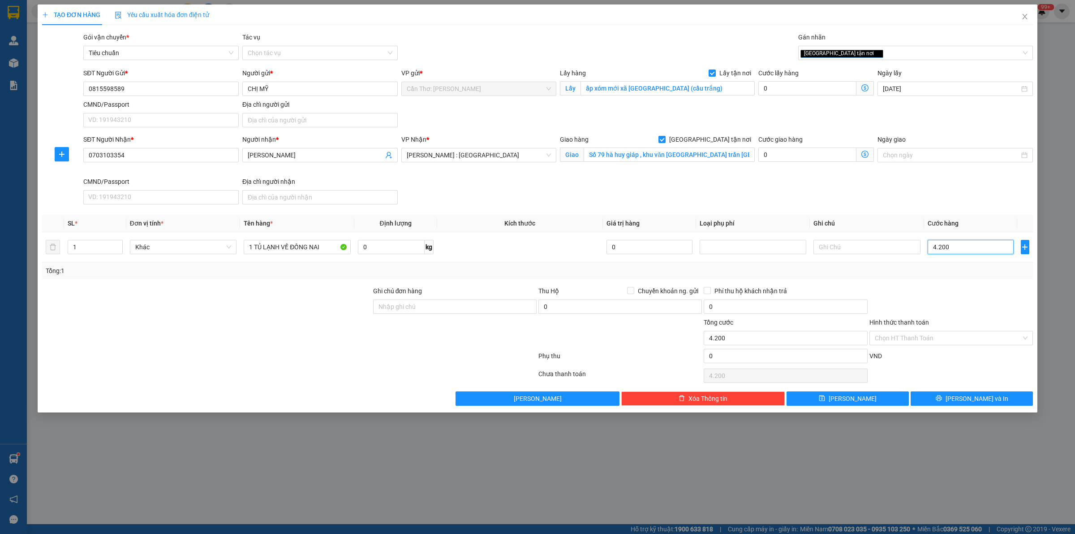
type input "42.000"
type input "420.000"
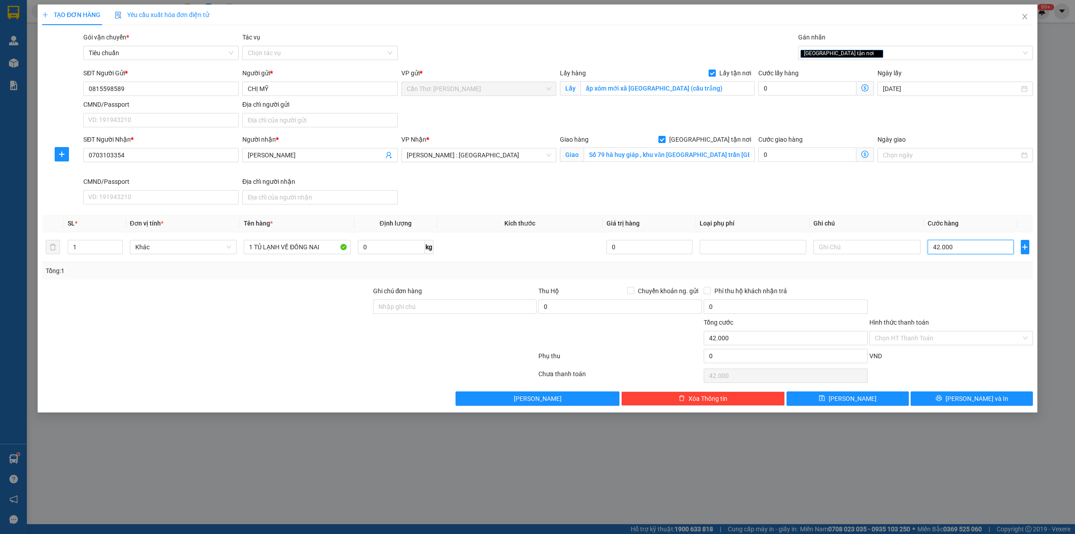
type input "420.000"
click at [972, 402] on span "[PERSON_NAME] và In" at bounding box center [977, 398] width 63 height 10
click at [91, 157] on input "0703103354" at bounding box center [160, 155] width 155 height 14
type input "0703103354"
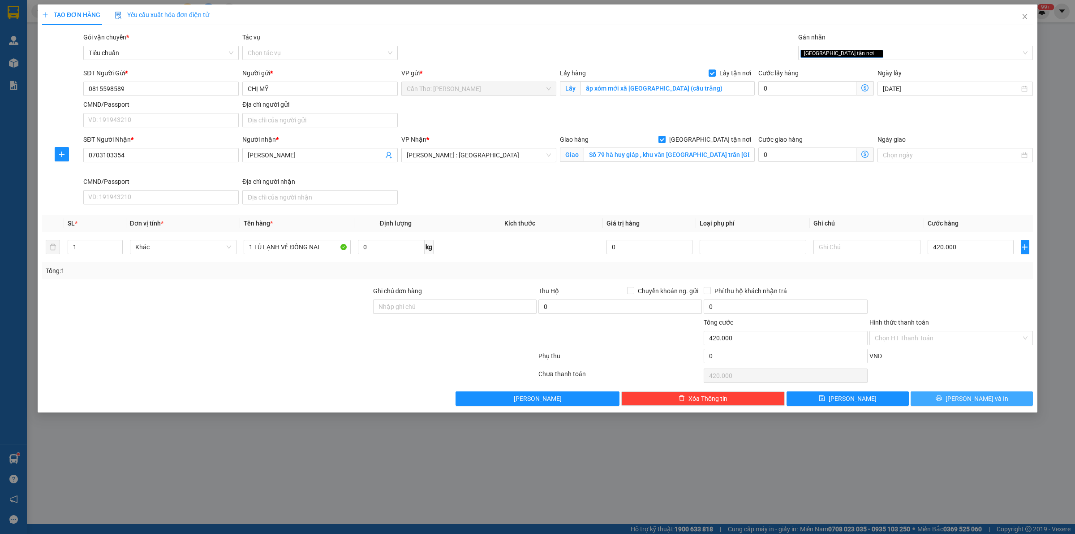
click at [984, 399] on span "[PERSON_NAME] và In" at bounding box center [977, 398] width 63 height 10
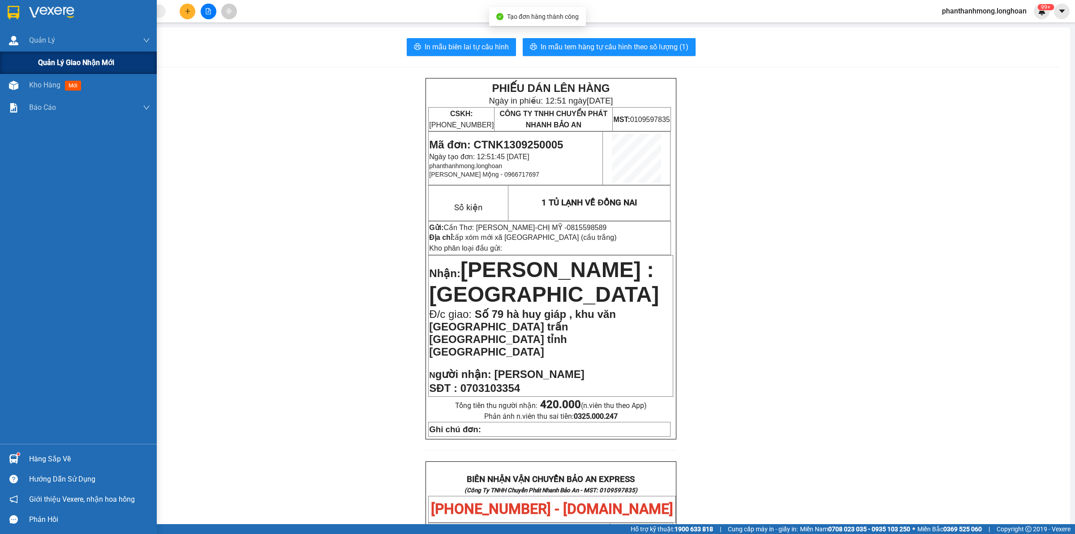
drag, startPoint x: 46, startPoint y: 57, endPoint x: 41, endPoint y: 60, distance: 6.2
click at [44, 59] on span "Quản lý giao nhận mới" at bounding box center [76, 62] width 76 height 11
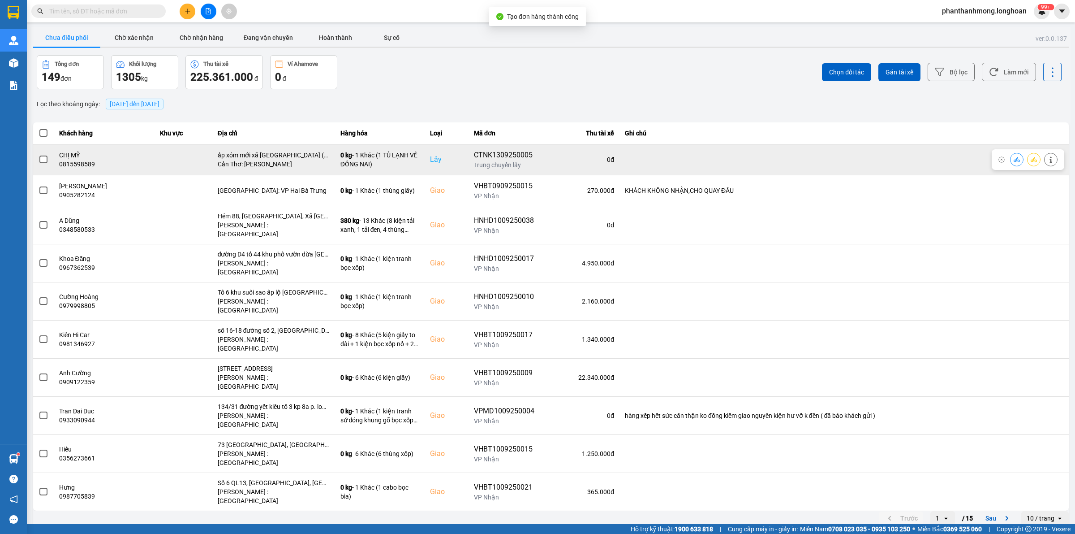
click at [44, 159] on span at bounding box center [43, 159] width 8 height 8
click at [39, 155] on input "checkbox" at bounding box center [39, 155] width 0 height 0
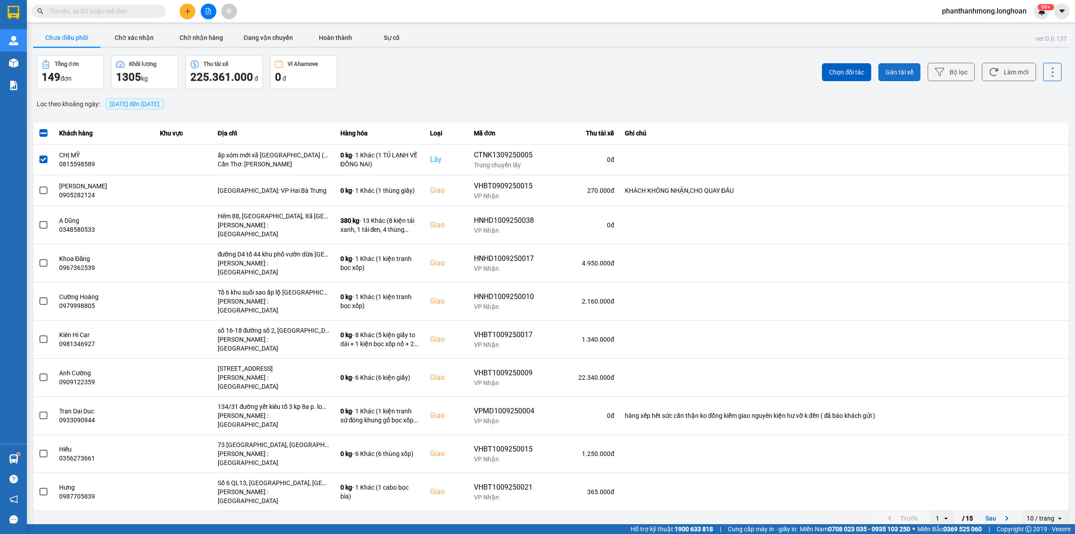
click at [899, 75] on span "Gán tài xế" at bounding box center [900, 72] width 28 height 9
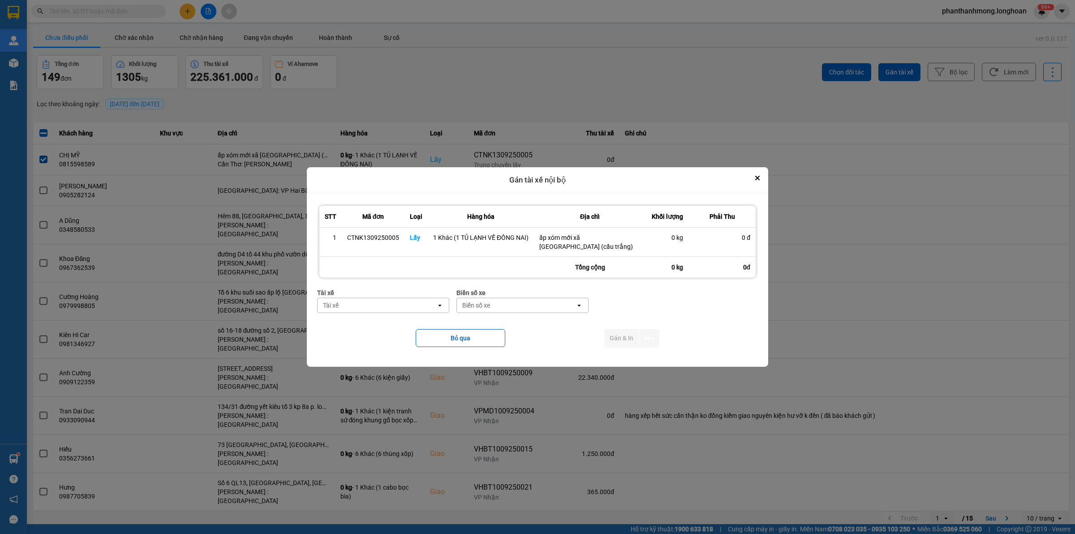
click at [408, 301] on div "Tài xế" at bounding box center [377, 305] width 119 height 14
type input "NHAT"
click at [391, 332] on span "0789333247 - [GEOGRAPHIC_DATA] 0789333247" at bounding box center [385, 324] width 121 height 18
click at [537, 306] on div "Biển số xe" at bounding box center [552, 305] width 119 height 14
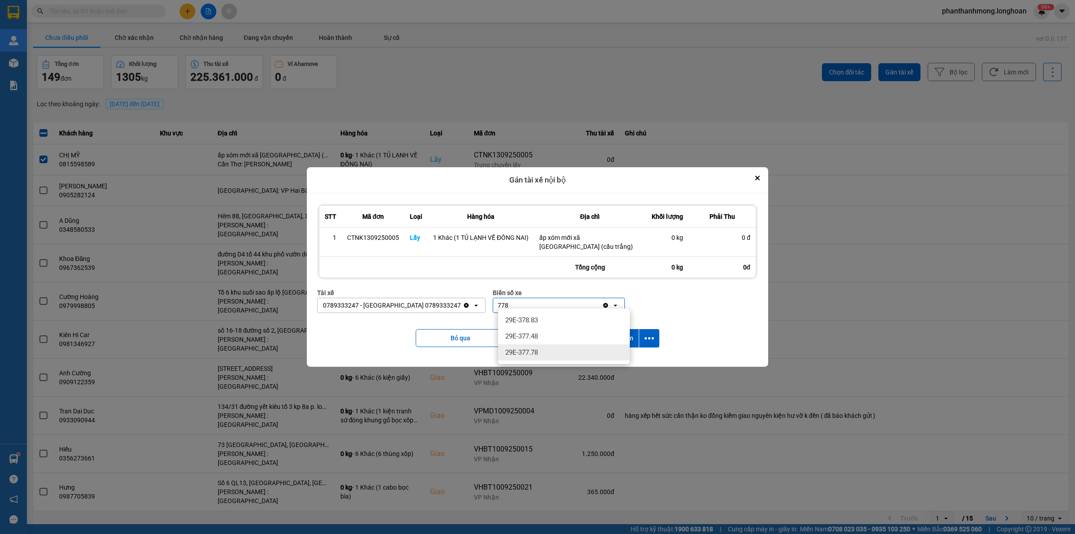
type input "778"
click at [542, 350] on div "29E-377.78" at bounding box center [564, 352] width 132 height 16
click at [648, 333] on icon "dialog" at bounding box center [649, 337] width 9 height 9
click at [623, 357] on span "Chỉ gán tài" at bounding box center [614, 358] width 30 height 9
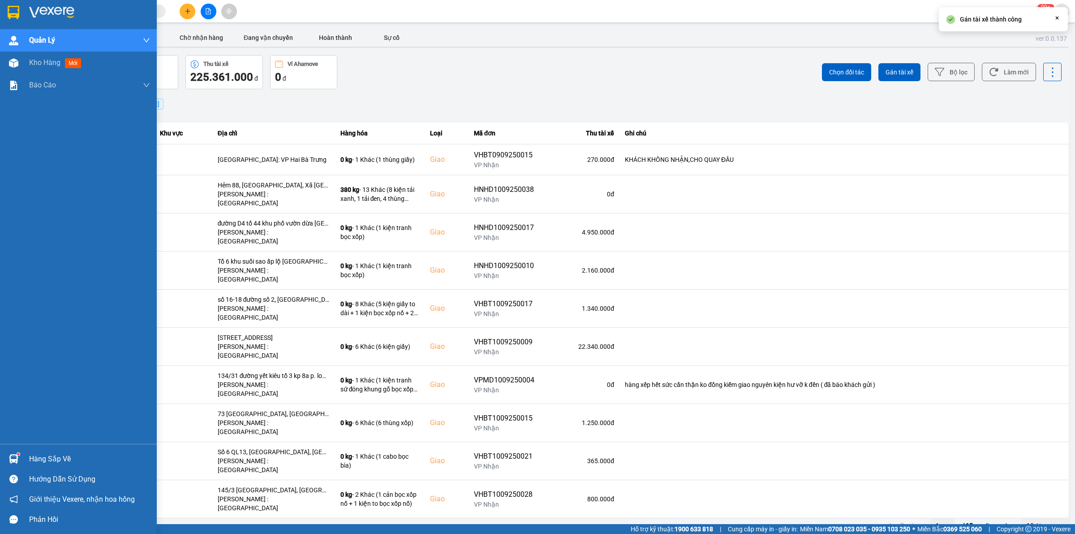
click at [8, 18] on img at bounding box center [14, 12] width 12 height 13
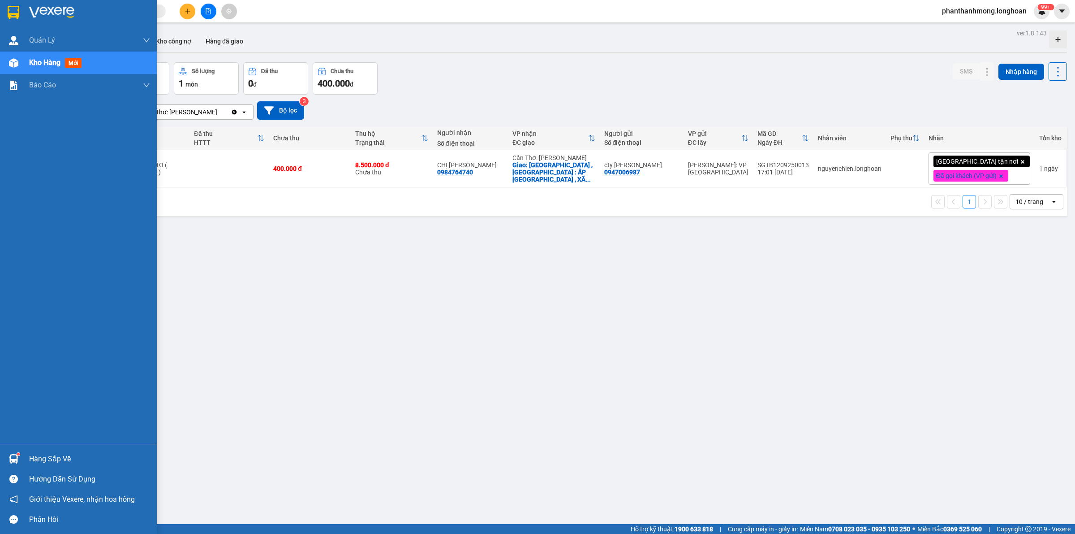
click at [17, 13] on img at bounding box center [14, 12] width 12 height 13
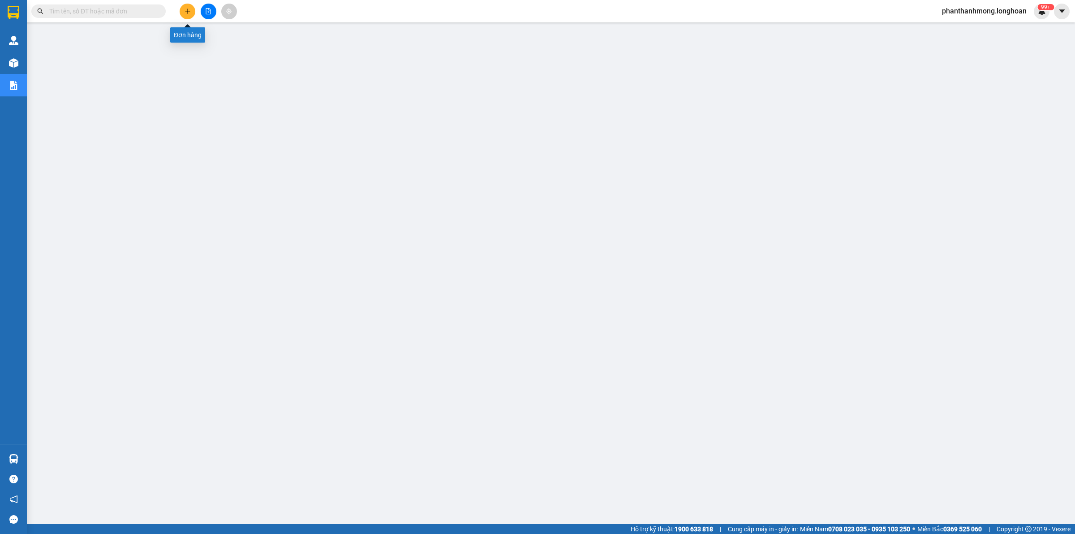
click at [189, 13] on icon "plus" at bounding box center [188, 11] width 6 height 6
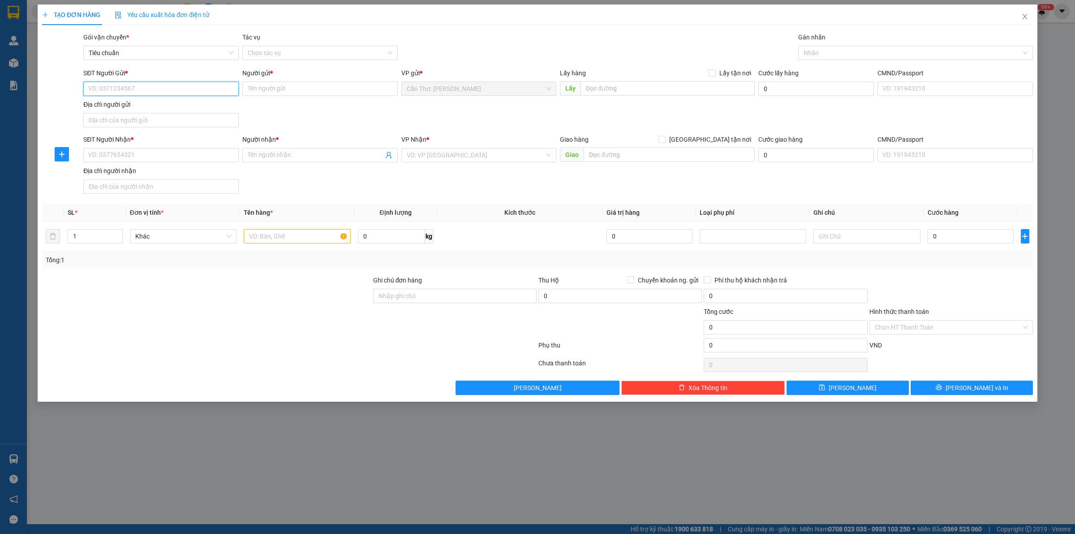
click at [146, 93] on input "SĐT Người Gửi *" at bounding box center [160, 89] width 155 height 14
type input "0966717697"
click at [146, 92] on input "0966717697" at bounding box center [160, 89] width 155 height 14
click at [155, 105] on div "0966717697 - MỘNG" at bounding box center [161, 107] width 145 height 10
type input "MỘNG"
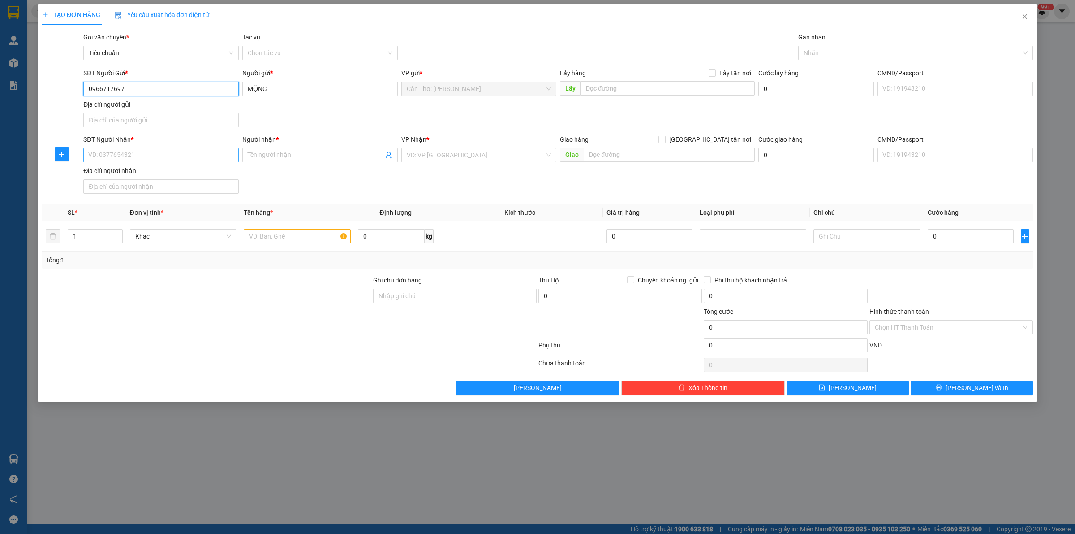
type input "0966717697"
click at [153, 157] on input "SĐT Người Nhận *" at bounding box center [160, 155] width 155 height 14
click at [153, 220] on div "0349000247 - XẾP HUẾ" at bounding box center [161, 217] width 145 height 10
type input "0349000247"
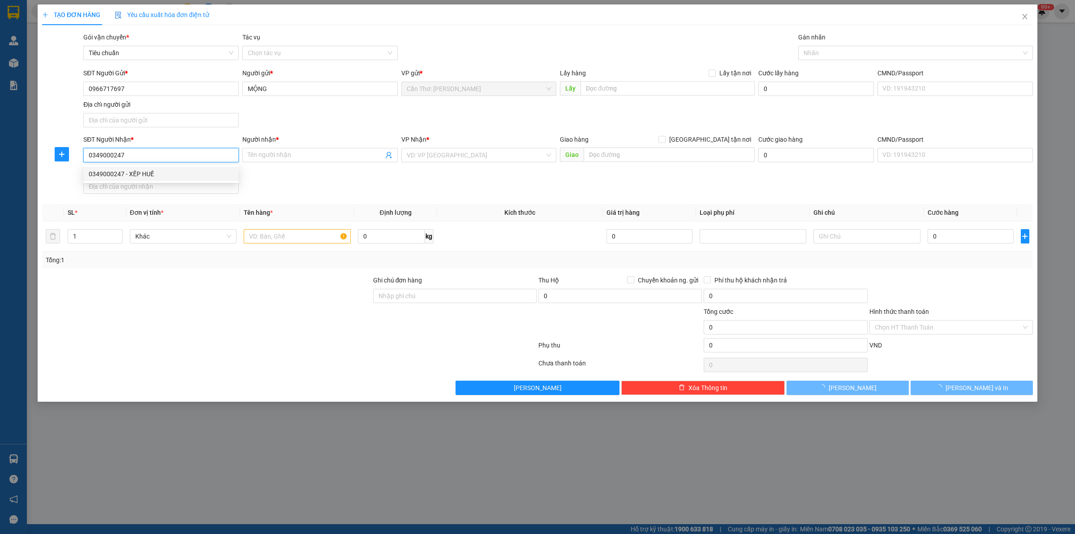
type input "XẾP HUẾ"
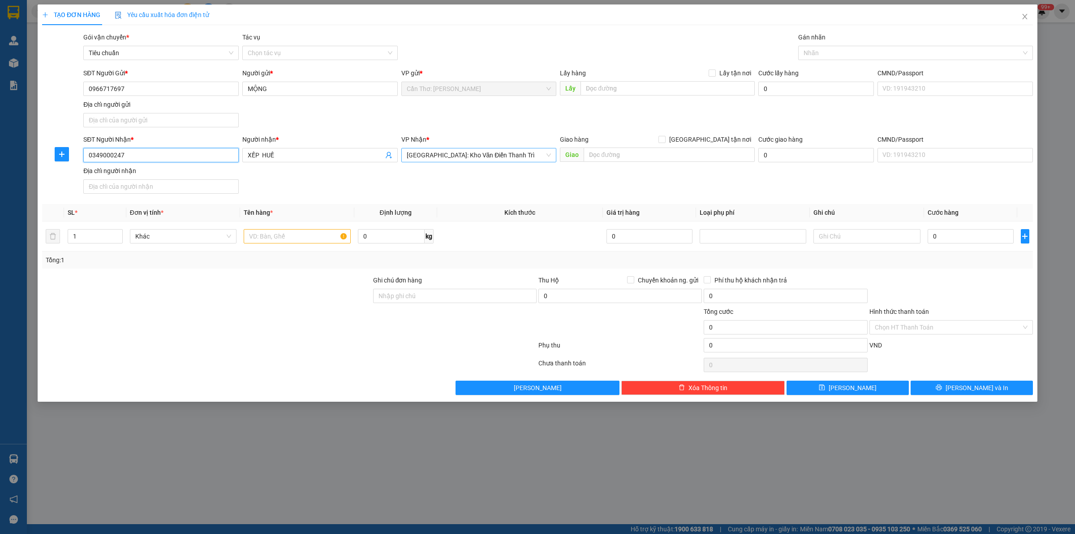
click at [478, 153] on span "[GEOGRAPHIC_DATA]: Kho Văn Điển Thanh Trì" at bounding box center [479, 154] width 145 height 13
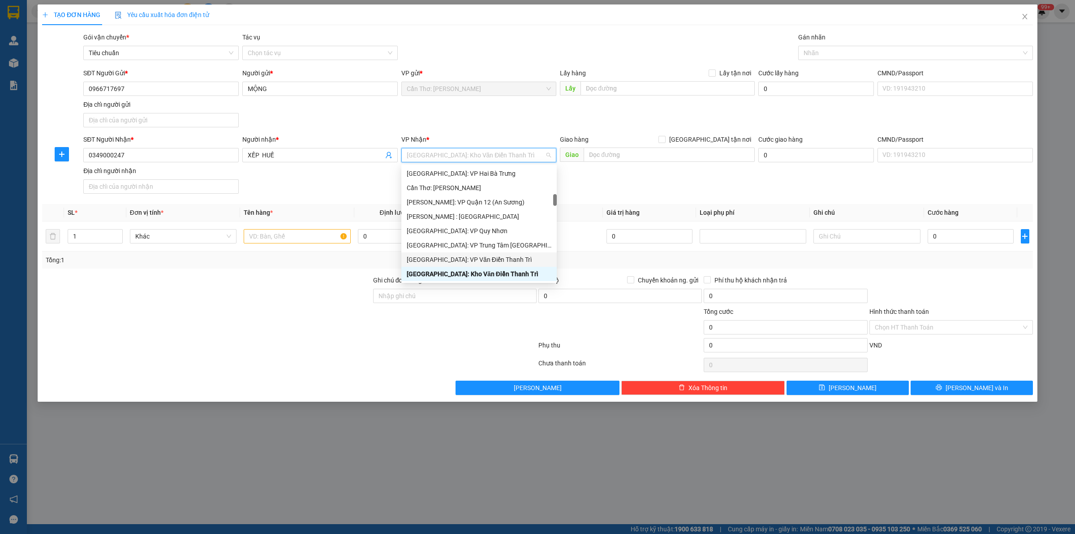
drag, startPoint x: 467, startPoint y: 261, endPoint x: 424, endPoint y: 217, distance: 60.8
click at [467, 261] on div "[GEOGRAPHIC_DATA]: VP Văn Điển Thanh Trì" at bounding box center [479, 260] width 145 height 10
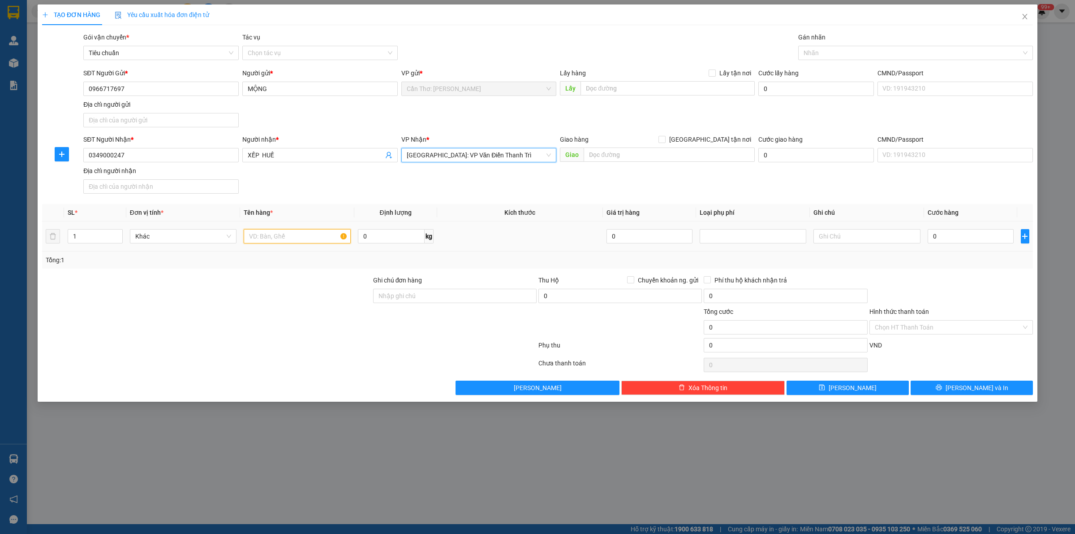
click at [313, 239] on input "text" at bounding box center [297, 236] width 107 height 14
type input "1"
type input "1 BỘ HỒ SƠ YÊU CẦU THANH TOÁN 6/9 - 12/9"
click at [928, 238] on input "0" at bounding box center [971, 236] width 86 height 14
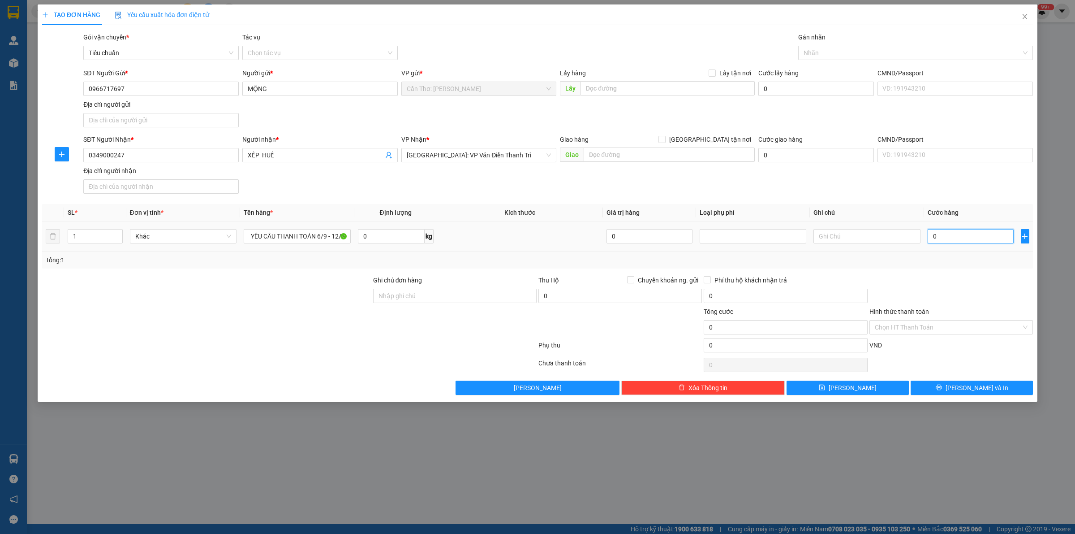
scroll to position [0, 0]
type input "1"
click at [908, 345] on div "VND" at bounding box center [951, 348] width 165 height 16
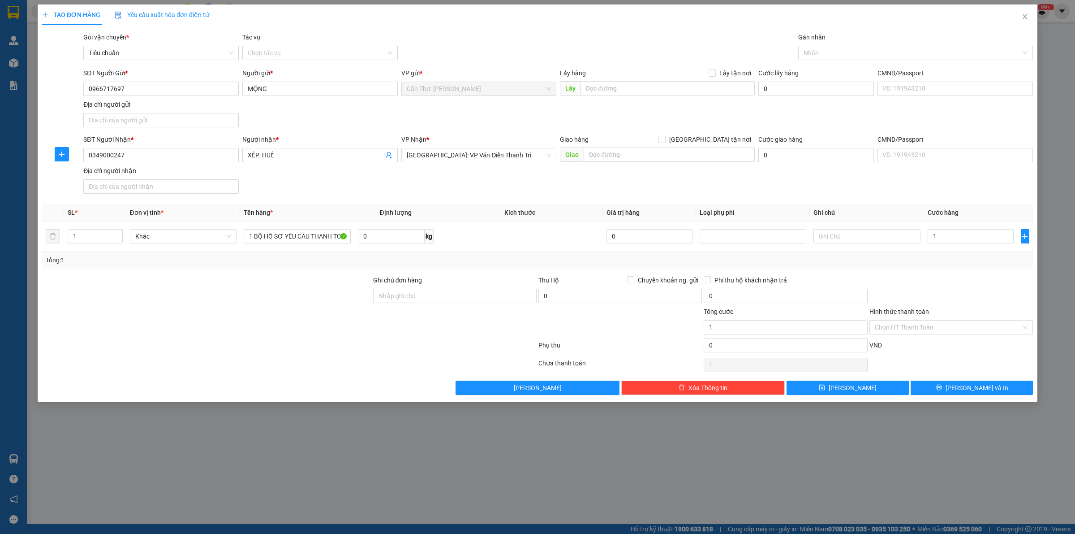
type input "1.000"
click at [946, 392] on button "[PERSON_NAME] và In" at bounding box center [972, 387] width 122 height 14
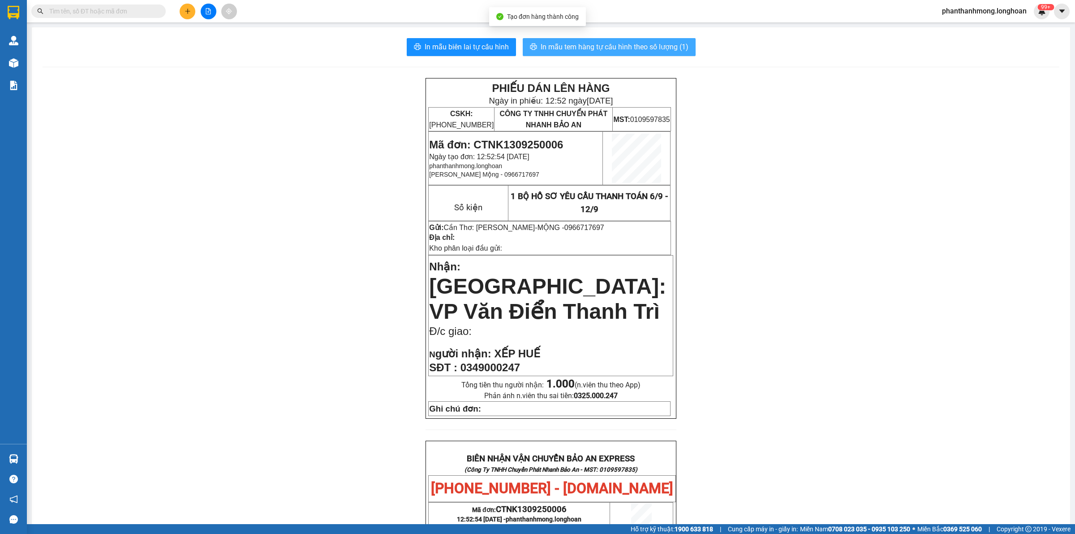
click at [597, 47] on span "In mẫu tem hàng tự cấu hình theo số lượng (1)" at bounding box center [615, 46] width 148 height 11
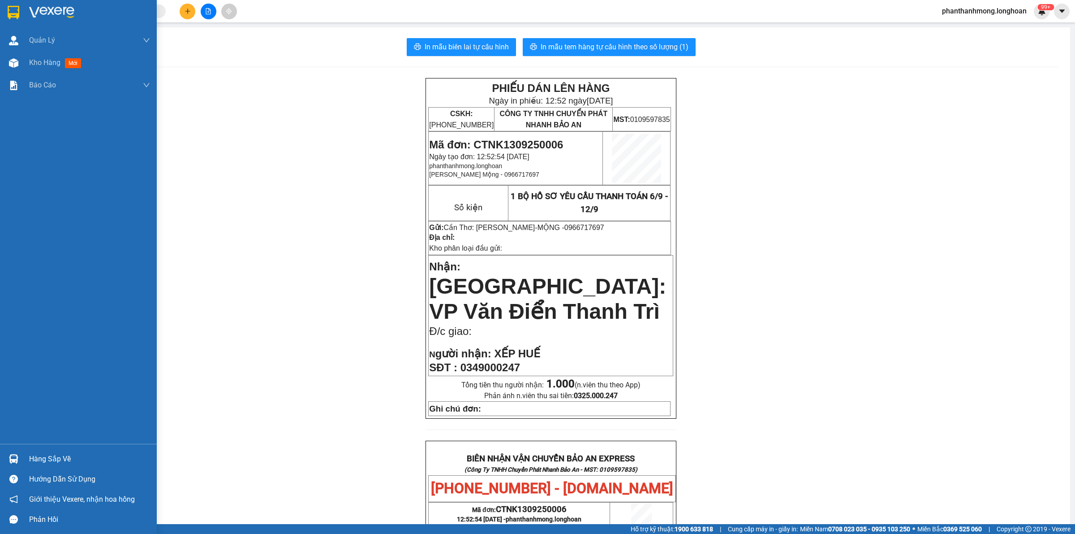
drag, startPoint x: 7, startPoint y: 12, endPoint x: 174, endPoint y: 26, distance: 167.2
click at [8, 12] on img at bounding box center [14, 12] width 12 height 13
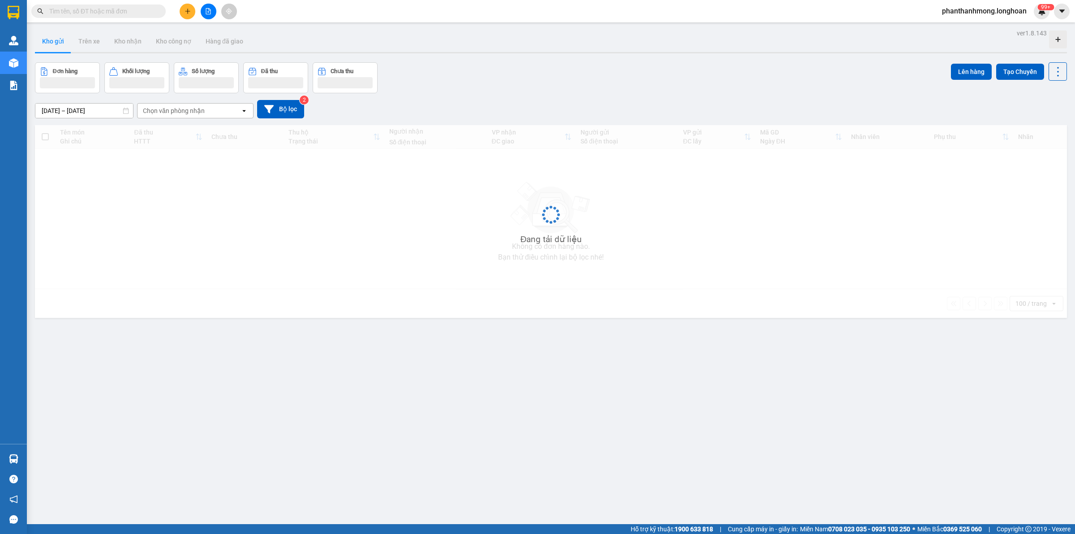
click at [185, 13] on button at bounding box center [188, 12] width 16 height 16
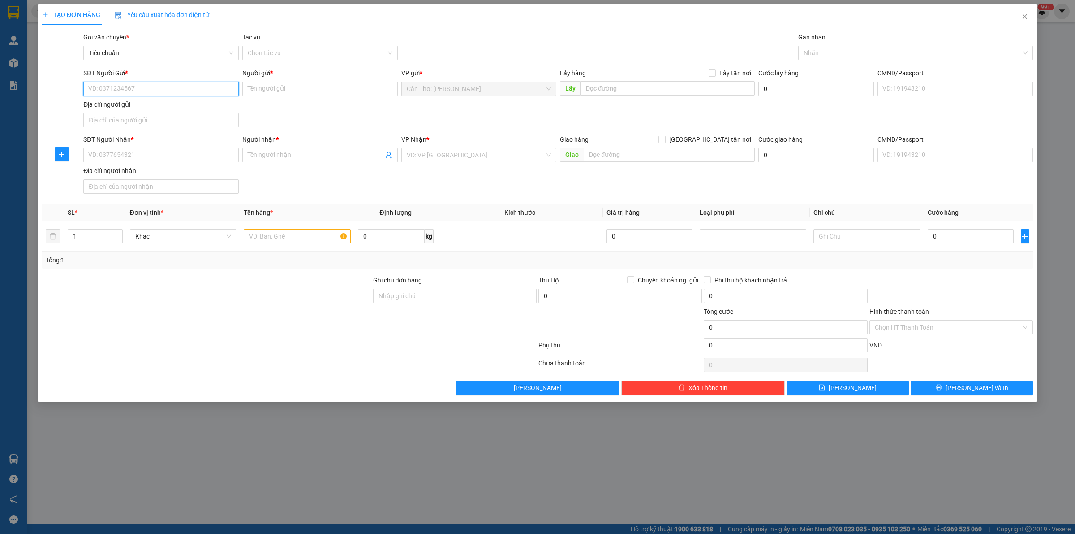
click at [155, 92] on input "SĐT Người Gửi *" at bounding box center [160, 89] width 155 height 14
type input "0898014497"
click at [155, 91] on input "0898014497" at bounding box center [160, 89] width 155 height 14
click at [151, 110] on div "0898014497 - Phan Thanh Mộng" at bounding box center [161, 107] width 145 height 10
type input "Phan Thanh Mộng"
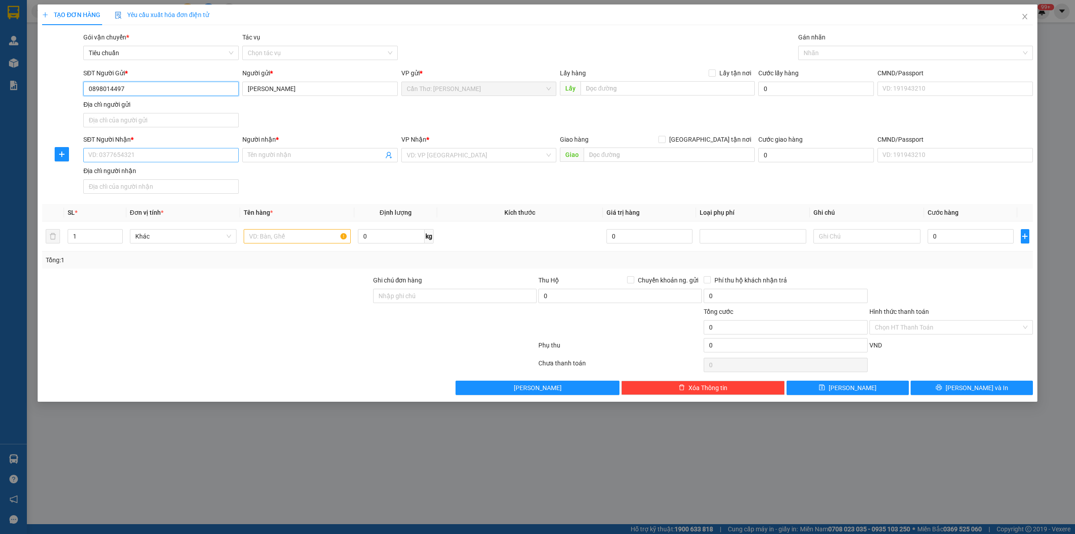
type input "0898014497"
click at [175, 150] on input "SĐT Người Nhận *" at bounding box center [160, 155] width 155 height 14
click at [183, 155] on input "0366000247" at bounding box center [160, 155] width 155 height 14
click at [184, 155] on input "0366000247" at bounding box center [160, 155] width 155 height 14
click at [185, 160] on input "0366000247" at bounding box center [160, 155] width 155 height 14
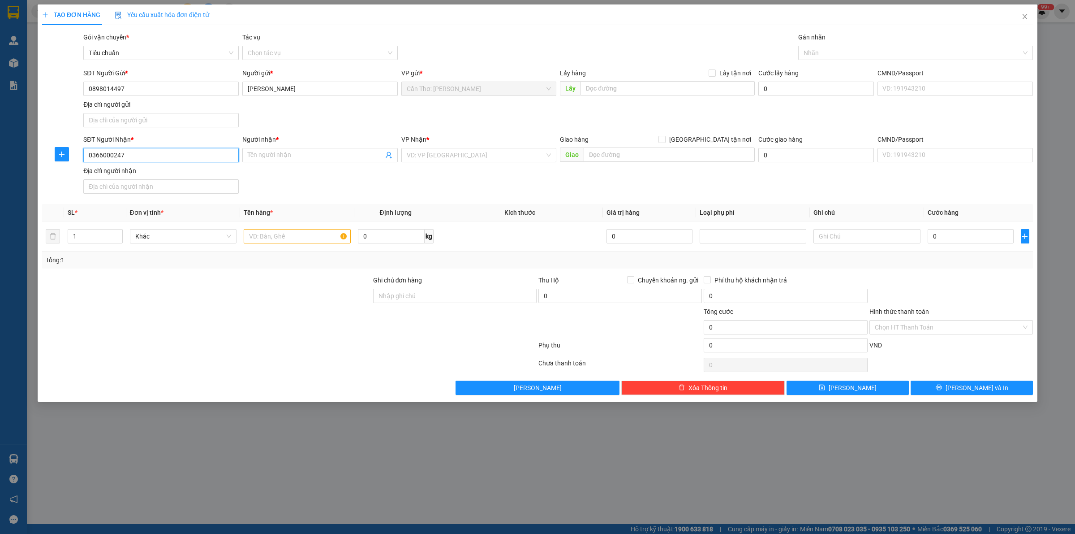
click at [185, 160] on input "0366000247" at bounding box center [160, 155] width 155 height 14
type input "0354666247"
click at [185, 160] on input "0354666247" at bounding box center [160, 155] width 155 height 14
click at [186, 175] on div "0354666247 - HR BẢO AN ( THU KẾ TOÁN )" at bounding box center [161, 174] width 145 height 10
type input "HR BẢO AN ( THU KẾ TOÁN )"
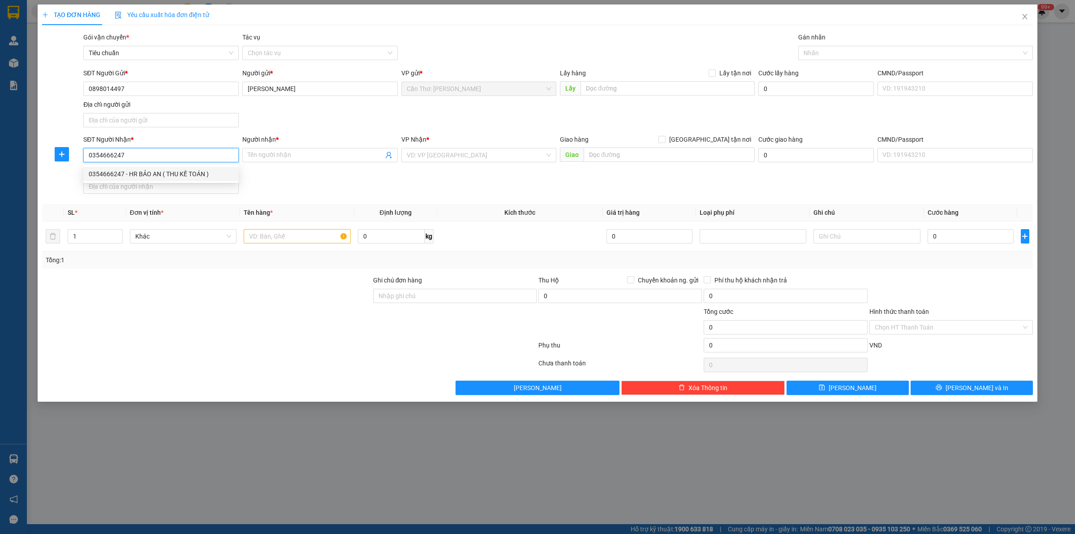
checkbox input "true"
type input "Số 5 lô a 11 kđt geleximco, nam an khánh, HÀ NỘI"
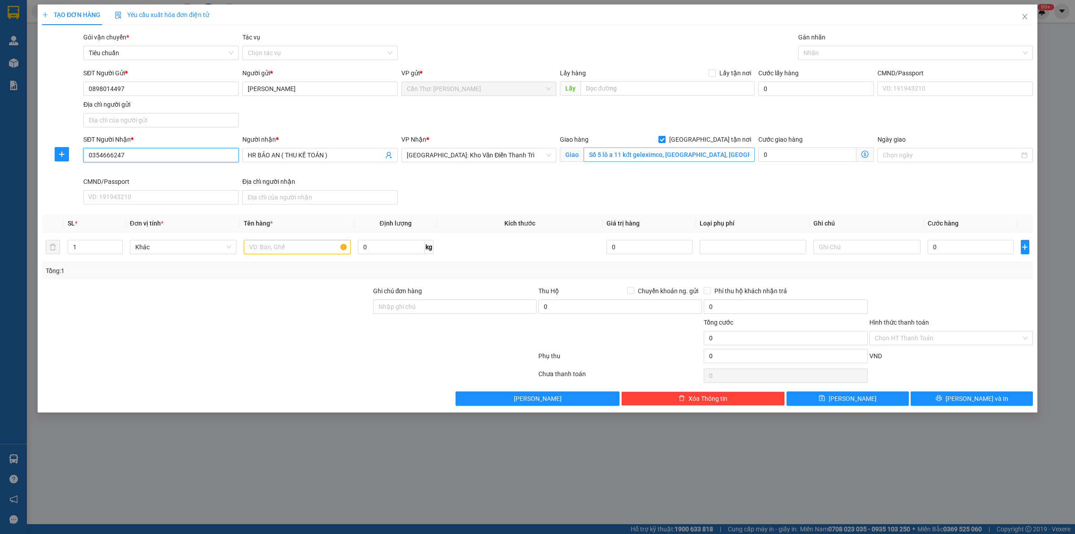
type input "0354666247"
click at [699, 155] on input "Số 5 lô a 11 kđt geleximco, nam an khánh, HÀ NỘI" at bounding box center [669, 154] width 171 height 14
click at [666, 138] on span at bounding box center [662, 139] width 7 height 7
click at [665, 138] on input "[GEOGRAPHIC_DATA] tận nơi" at bounding box center [662, 139] width 6 height 6
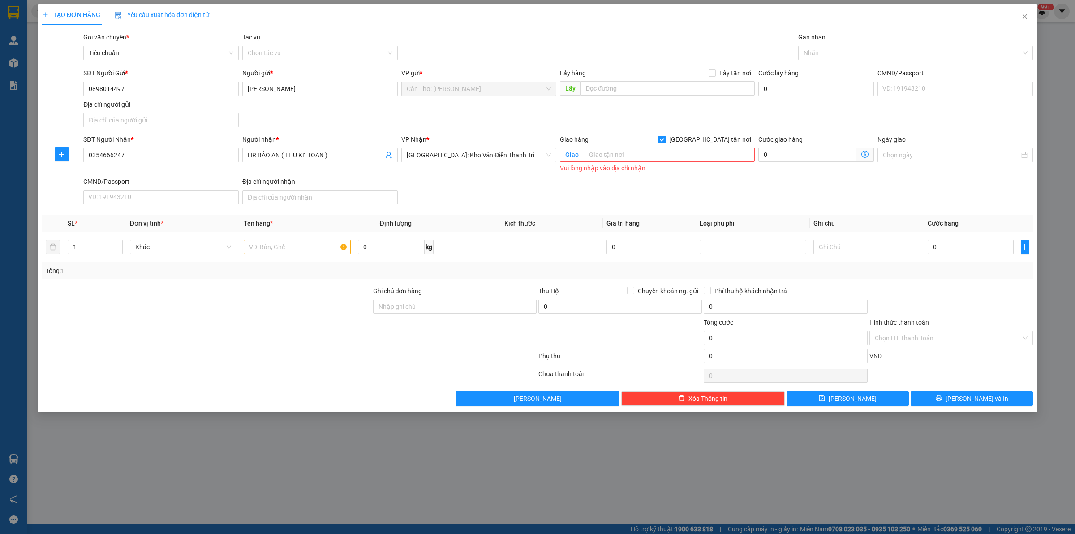
checkbox input "false"
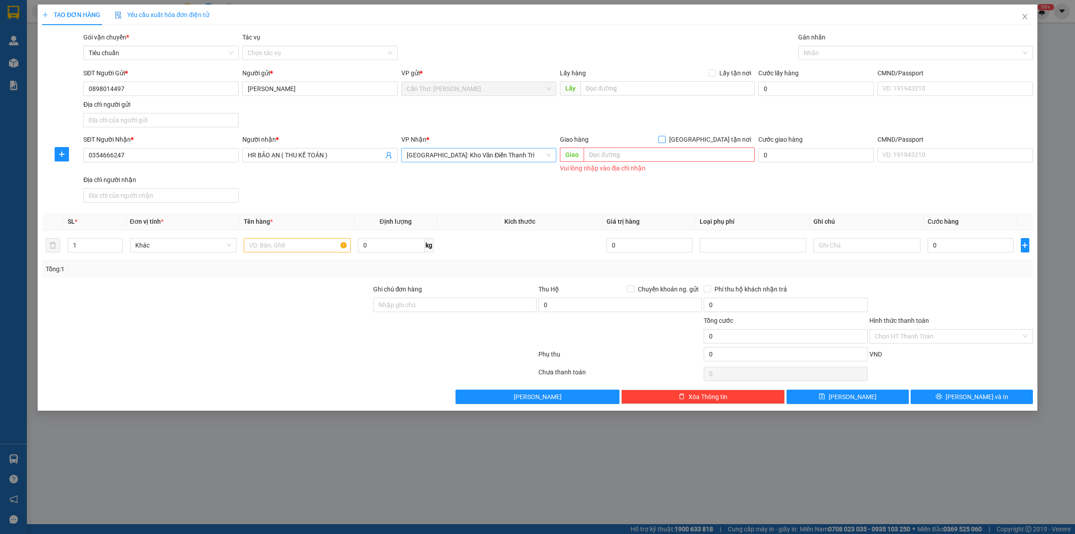
click at [505, 162] on span "[GEOGRAPHIC_DATA]: Kho Văn Điển Thanh Trì" at bounding box center [479, 154] width 145 height 13
type input "VP VA"
click at [433, 171] on div "[GEOGRAPHIC_DATA]: VP Văn Điển Thanh Trì" at bounding box center [479, 173] width 145 height 10
click at [306, 249] on input "text" at bounding box center [297, 245] width 107 height 14
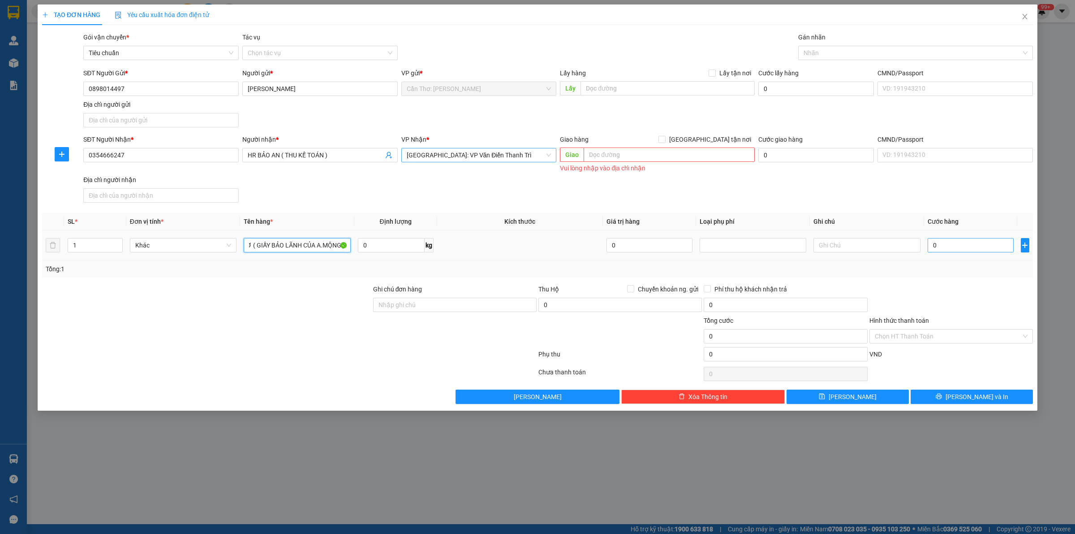
type input "1 TỆP HỒ SƠ ( GIẤY BẢO LÃNH CỦA A.MỘNG )"
click at [978, 251] on input "0" at bounding box center [971, 245] width 86 height 14
type input "1"
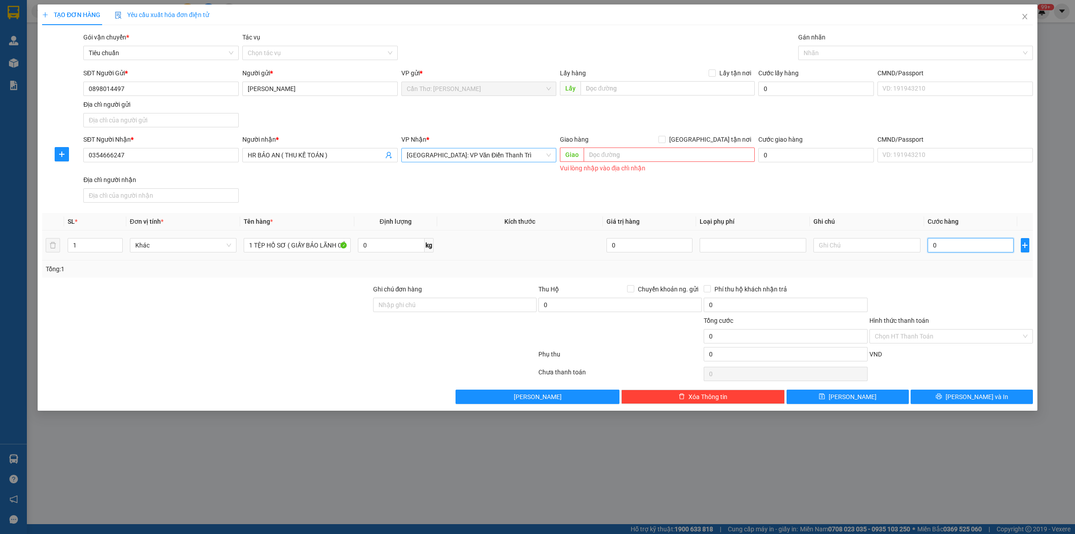
type input "1"
type input "1.000"
click at [937, 399] on button "[PERSON_NAME] và In" at bounding box center [972, 396] width 122 height 14
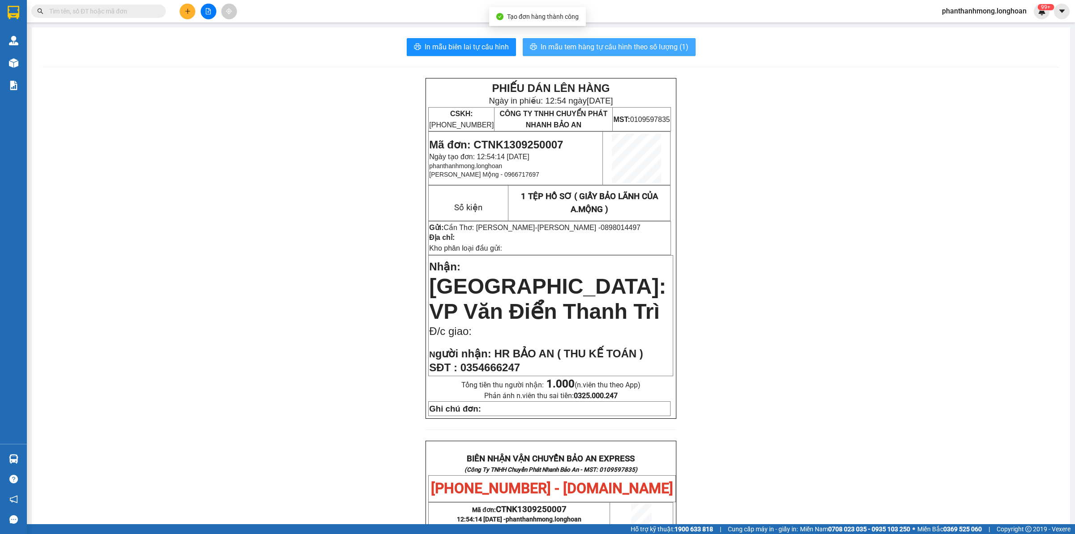
click at [574, 45] on span "In mẫu tem hàng tự cấu hình theo số lượng (1)" at bounding box center [615, 46] width 148 height 11
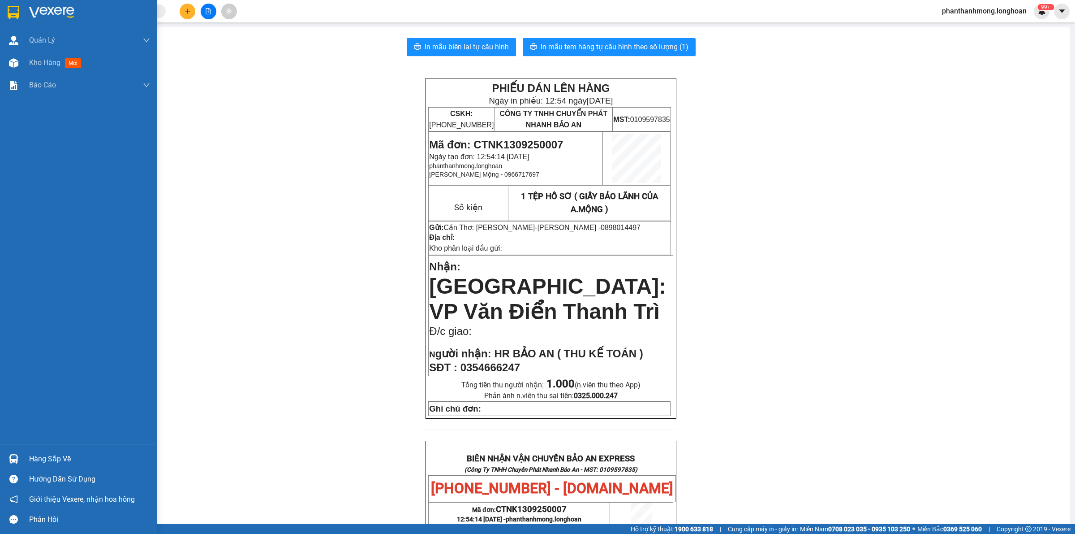
click at [6, 5] on div at bounding box center [14, 12] width 16 height 16
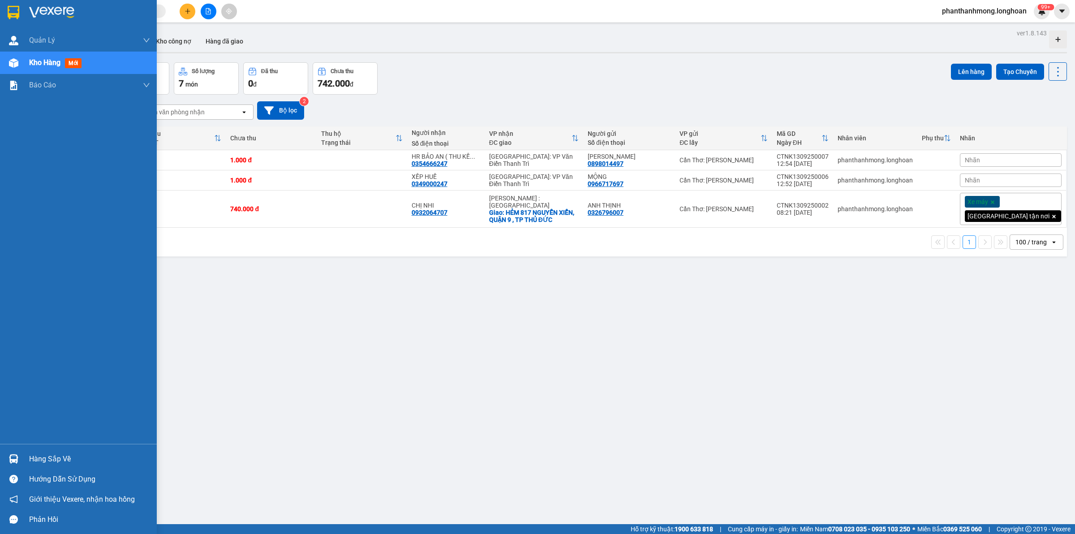
click at [10, 6] on img at bounding box center [14, 12] width 12 height 13
